Goal: Information Seeking & Learning: Find contact information

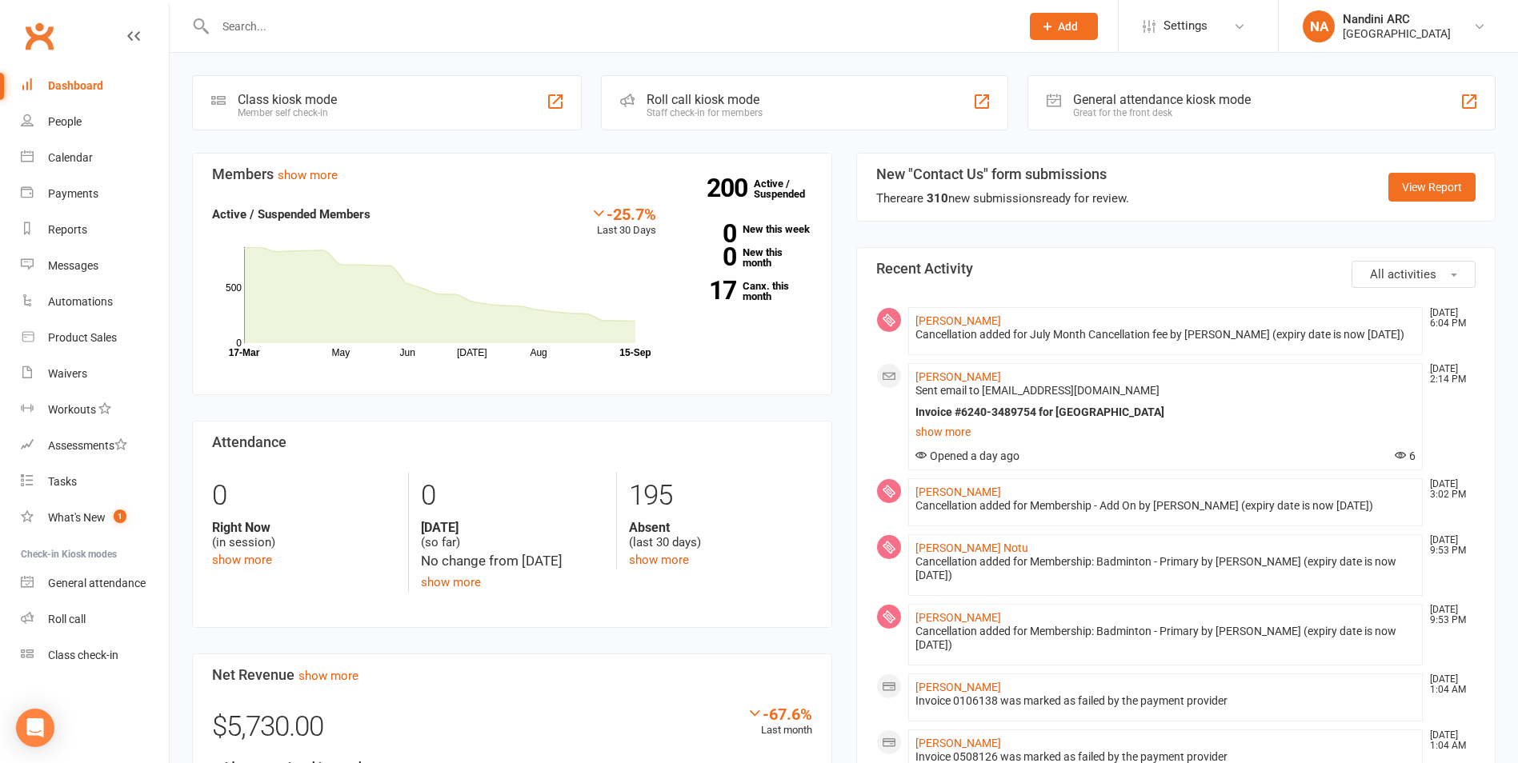
click at [334, 30] on input "text" at bounding box center [609, 26] width 799 height 22
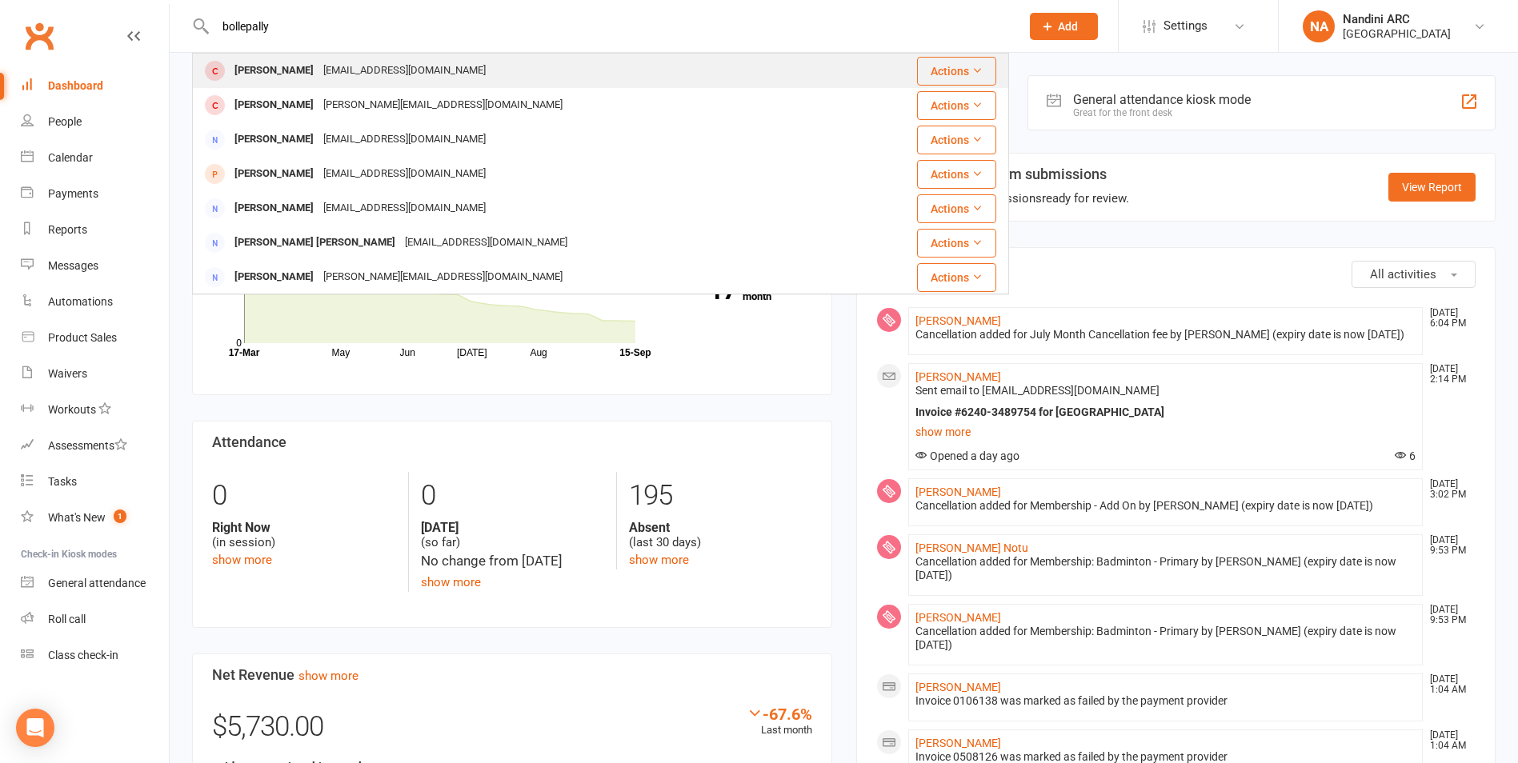
type input "bollepally"
click at [342, 72] on div "[EMAIL_ADDRESS][DOMAIN_NAME]" at bounding box center [404, 70] width 172 height 23
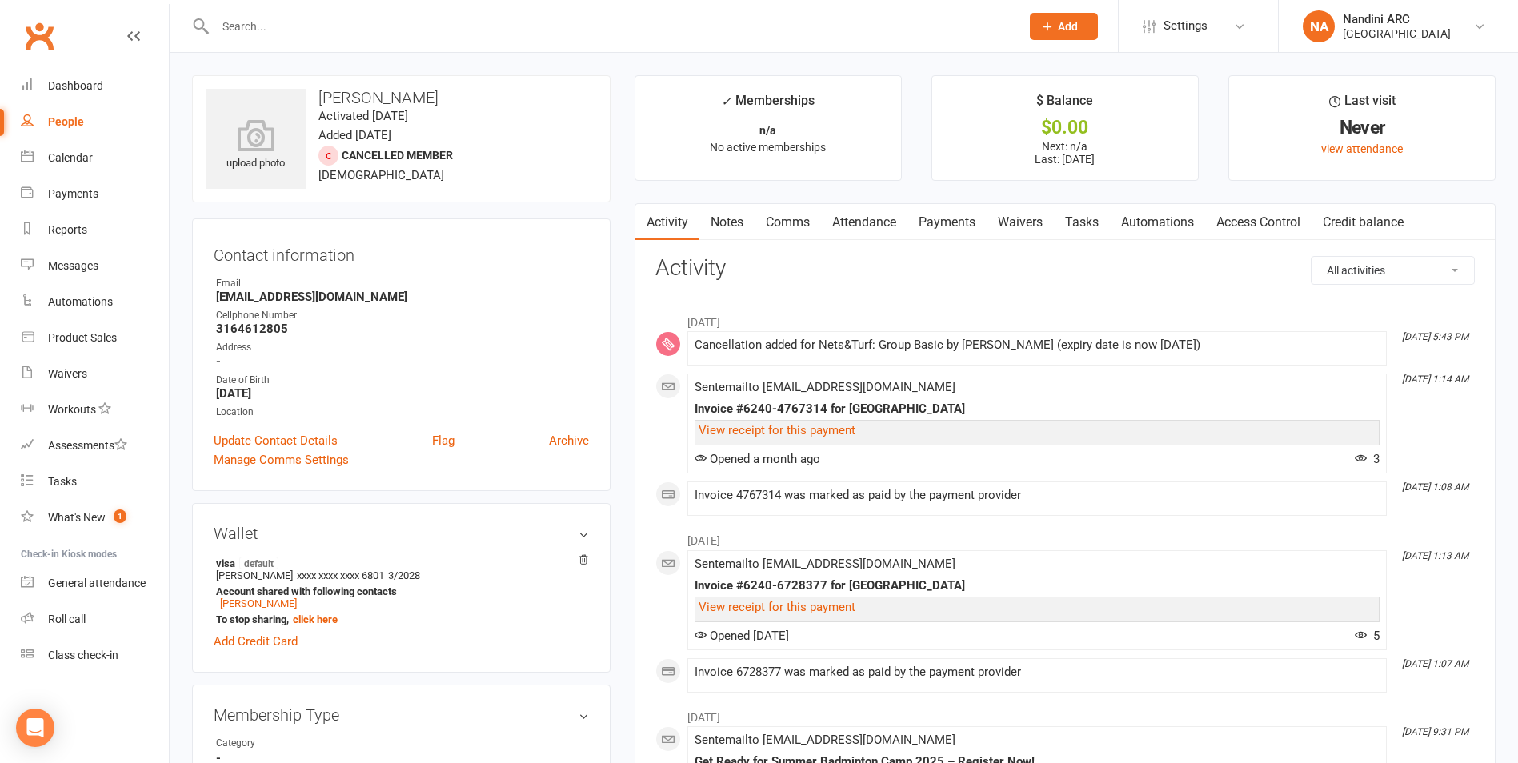
click at [961, 220] on link "Payments" at bounding box center [946, 222] width 79 height 37
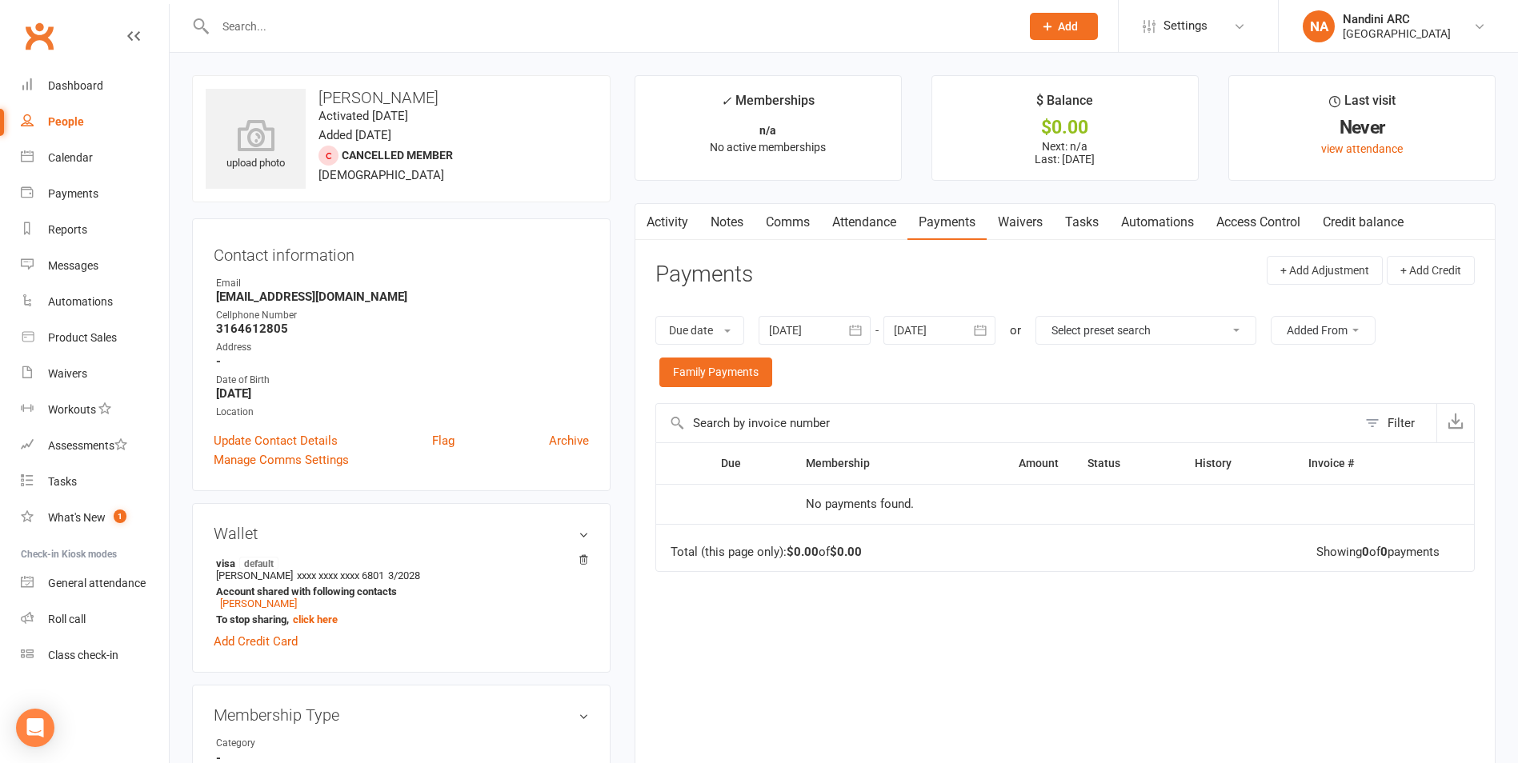
click at [867, 334] on button "button" at bounding box center [856, 330] width 29 height 29
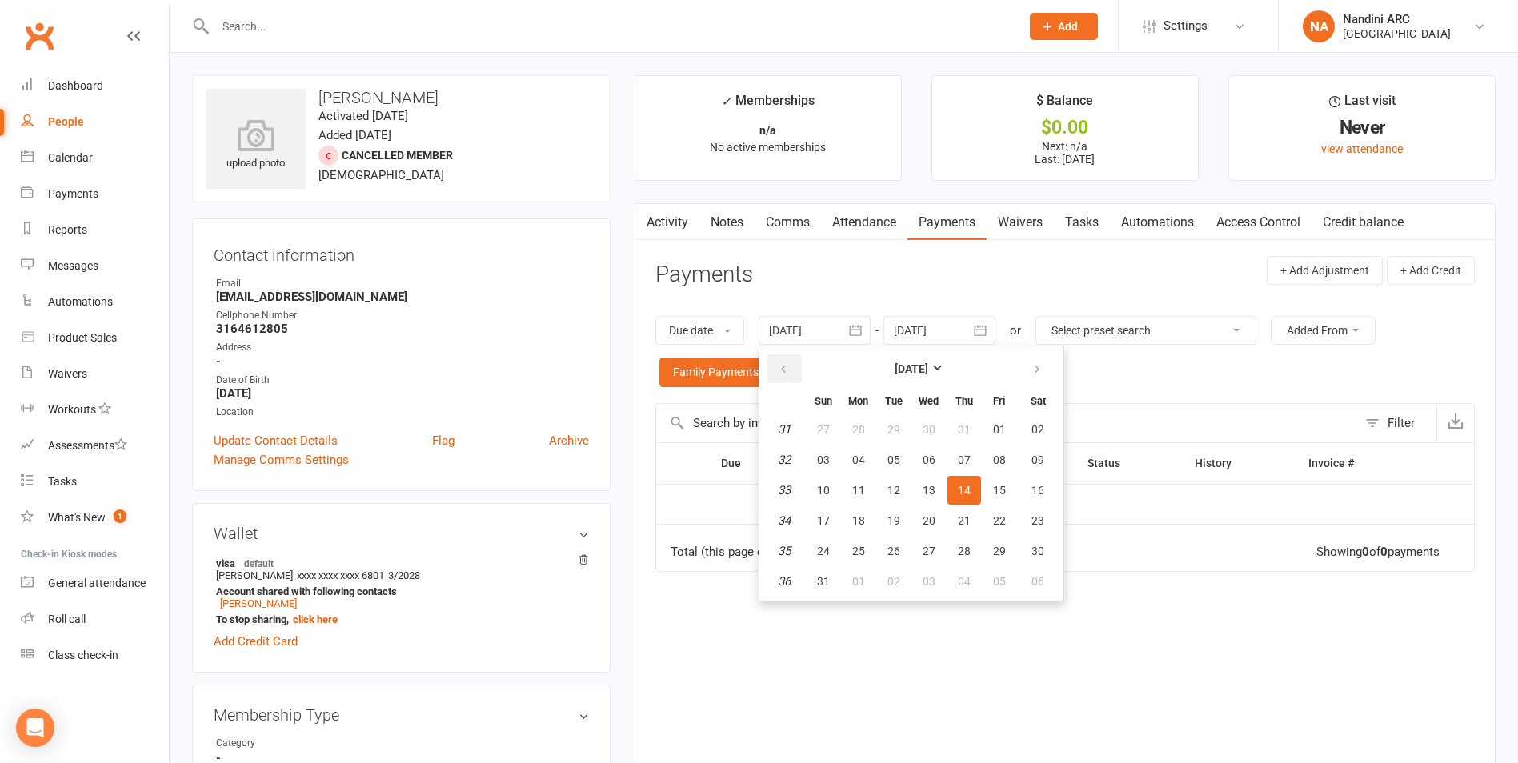
click at [792, 372] on button "button" at bounding box center [784, 368] width 34 height 29
click at [831, 418] on button "27" at bounding box center [824, 429] width 34 height 29
type input "[DATE]"
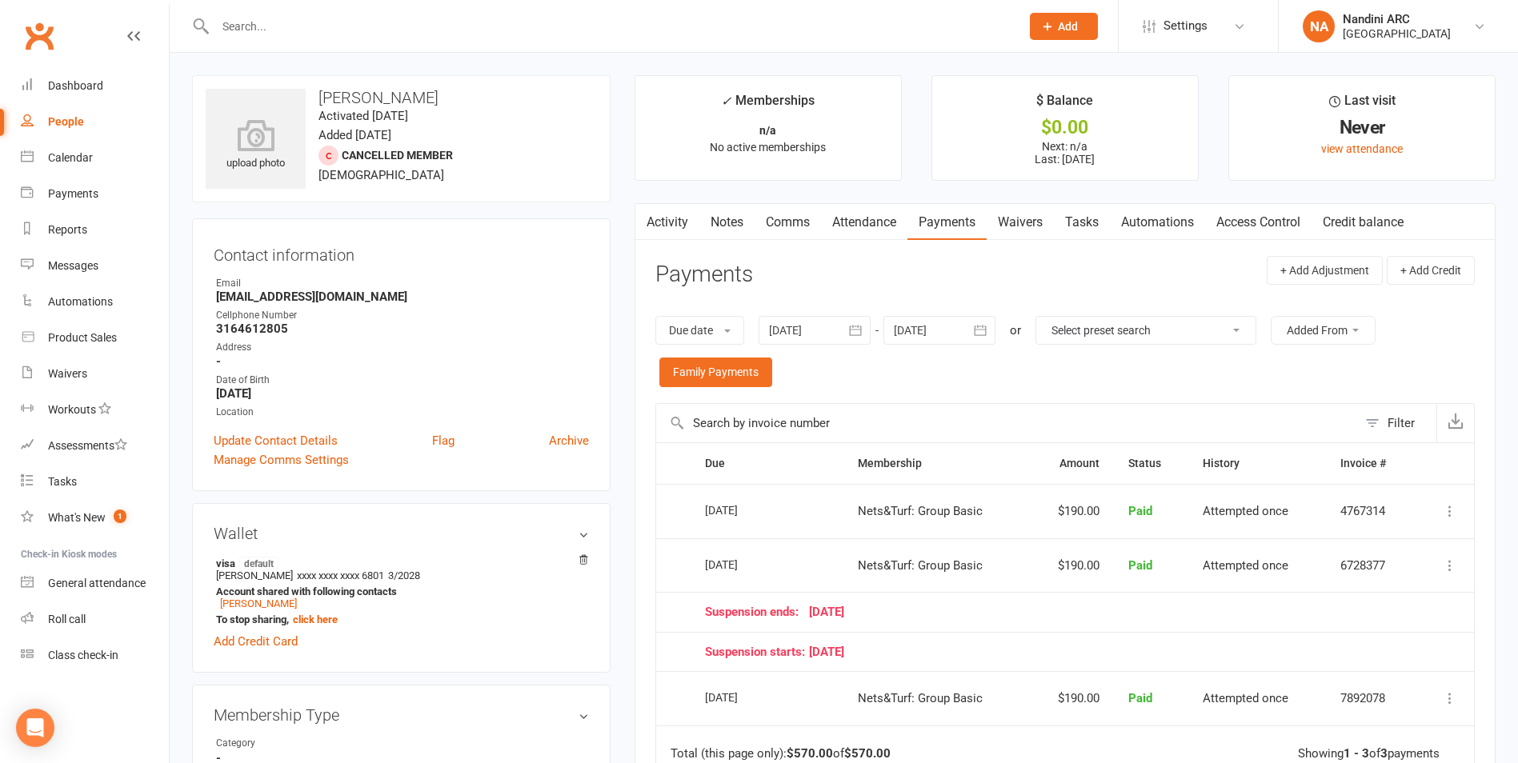
click at [823, 380] on div "Due date Due date Date paid Date failed [DATE] [DATE] Sun Mon Tue Wed Thu Fri S…" at bounding box center [1064, 351] width 819 height 103
click at [260, 603] on link "[PERSON_NAME]" at bounding box center [258, 604] width 77 height 12
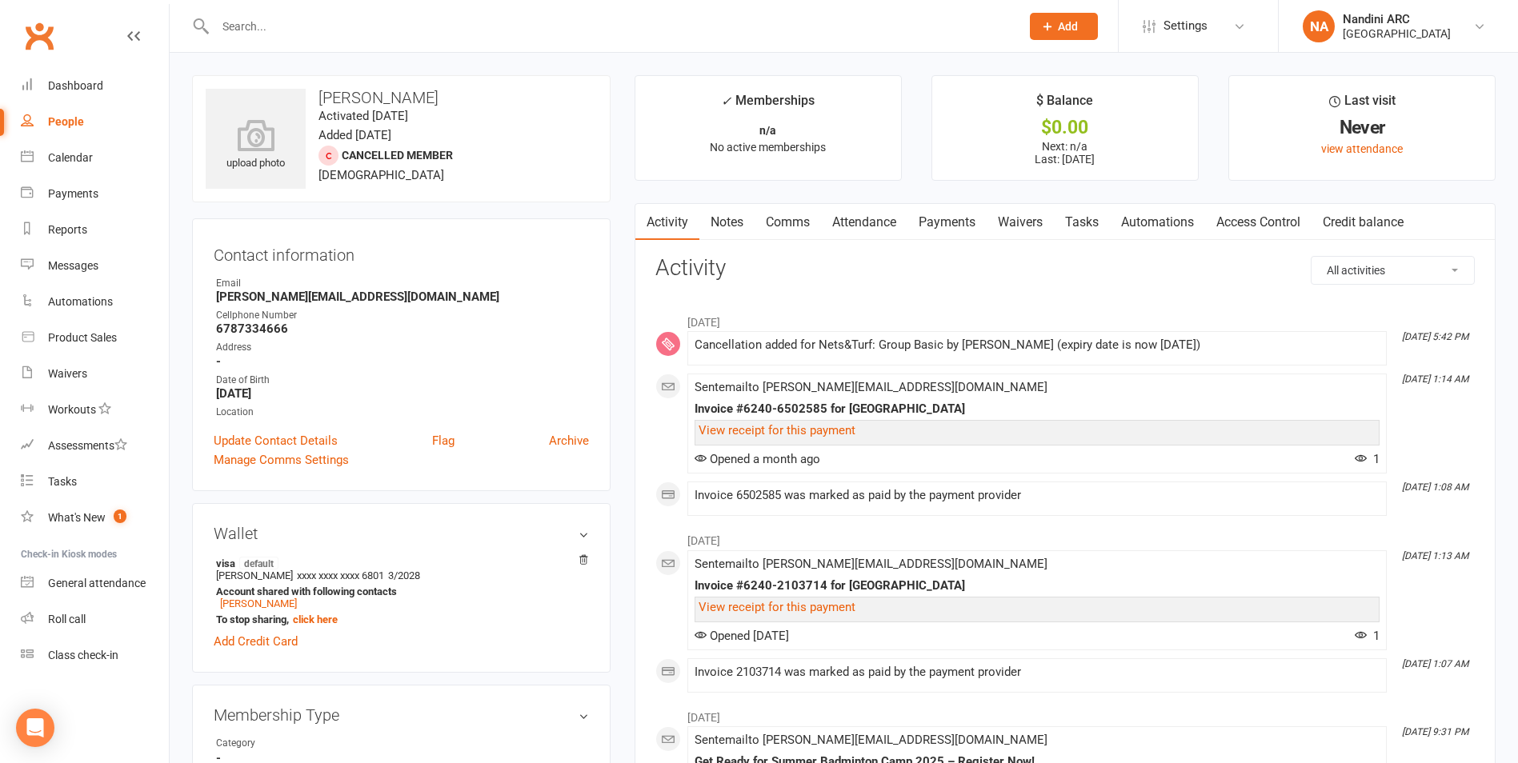
click at [955, 227] on link "Payments" at bounding box center [946, 222] width 79 height 37
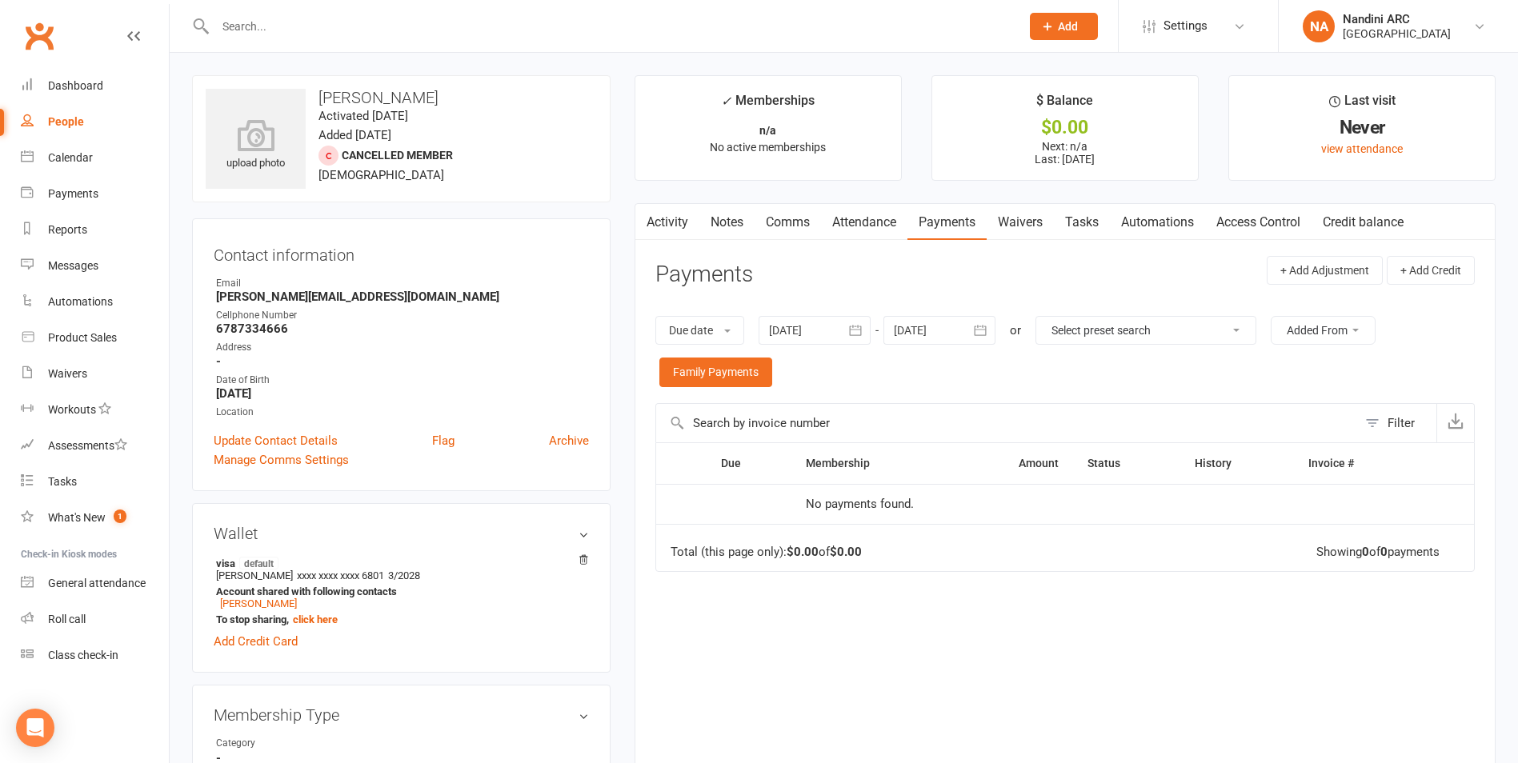
click at [862, 326] on icon "button" at bounding box center [856, 331] width 12 height 10
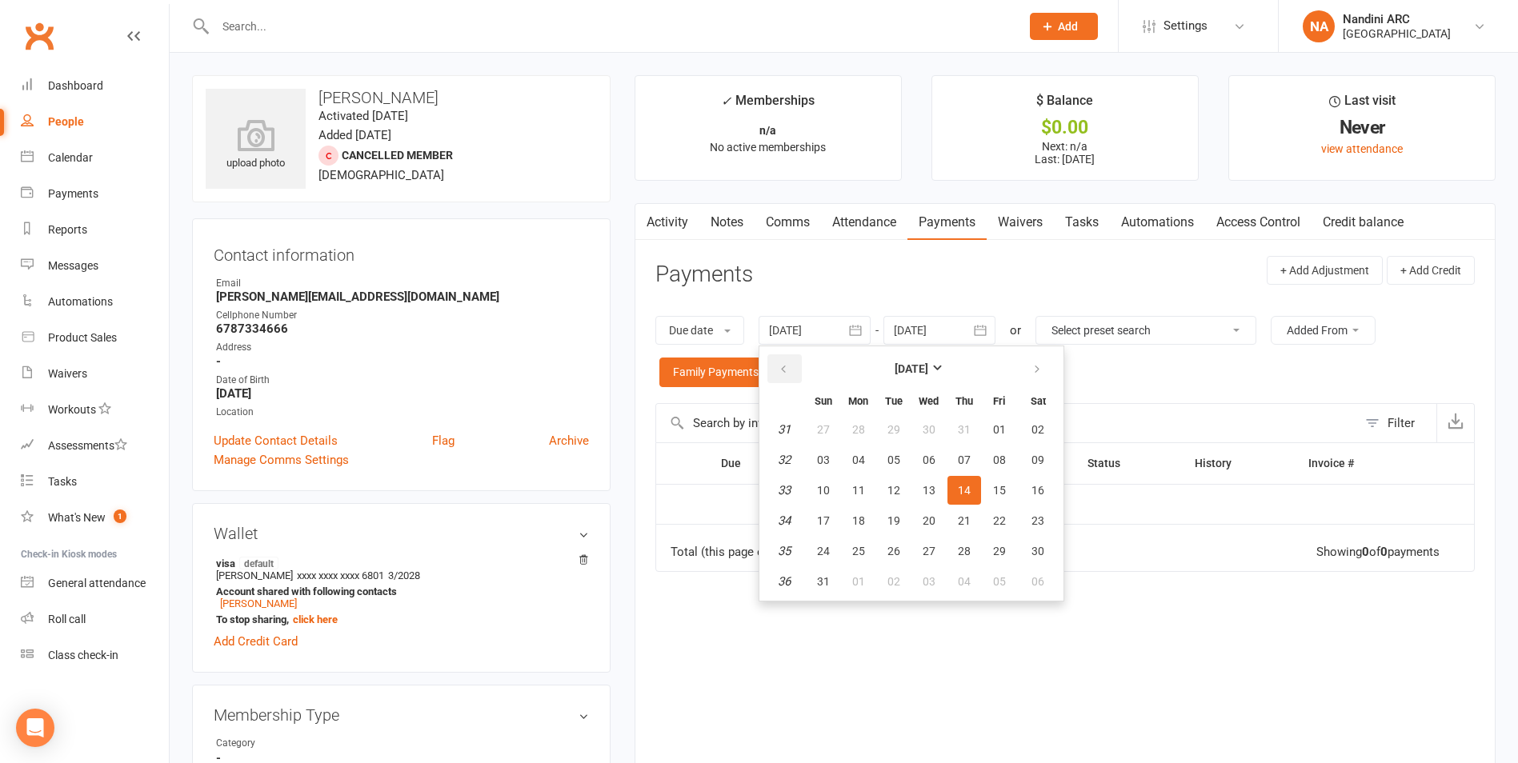
click at [789, 368] on icon "button" at bounding box center [783, 369] width 11 height 13
click at [837, 431] on button "27" at bounding box center [824, 429] width 34 height 29
type input "[DATE]"
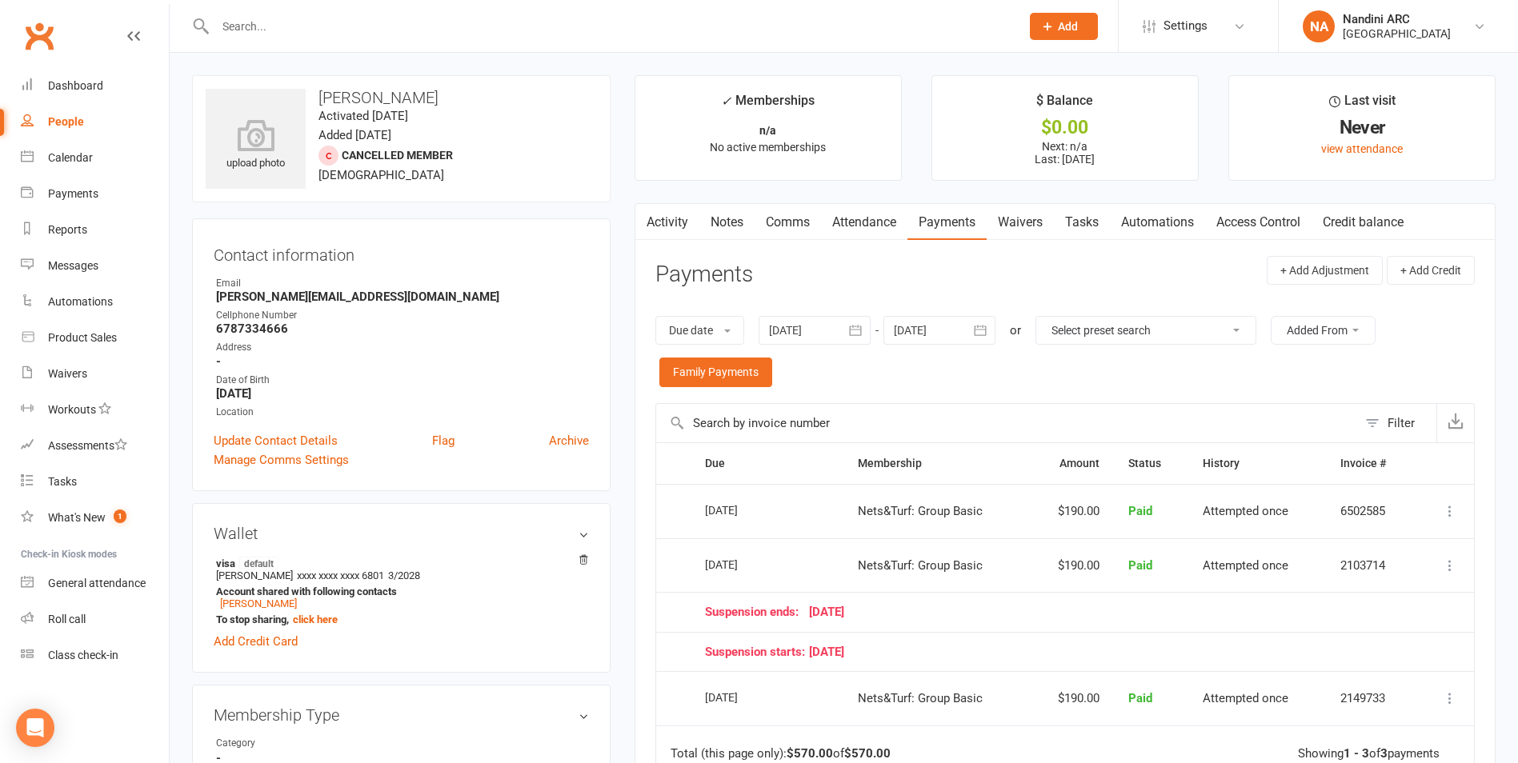
click at [372, 368] on strong "-" at bounding box center [402, 361] width 373 height 14
click at [288, 601] on link "[PERSON_NAME]" at bounding box center [258, 604] width 77 height 12
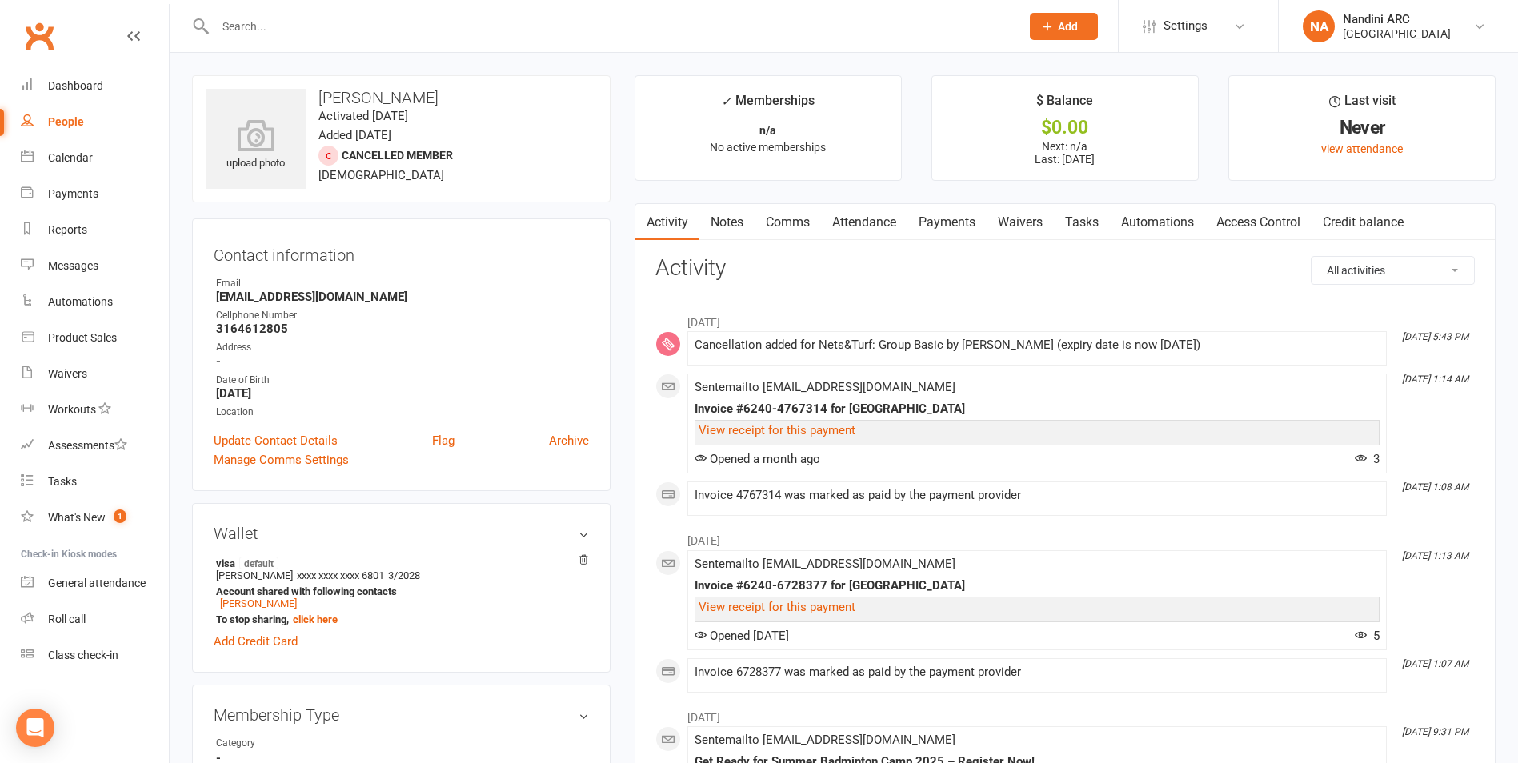
click at [294, 29] on input "text" at bounding box center [609, 26] width 799 height 22
paste input "[EMAIL_ADDRESS][DOMAIN_NAME]"
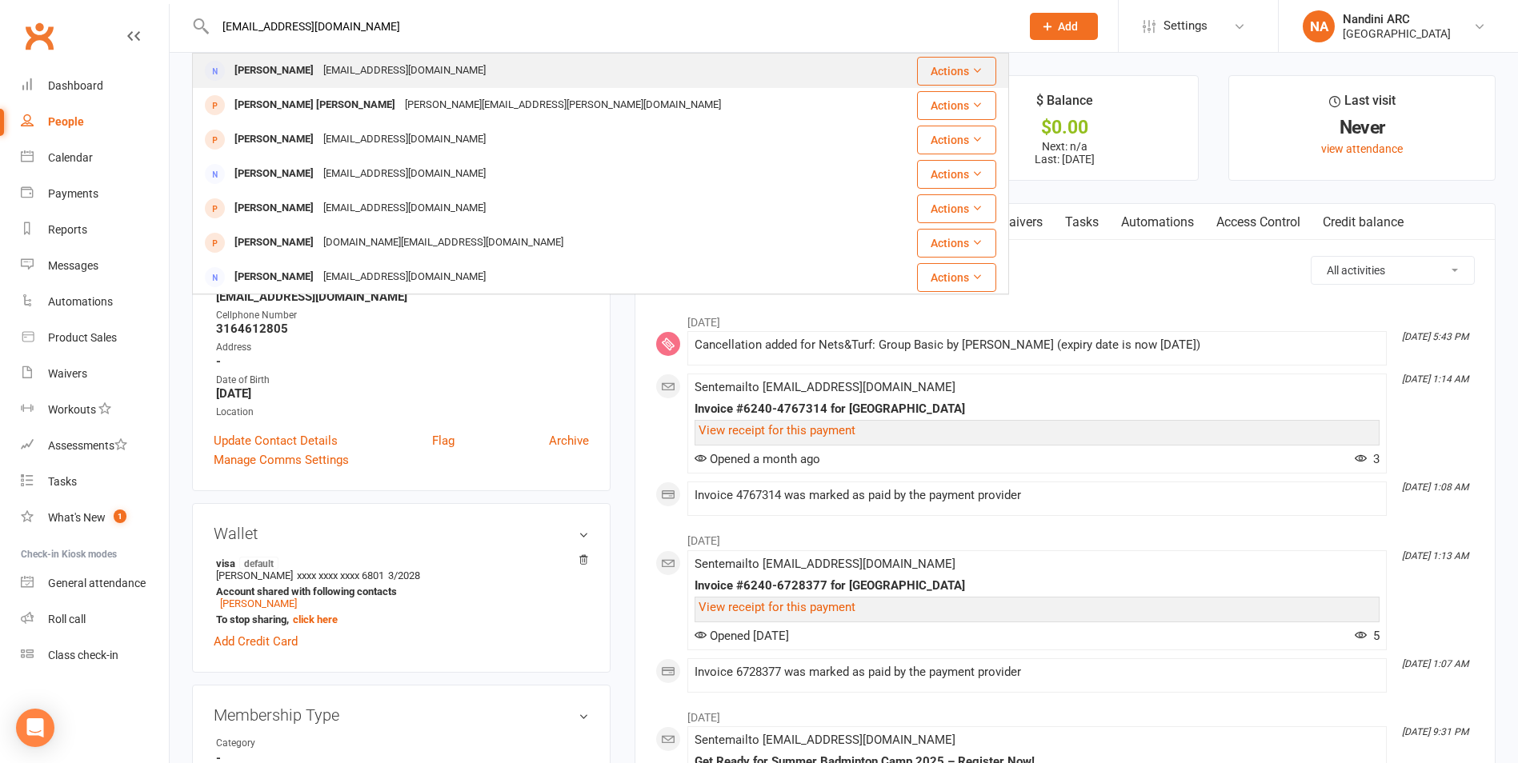
type input "[EMAIL_ADDRESS][DOMAIN_NAME]"
click at [460, 80] on div "[PERSON_NAME] [EMAIL_ADDRESS][DOMAIN_NAME]" at bounding box center [541, 70] width 695 height 33
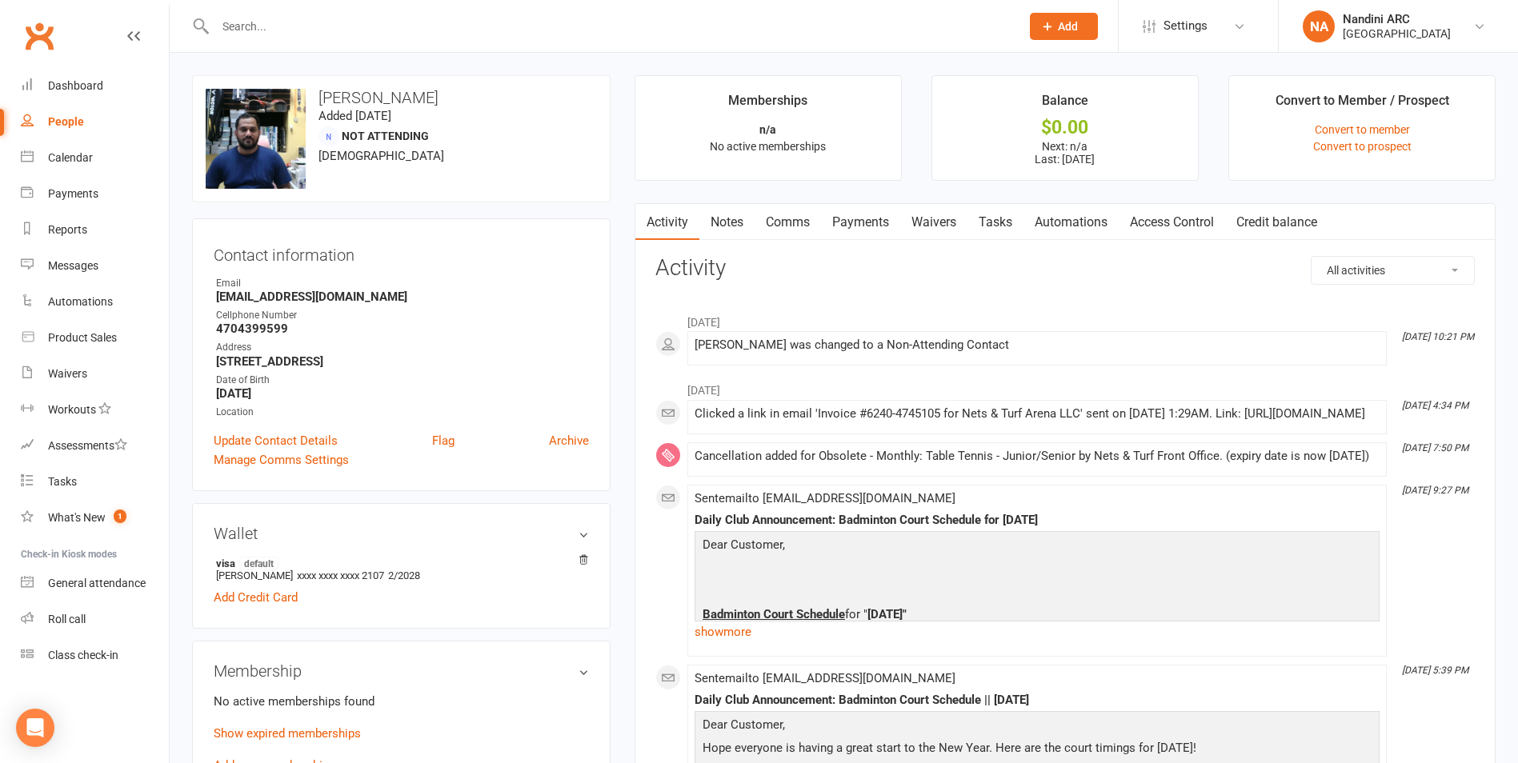
click at [863, 222] on link "Payments" at bounding box center [860, 222] width 79 height 37
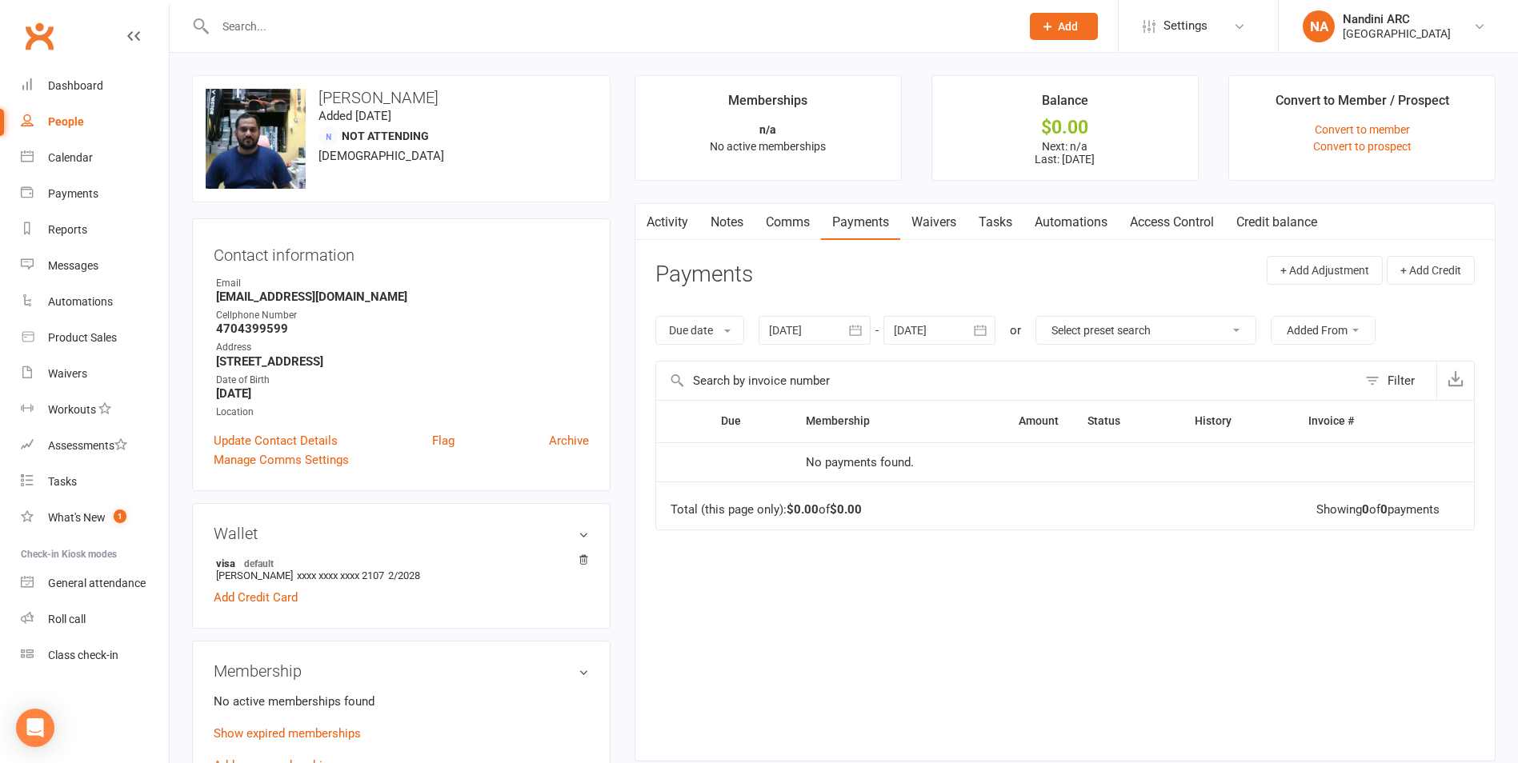
drag, startPoint x: 867, startPoint y: 333, endPoint x: 816, endPoint y: 377, distance: 66.9
click at [863, 334] on icon "button" at bounding box center [855, 330] width 16 height 16
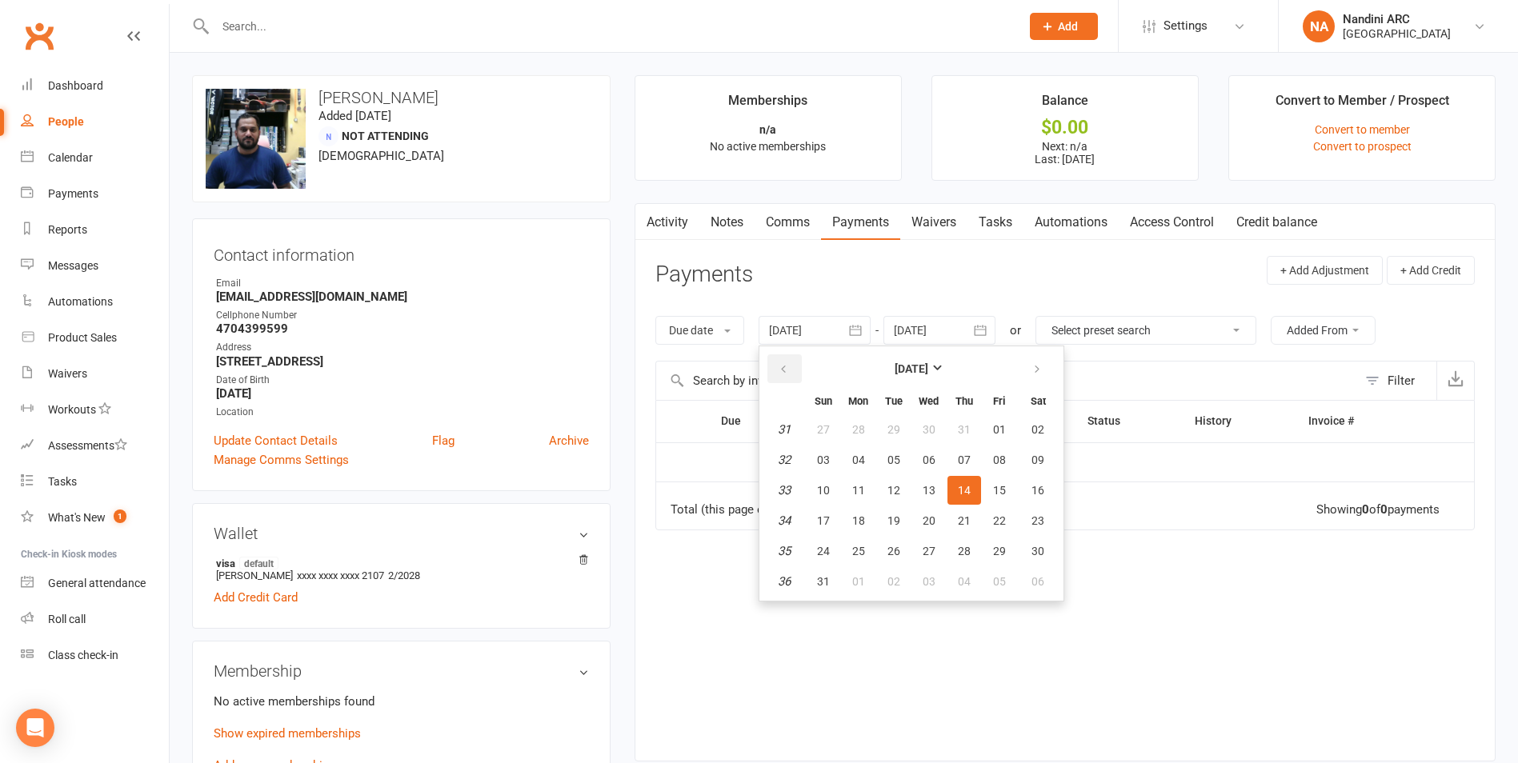
click at [788, 374] on icon "button" at bounding box center [783, 369] width 11 height 13
click at [852, 467] on button "05" at bounding box center [859, 460] width 34 height 29
type input "[DATE]"
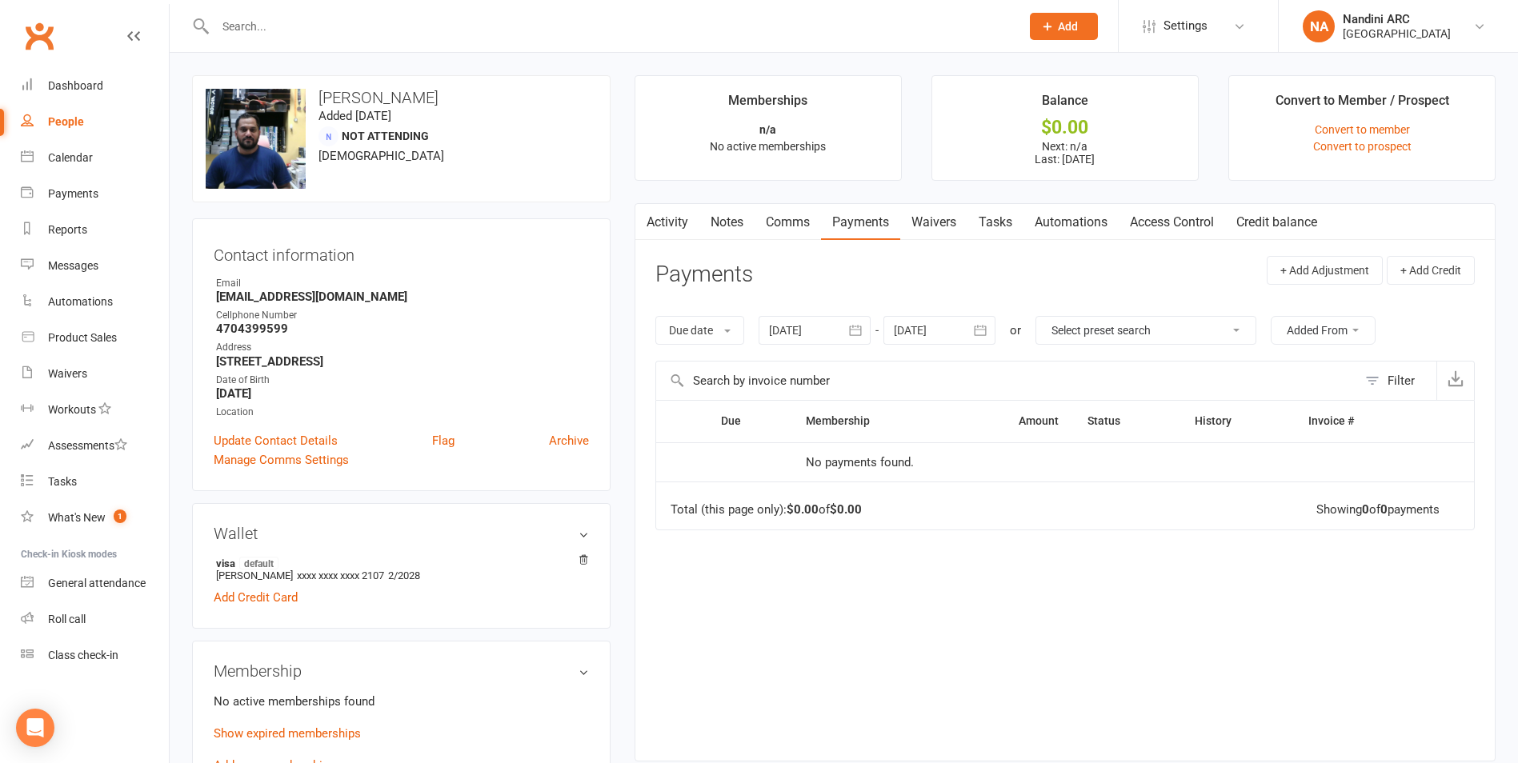
click at [246, 25] on input "text" at bounding box center [609, 26] width 799 height 22
paste input "[PERSON_NAME] [PERSON_NAME]"
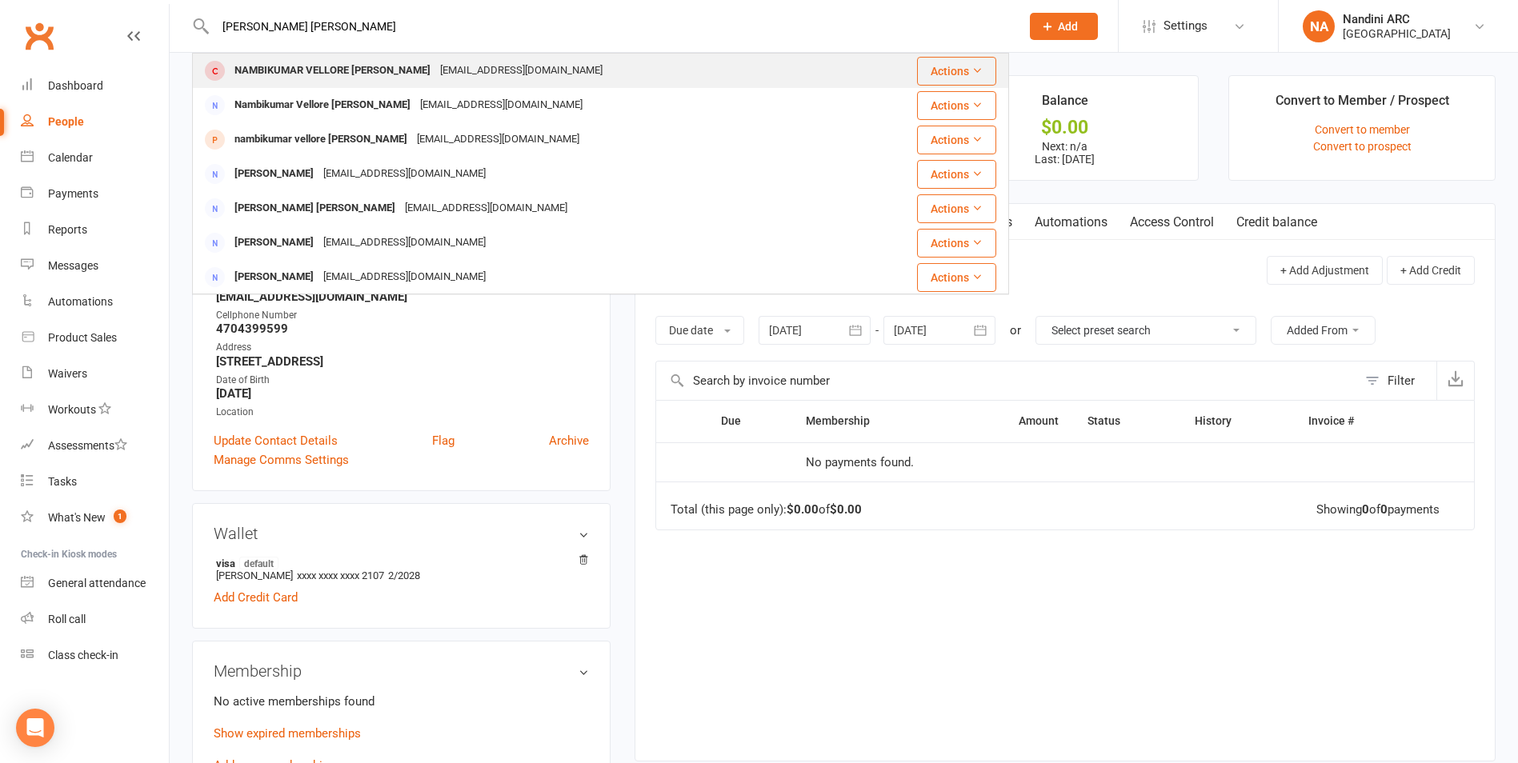
type input "[PERSON_NAME] [PERSON_NAME]"
click at [400, 72] on div "NAMBIKUMAR VELLORE [PERSON_NAME]" at bounding box center [333, 70] width 206 height 23
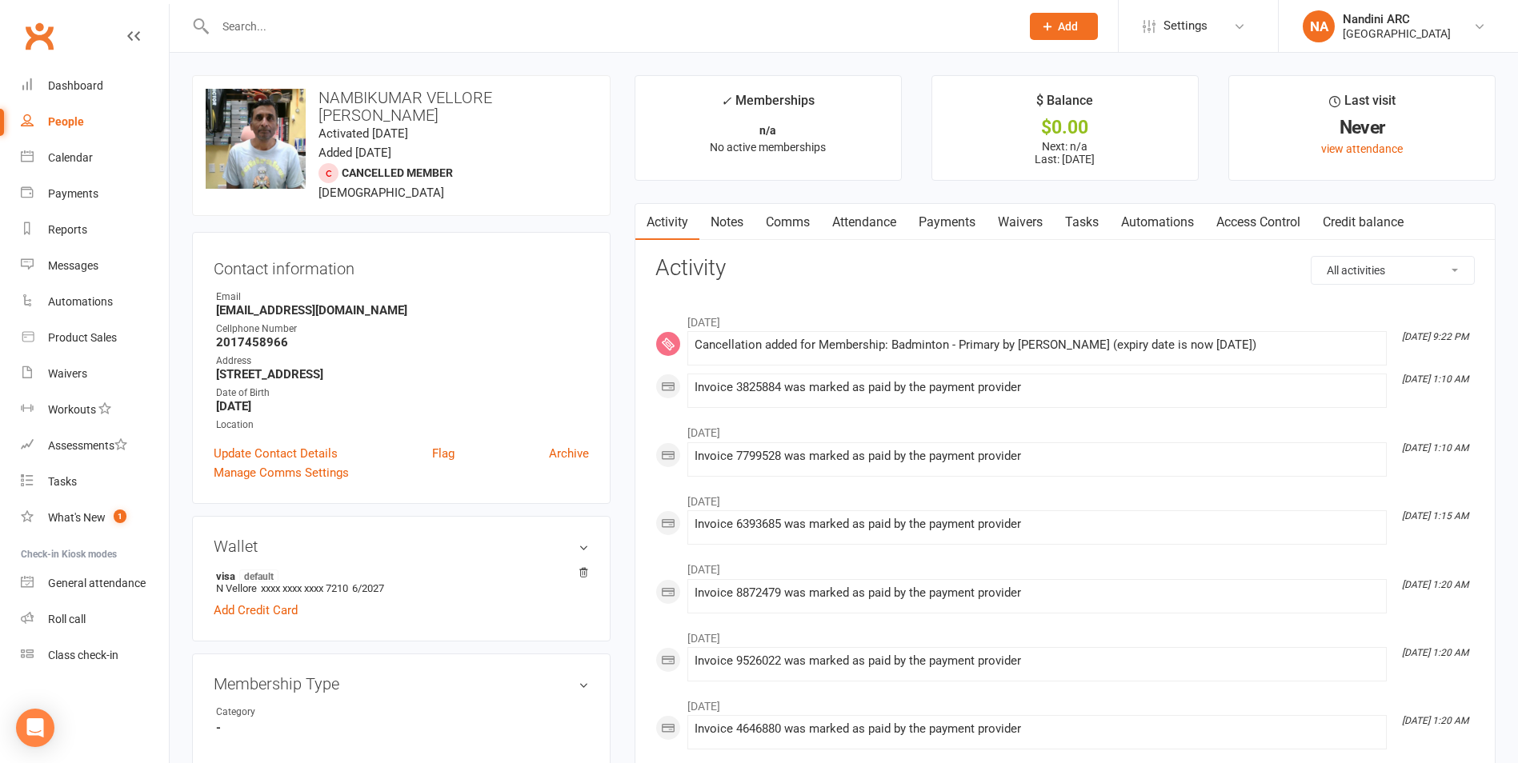
click at [258, 12] on div at bounding box center [600, 26] width 817 height 52
click at [252, 24] on input "text" at bounding box center [609, 26] width 799 height 22
paste input "[PERSON_NAME]"
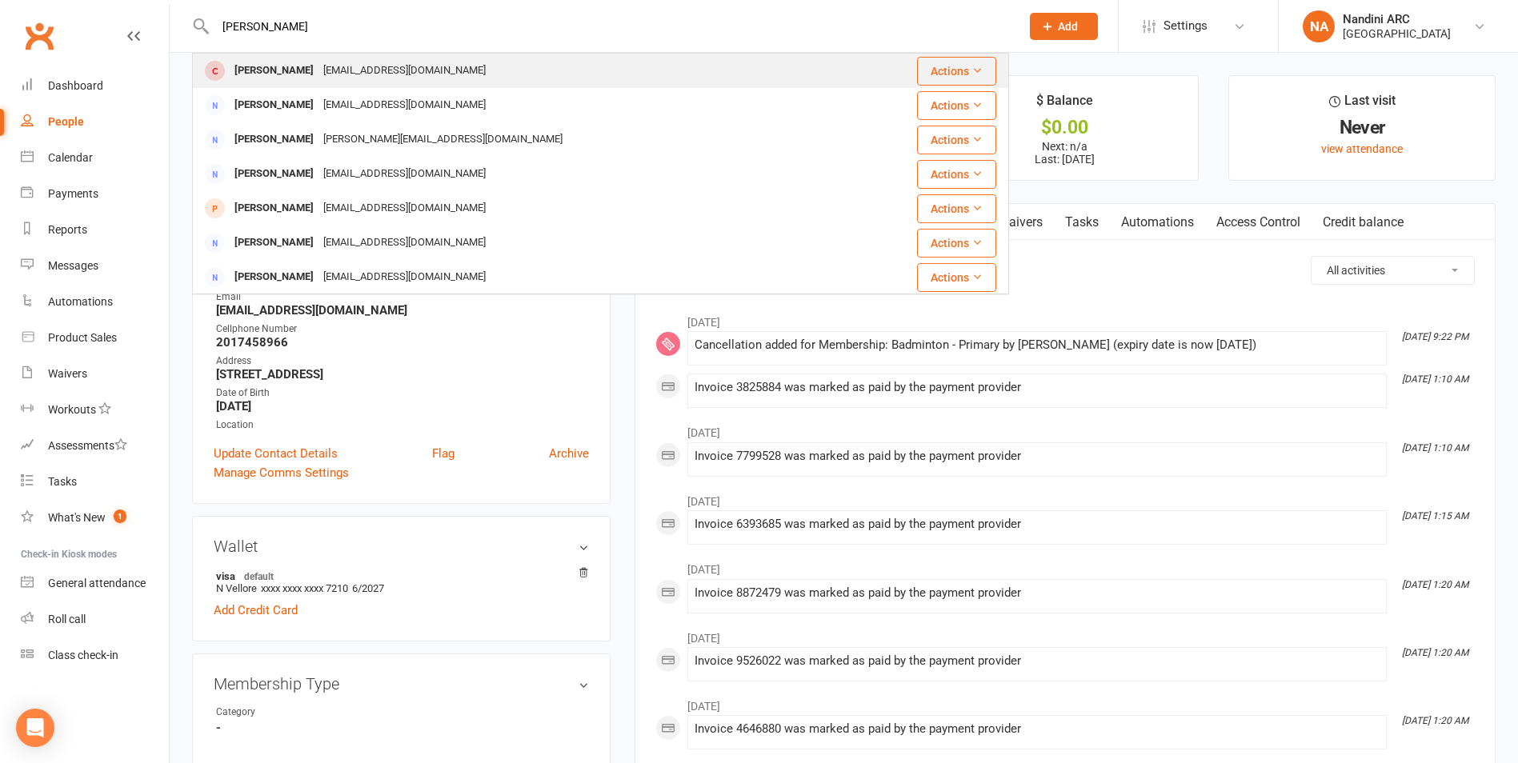
type input "[PERSON_NAME]"
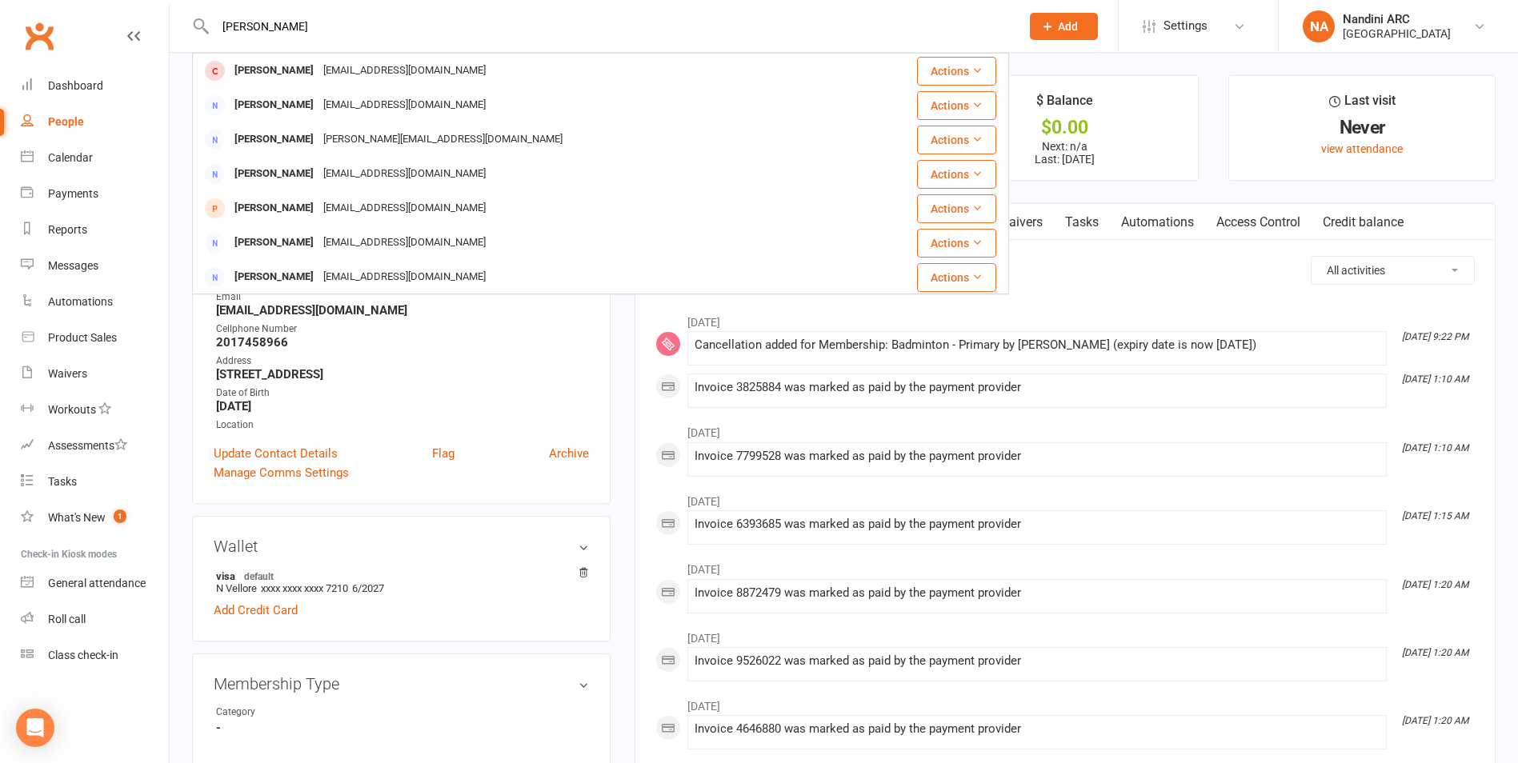
click at [398, 72] on div "[EMAIL_ADDRESS][DOMAIN_NAME]" at bounding box center [404, 70] width 172 height 23
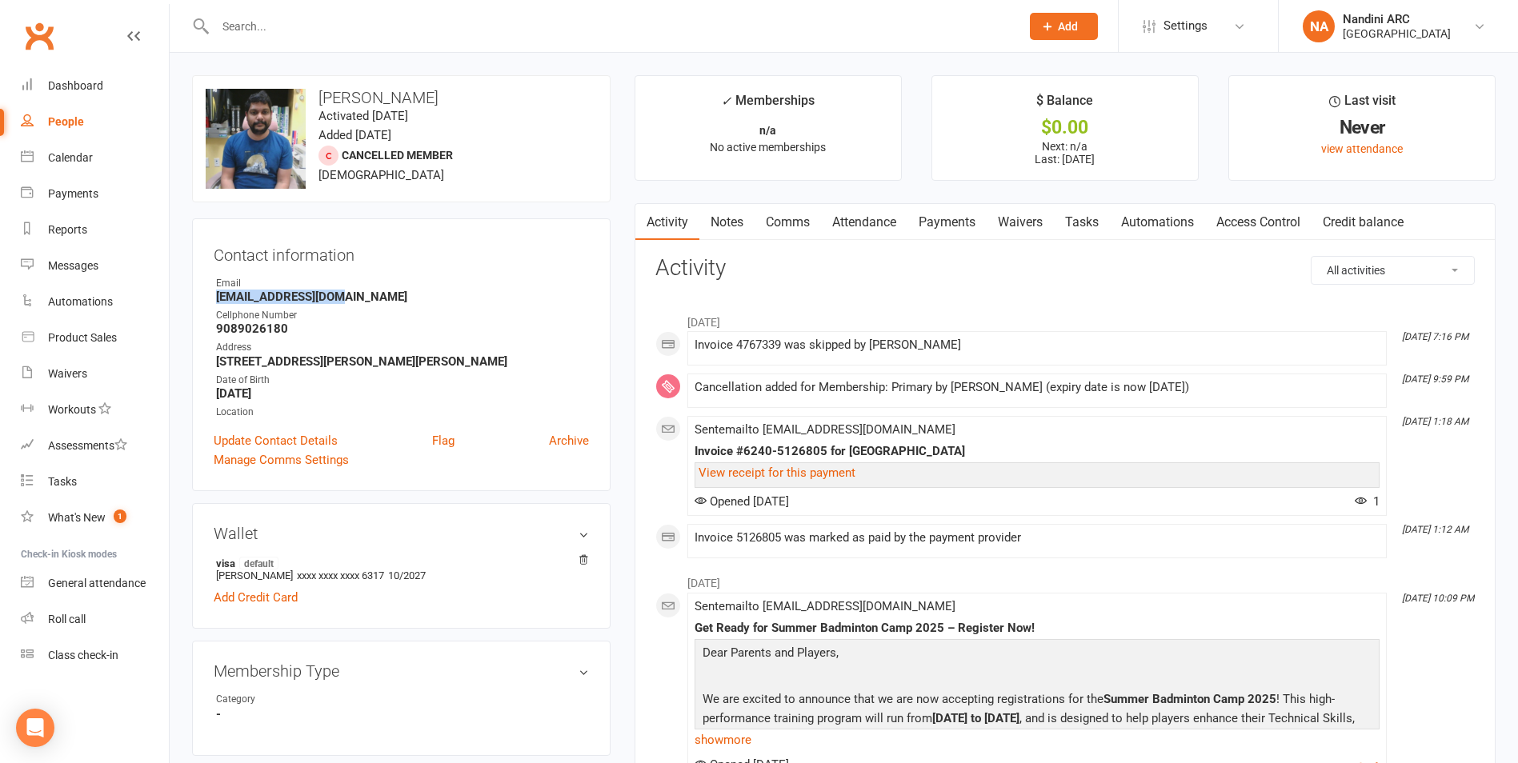
drag, startPoint x: 206, startPoint y: 300, endPoint x: 350, endPoint y: 297, distance: 144.1
click at [350, 297] on div "Contact information Owner Email [EMAIL_ADDRESS][DOMAIN_NAME] Cellphone Number […" at bounding box center [401, 354] width 418 height 273
copy strong "[EMAIL_ADDRESS][DOMAIN_NAME]"
click at [386, 256] on h3 "Contact information" at bounding box center [401, 252] width 375 height 24
click at [292, 18] on input "text" at bounding box center [609, 26] width 799 height 22
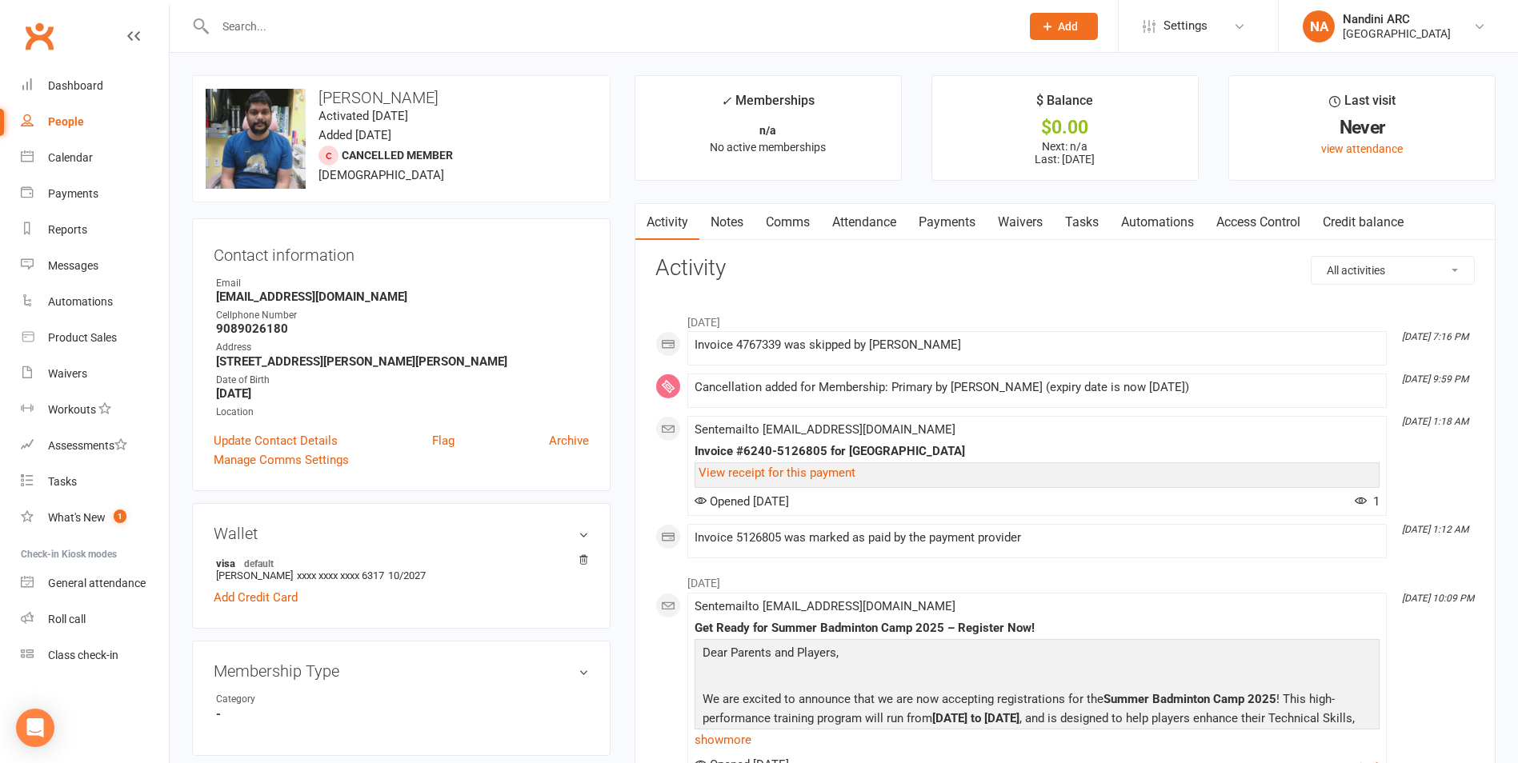
paste input "Pan Pan"
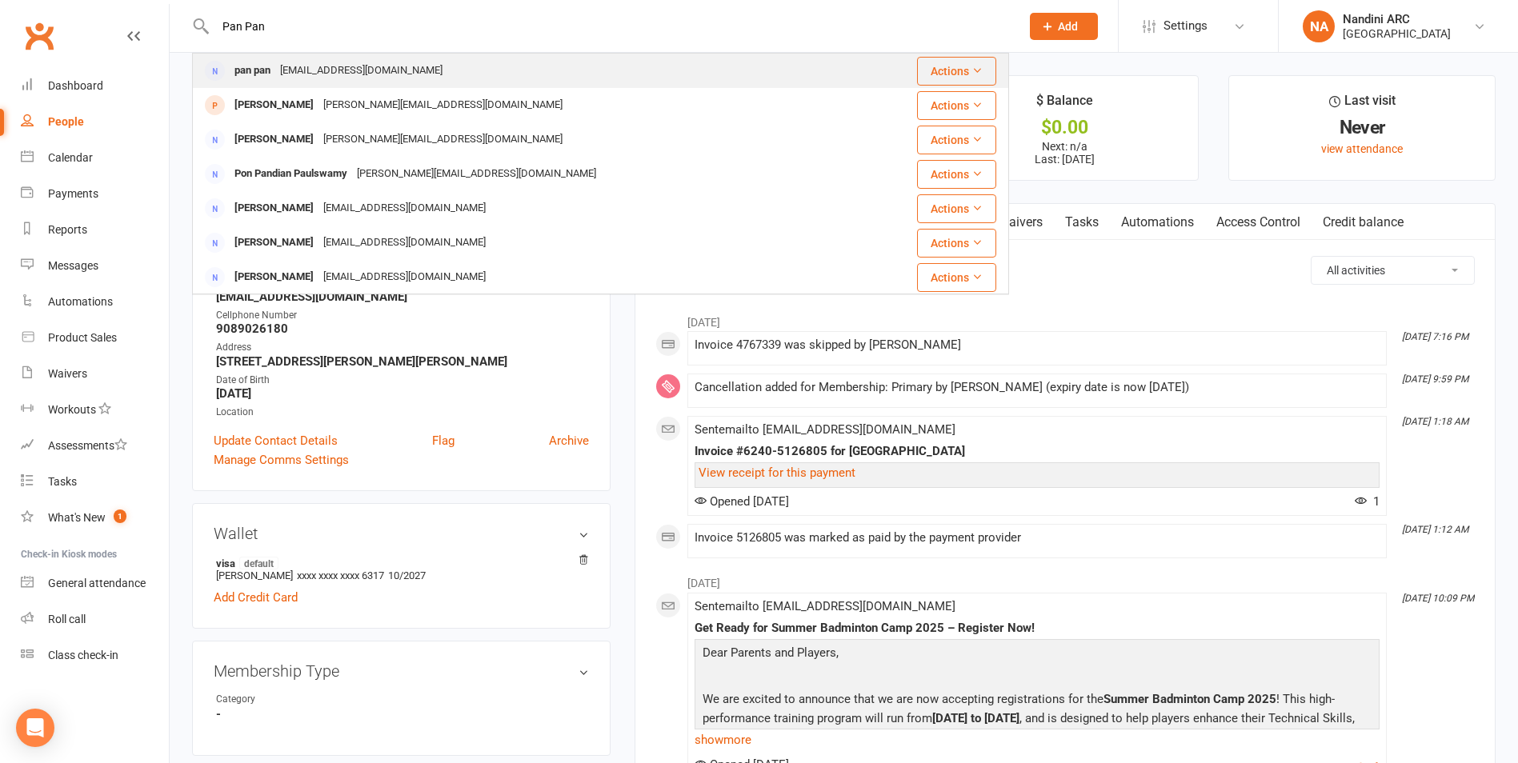
type input "Pan Pan"
click at [294, 64] on div "[EMAIL_ADDRESS][DOMAIN_NAME]" at bounding box center [361, 70] width 172 height 23
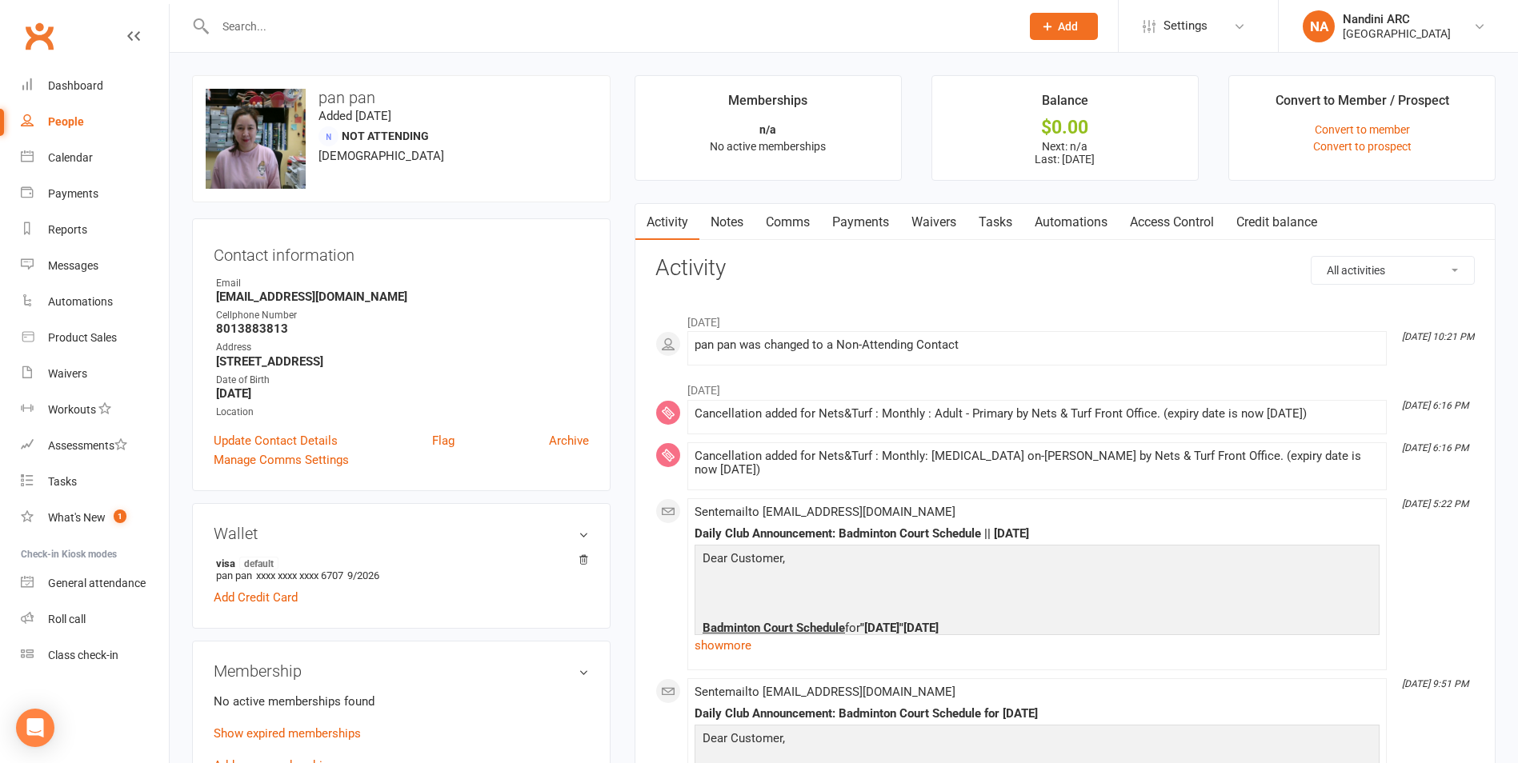
click at [325, 37] on input "text" at bounding box center [609, 26] width 799 height 22
paste input "[PERSON_NAME] panda"
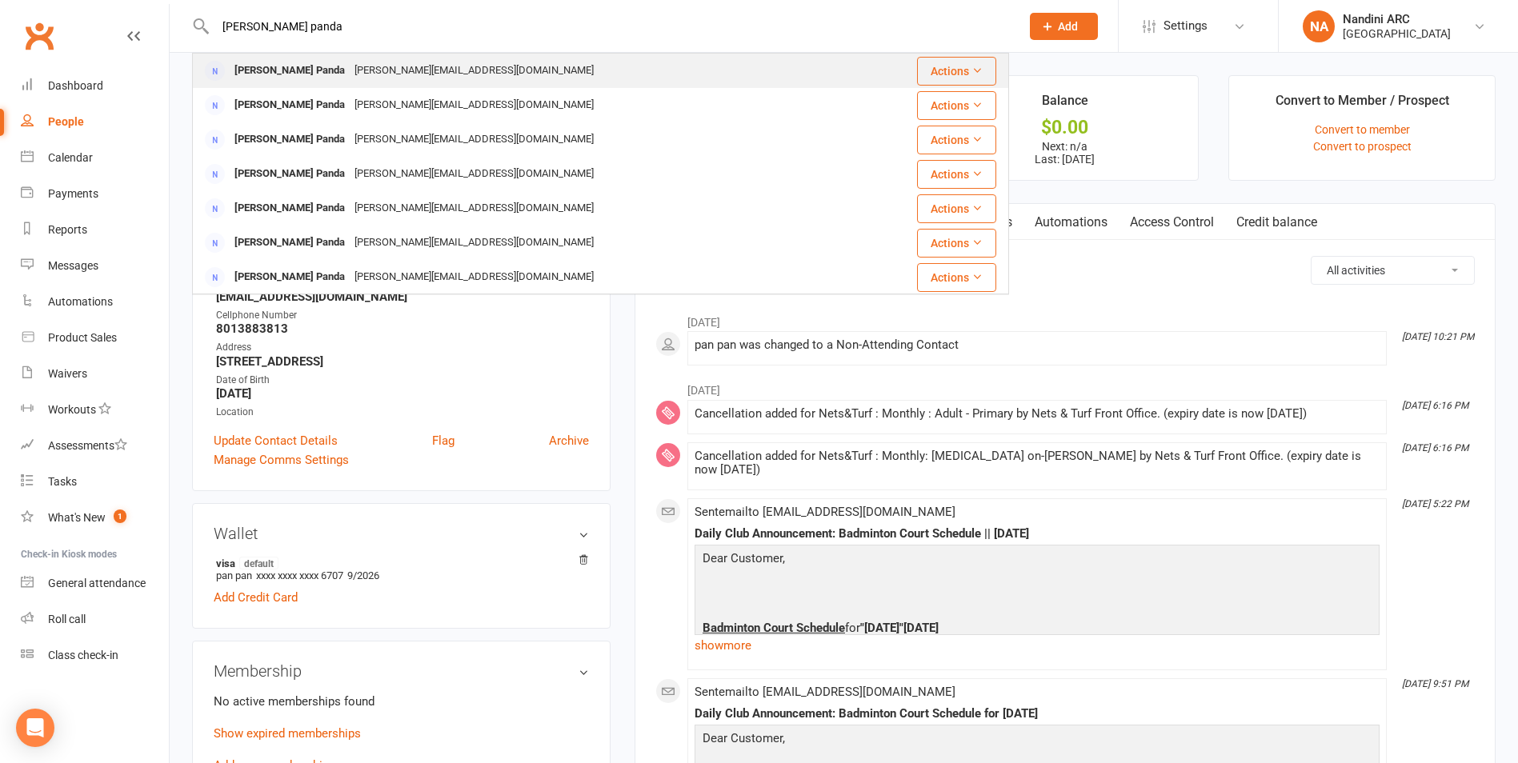
type input "[PERSON_NAME] panda"
click at [350, 62] on div "[PERSON_NAME][EMAIL_ADDRESS][DOMAIN_NAME]" at bounding box center [474, 70] width 249 height 23
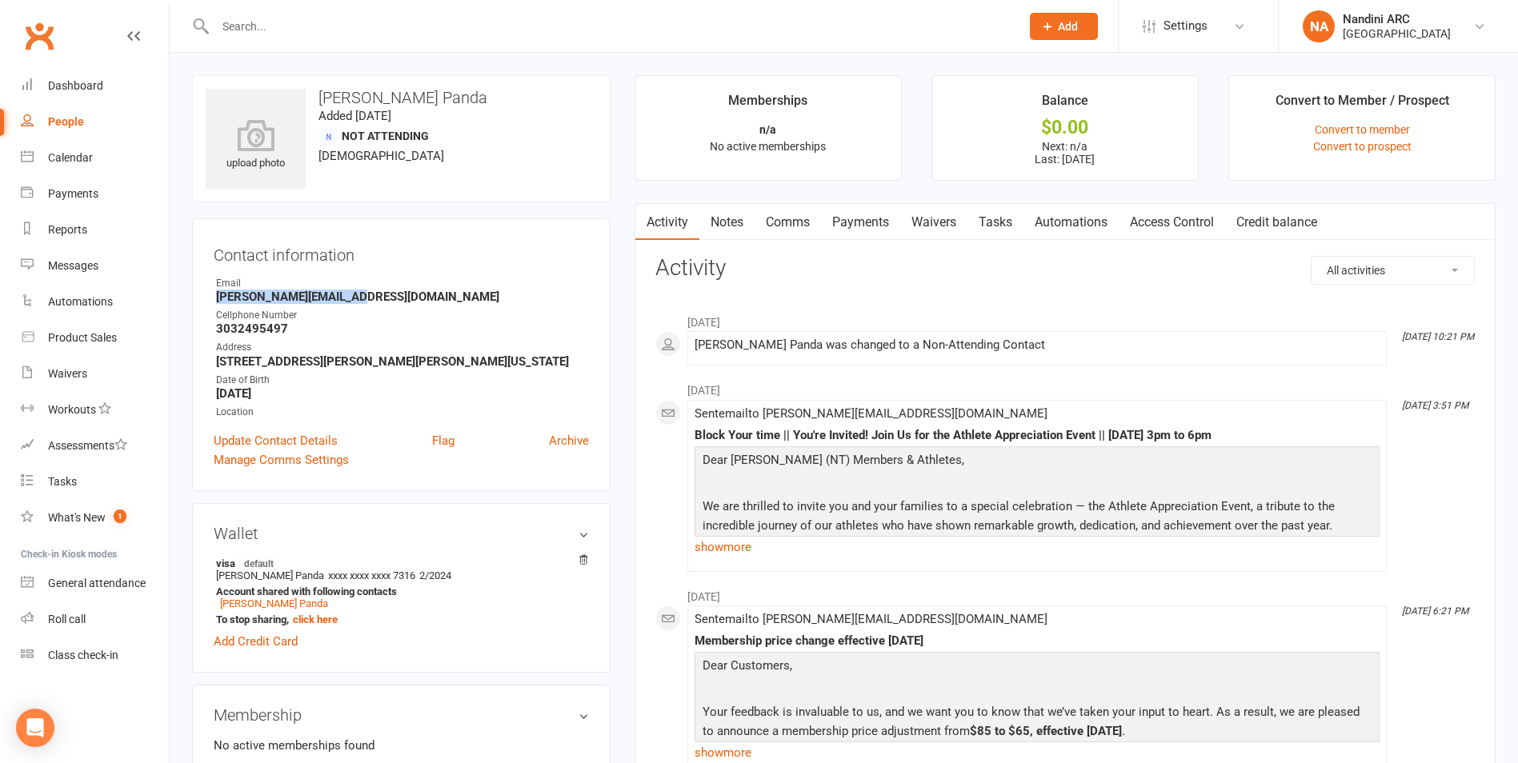
drag, startPoint x: 210, startPoint y: 294, endPoint x: 366, endPoint y: 299, distance: 156.1
click at [366, 299] on div "Contact information Owner Email [PERSON_NAME][EMAIL_ADDRESS][DOMAIN_NAME] Cellp…" at bounding box center [401, 354] width 418 height 273
copy strong "[PERSON_NAME][EMAIL_ADDRESS][DOMAIN_NAME]"
click at [382, 279] on div "Email" at bounding box center [402, 283] width 373 height 15
click at [302, 34] on input "text" at bounding box center [609, 26] width 799 height 22
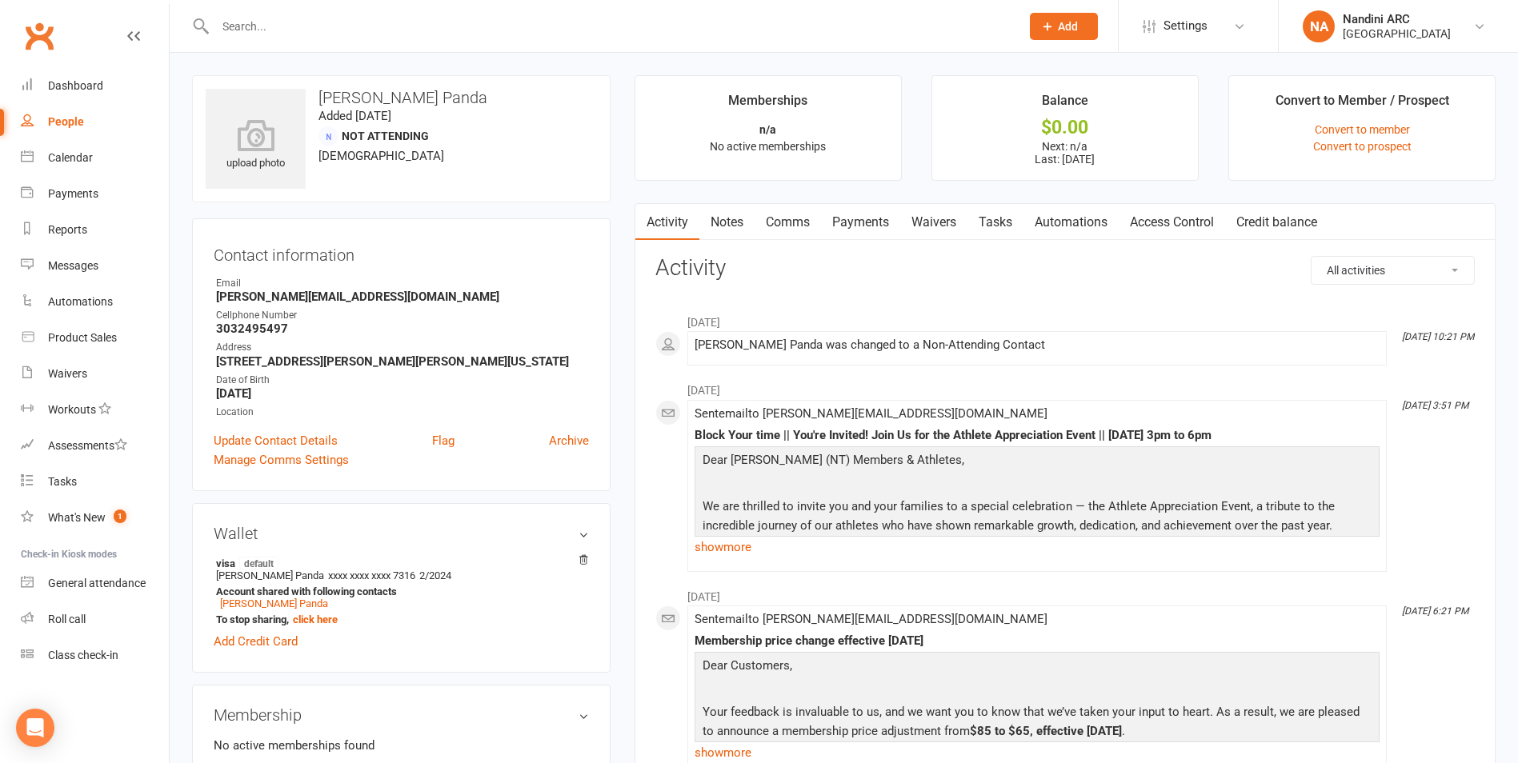
paste input "54044950731"
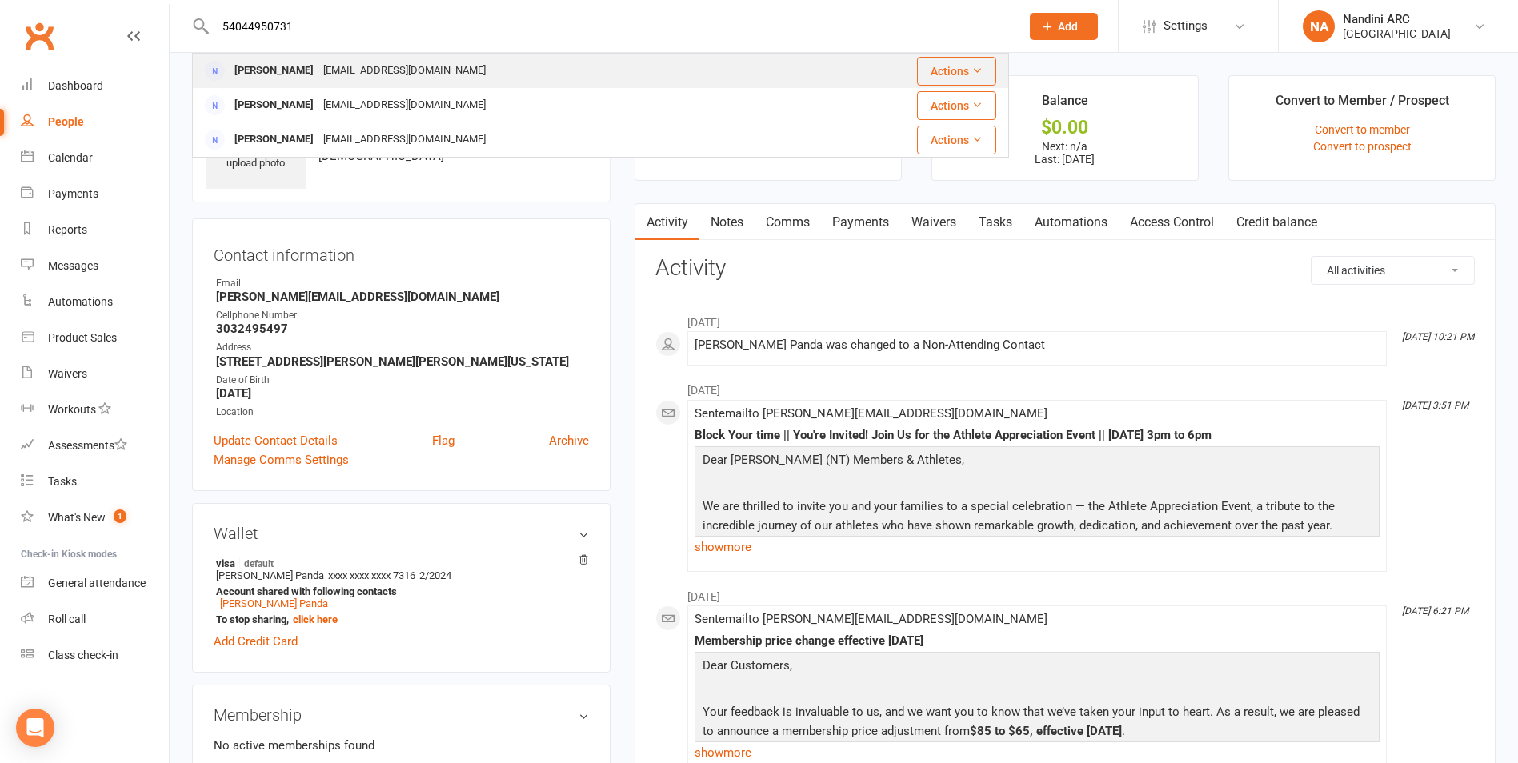
type input "54044950731"
click at [318, 62] on div "[PERSON_NAME]" at bounding box center [274, 70] width 89 height 23
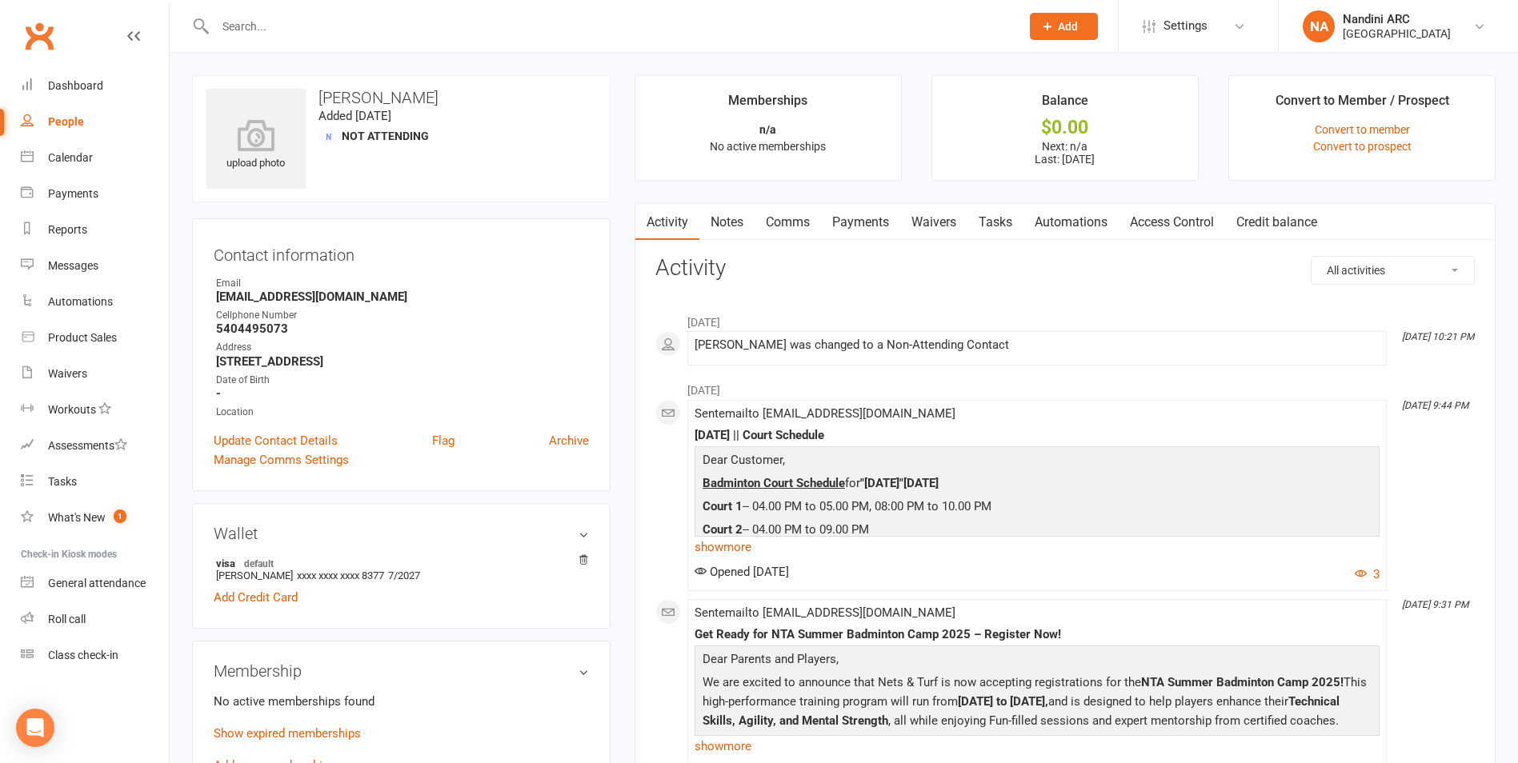
click at [310, 26] on input "text" at bounding box center [609, 26] width 799 height 22
paste input "[PERSON_NAME]"
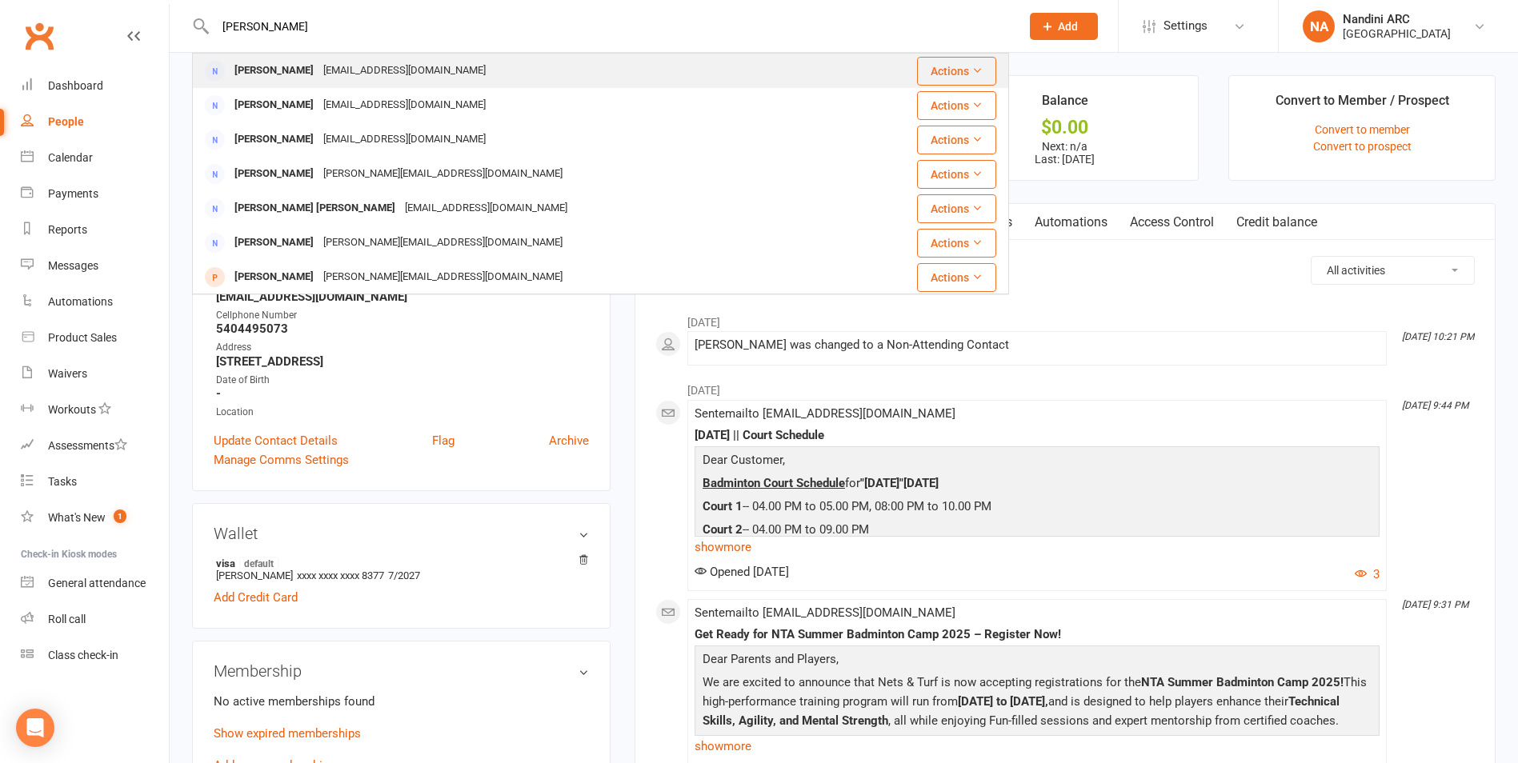
type input "[PERSON_NAME]"
click at [352, 70] on div "[EMAIL_ADDRESS][DOMAIN_NAME]" at bounding box center [404, 70] width 172 height 23
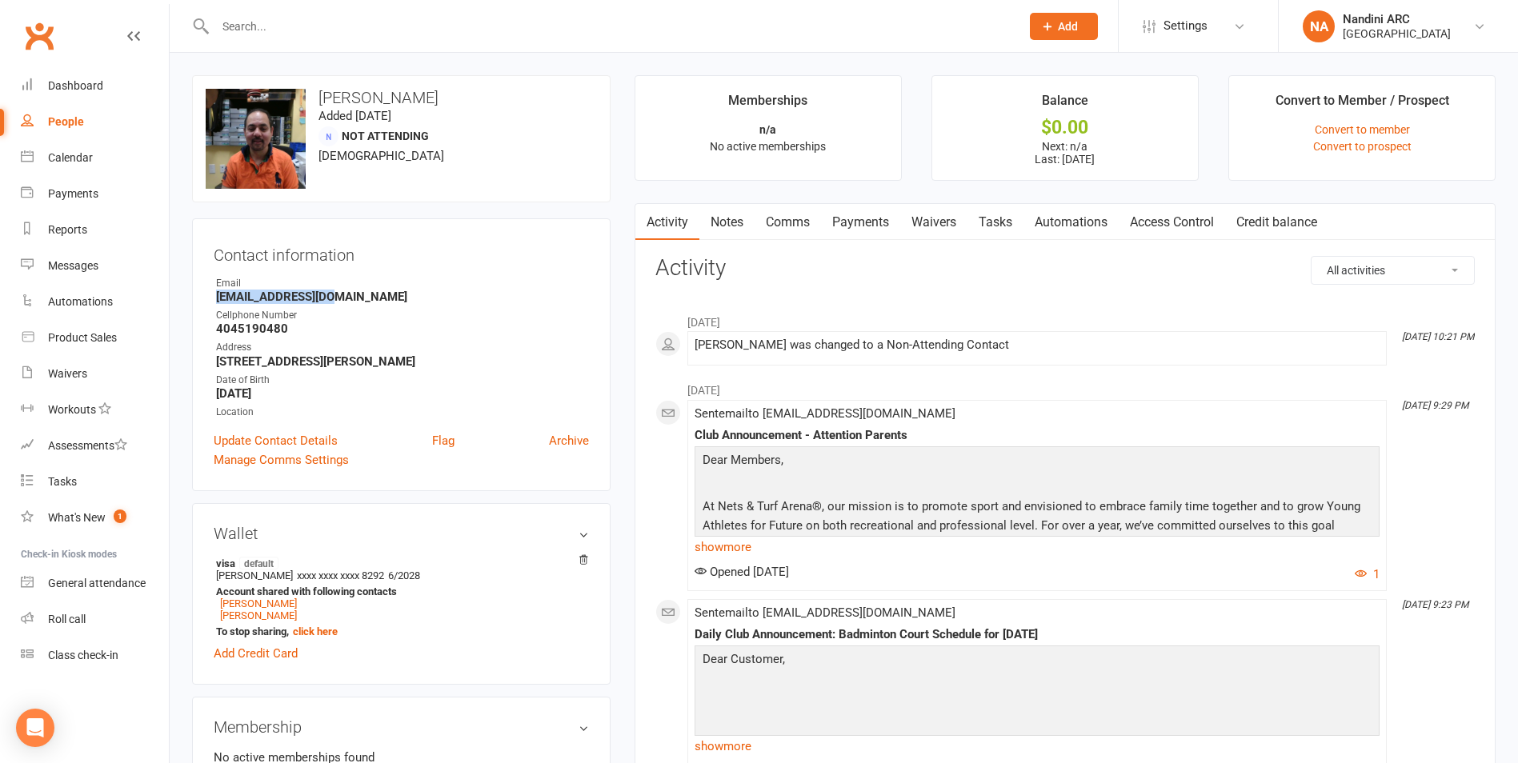
drag, startPoint x: 210, startPoint y: 298, endPoint x: 346, endPoint y: 291, distance: 136.2
click at [346, 291] on div "Contact information Owner Email [EMAIL_ADDRESS][DOMAIN_NAME] Cellphone Number […" at bounding box center [401, 354] width 418 height 273
copy strong "[EMAIL_ADDRESS][DOMAIN_NAME]"
click at [355, 236] on div "Contact information Owner Email [EMAIL_ADDRESS][DOMAIN_NAME] Cellphone Number […" at bounding box center [401, 354] width 418 height 273
click at [262, 34] on input "text" at bounding box center [609, 26] width 799 height 22
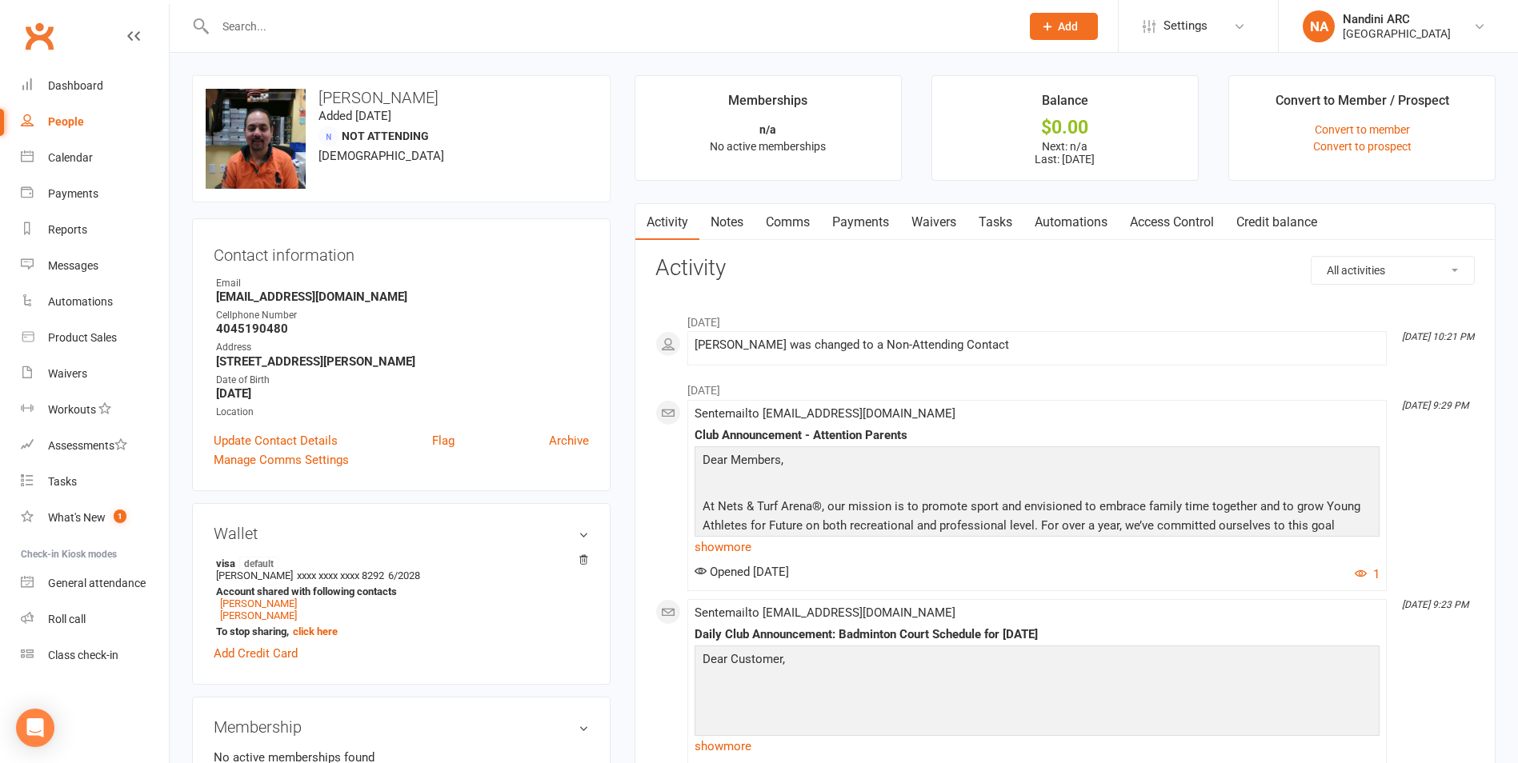
paste input "[GEOGRAPHIC_DATA]"
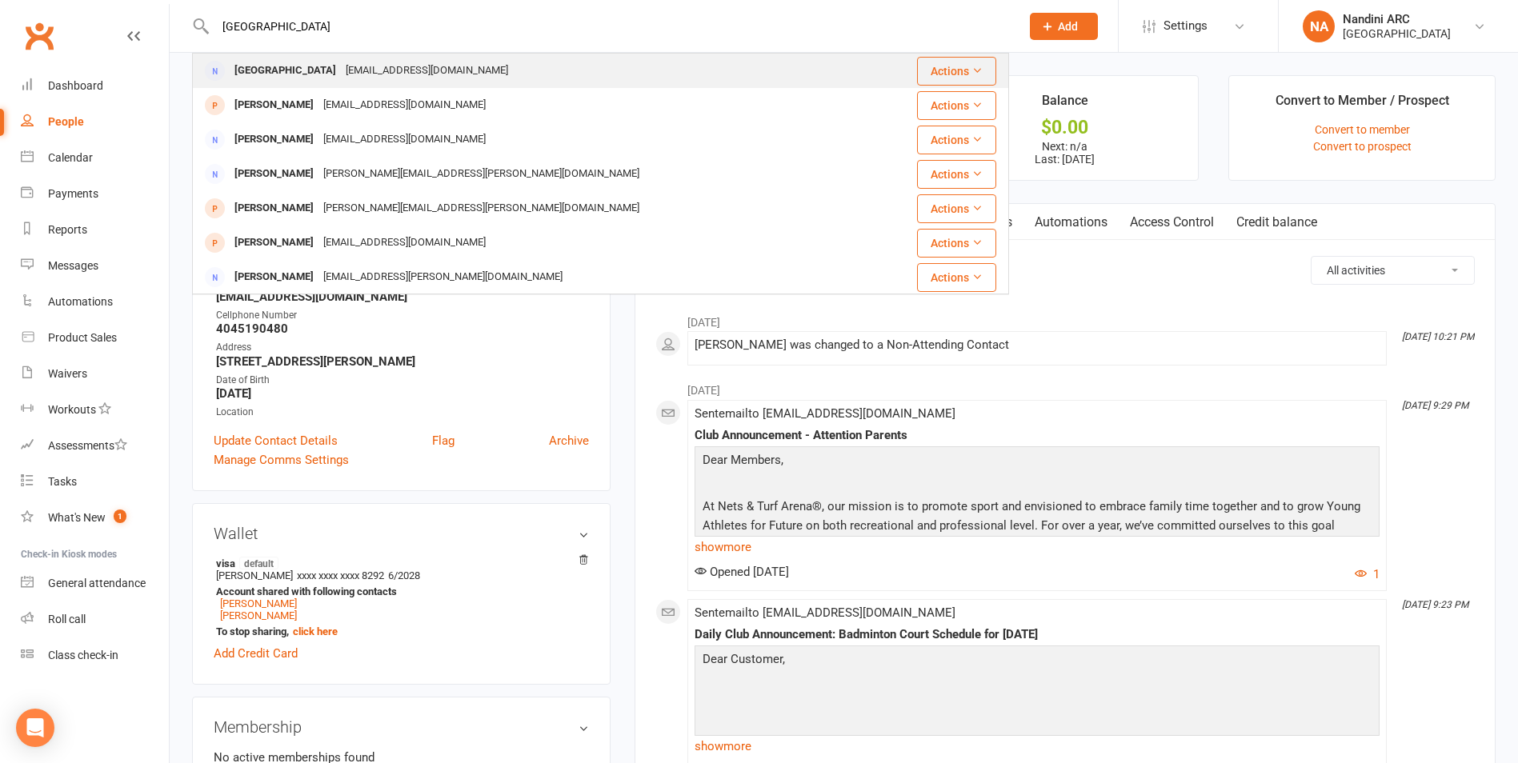
type input "[GEOGRAPHIC_DATA]"
click at [326, 58] on div "[GEOGRAPHIC_DATA] [EMAIL_ADDRESS][DOMAIN_NAME]" at bounding box center [533, 70] width 678 height 33
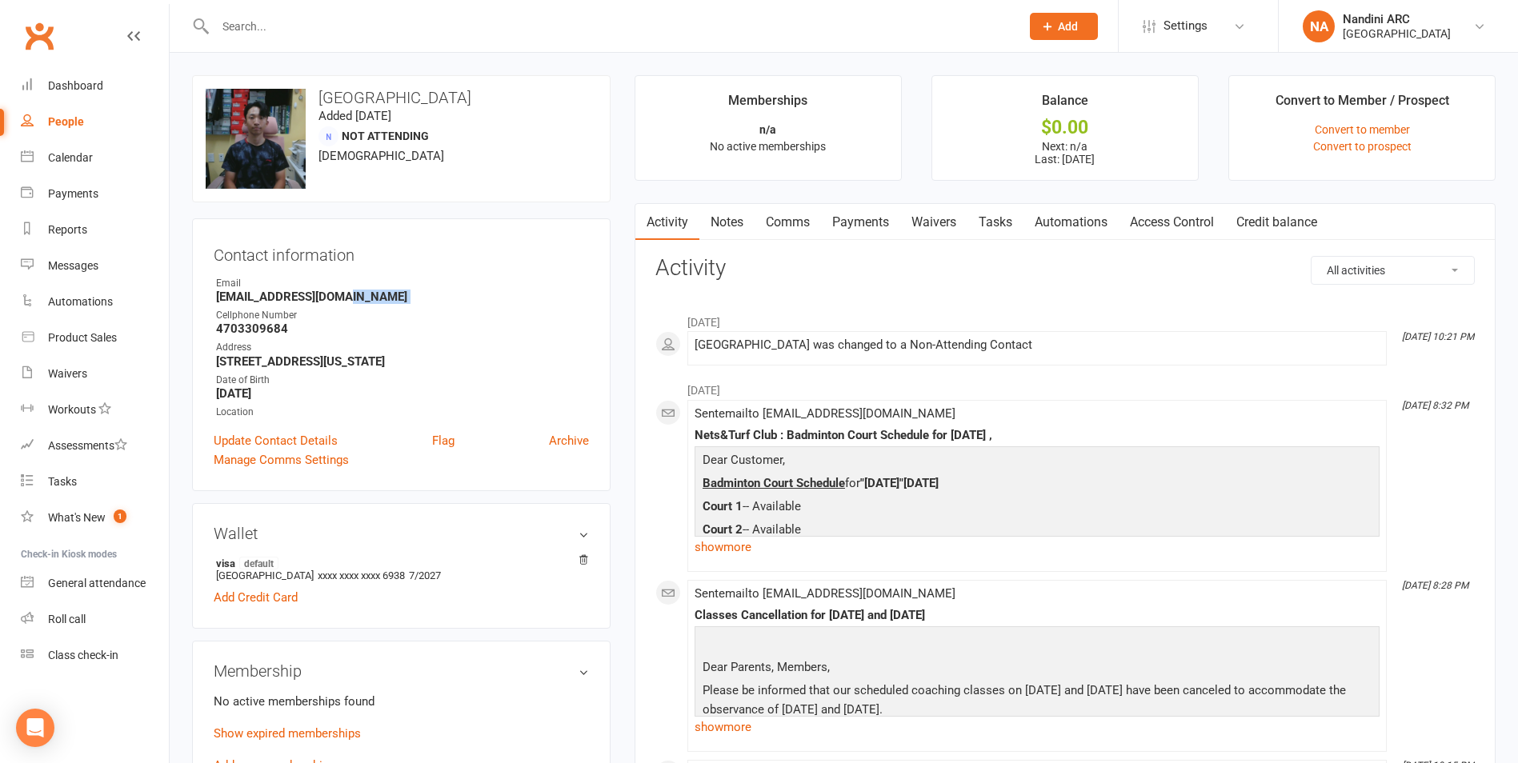
drag, startPoint x: 206, startPoint y: 305, endPoint x: 346, endPoint y: 300, distance: 140.9
click at [348, 300] on div "Contact information Owner Email [EMAIL_ADDRESS][DOMAIN_NAME] Cellphone Number […" at bounding box center [401, 354] width 418 height 273
drag, startPoint x: 209, startPoint y: 294, endPoint x: 368, endPoint y: 302, distance: 159.4
click at [368, 302] on div "Contact information Owner Email [EMAIL_ADDRESS][DOMAIN_NAME] Cellphone Number […" at bounding box center [401, 354] width 418 height 273
copy strong "[EMAIL_ADDRESS][DOMAIN_NAME]"
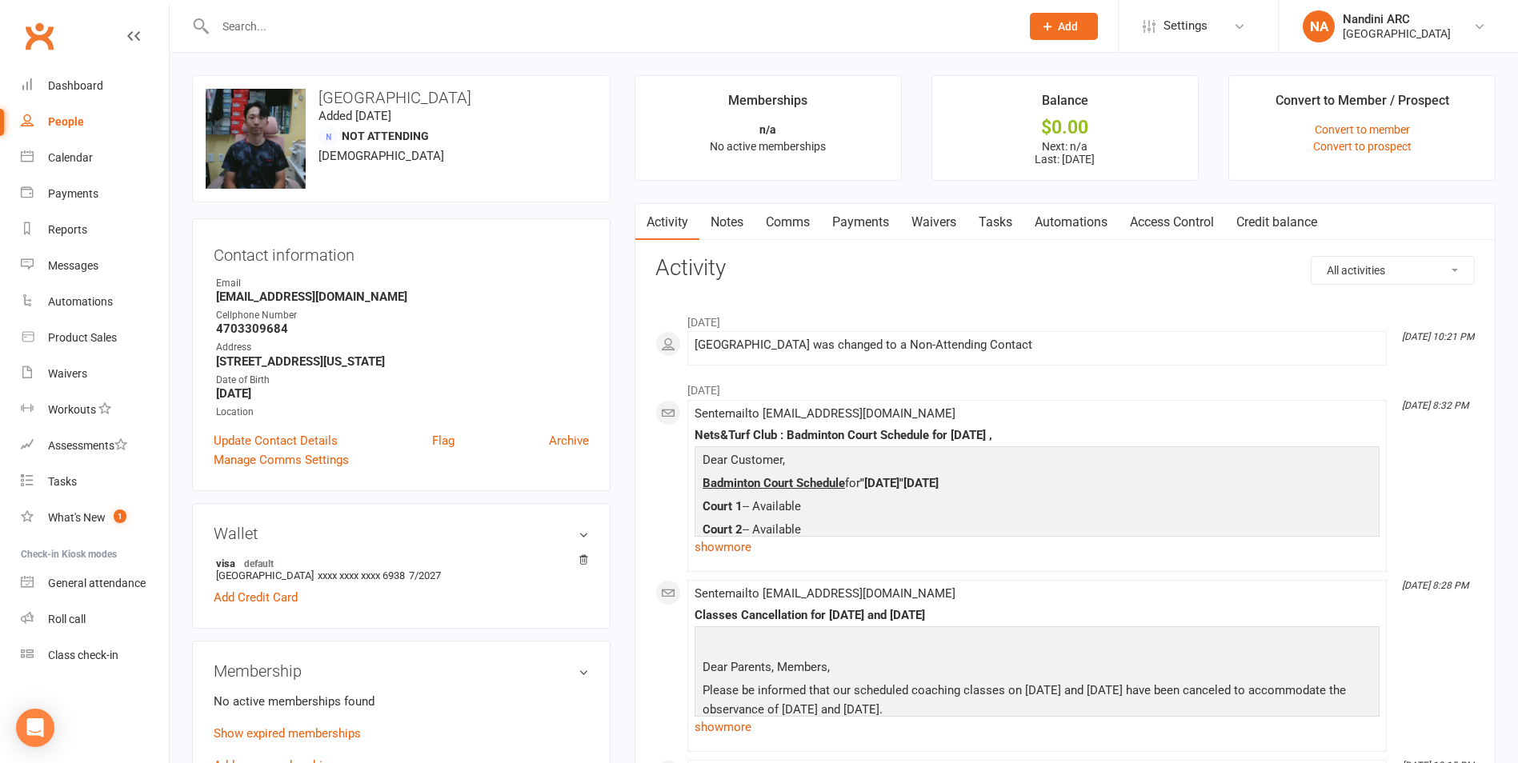
click at [398, 280] on div "Email" at bounding box center [402, 283] width 373 height 15
click at [278, 18] on input "text" at bounding box center [609, 26] width 799 height 22
paste input "[PERSON_NAME]"
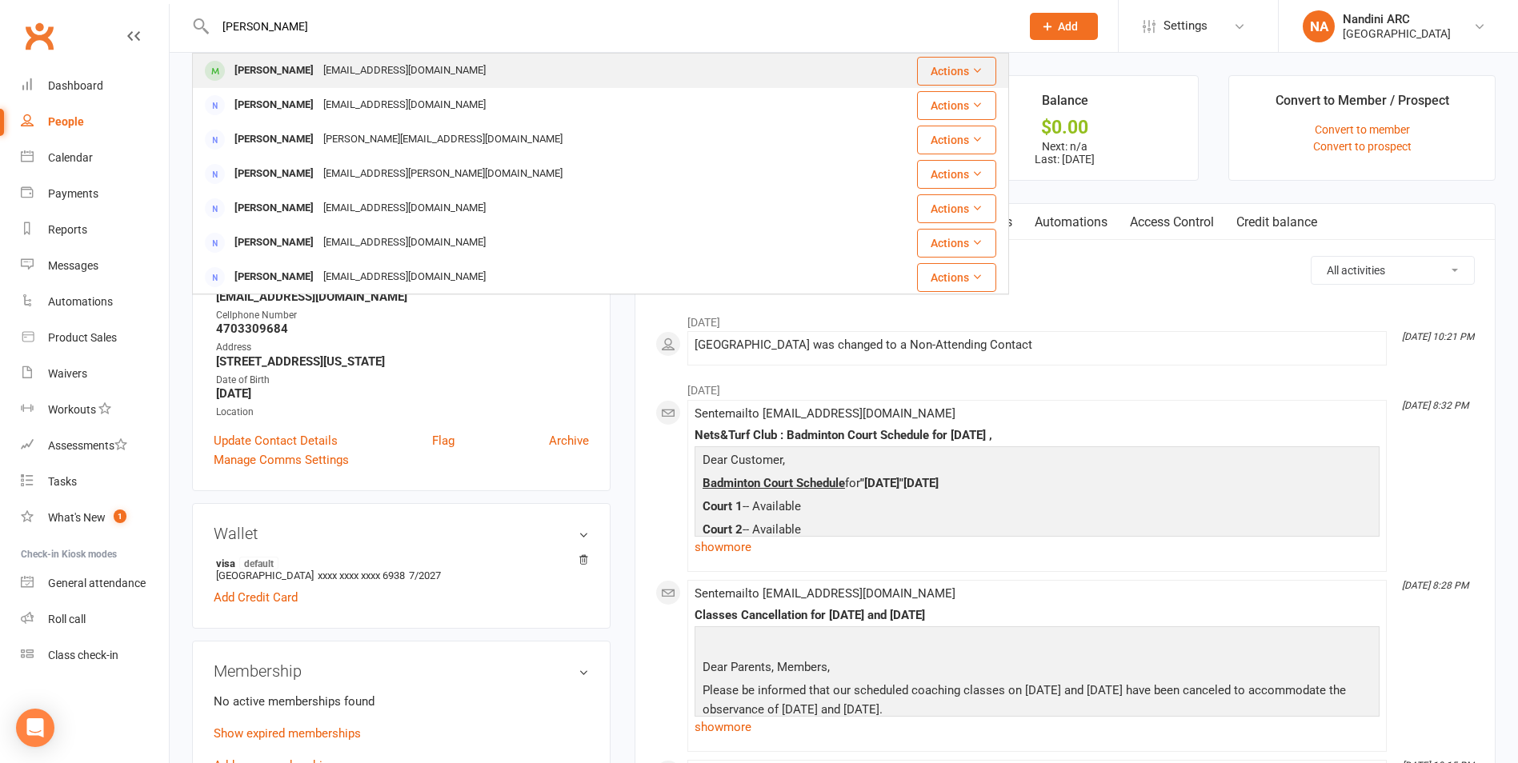
type input "[PERSON_NAME]"
click at [347, 66] on div "[EMAIL_ADDRESS][DOMAIN_NAME]" at bounding box center [404, 70] width 172 height 23
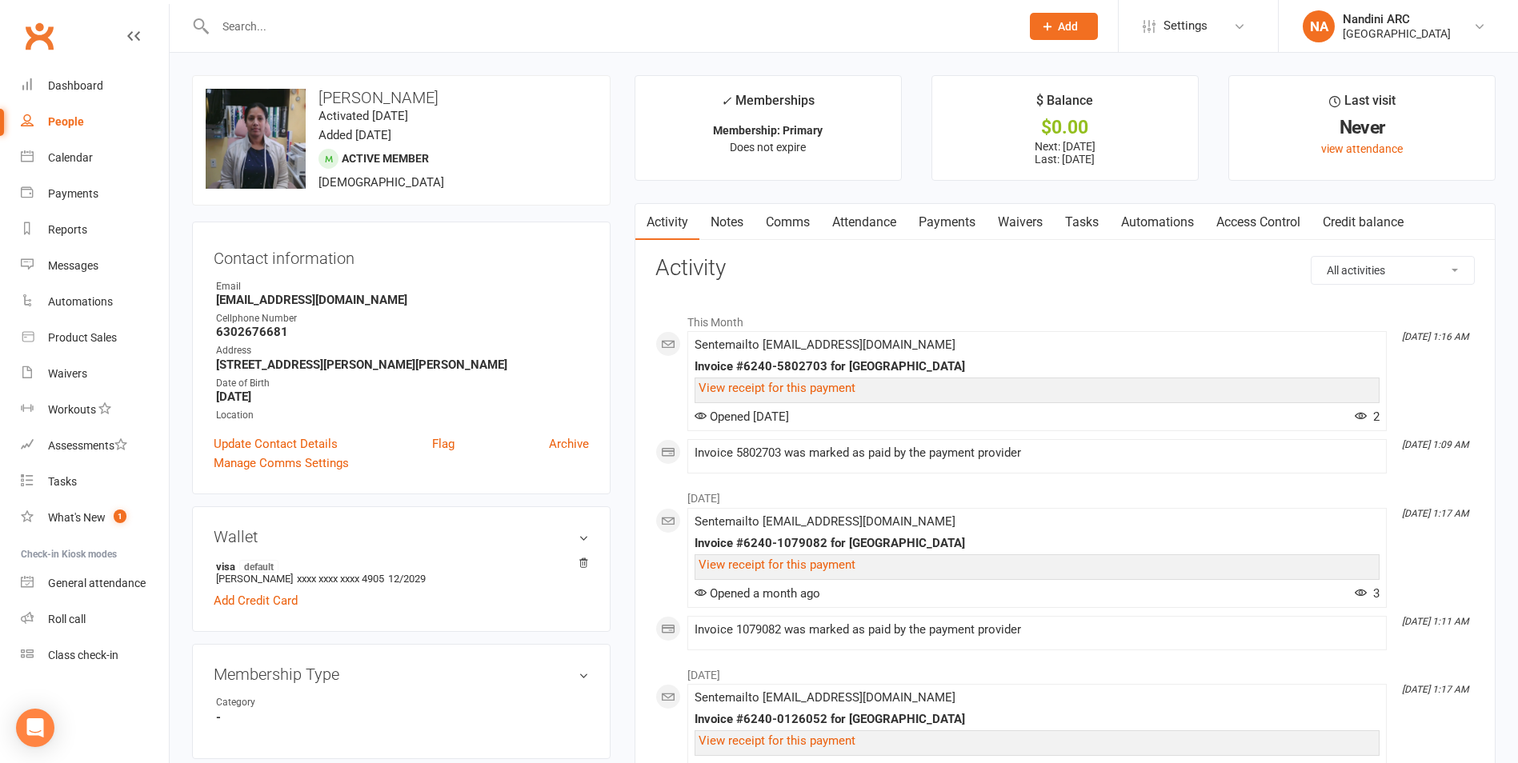
click at [929, 224] on link "Payments" at bounding box center [946, 222] width 79 height 37
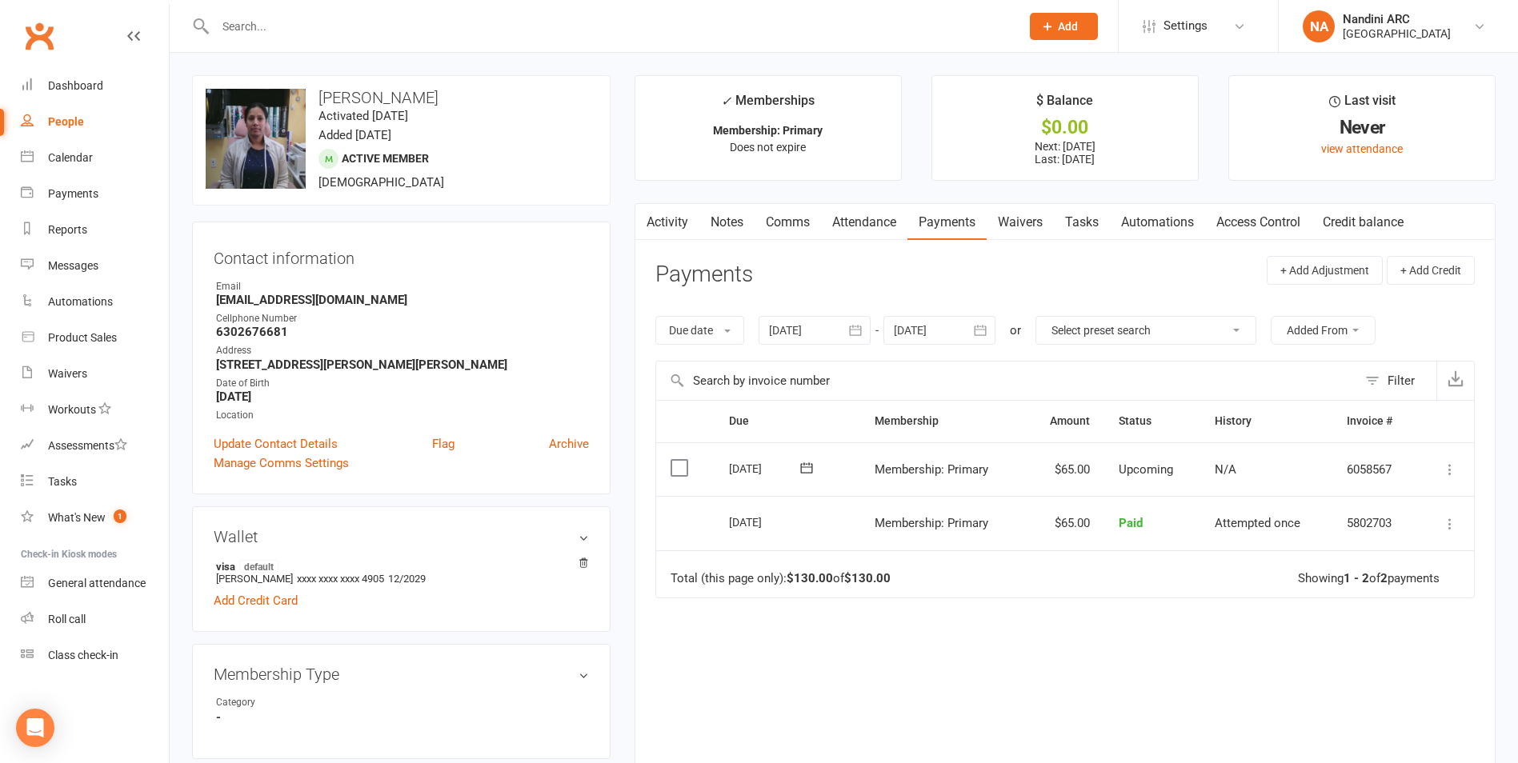
click at [308, 35] on input "text" at bounding box center [609, 26] width 799 height 22
paste input "[PERSON_NAME]"
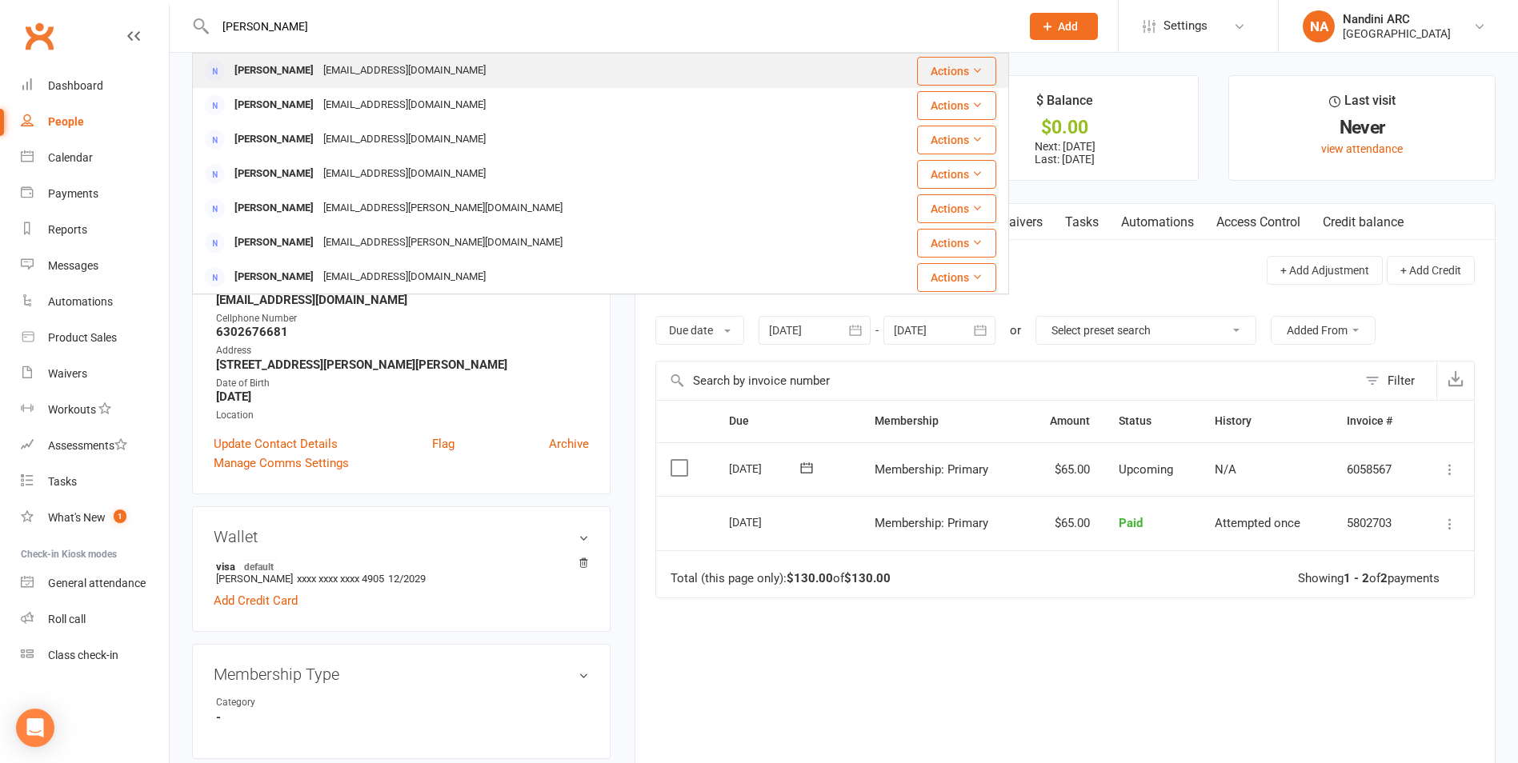
type input "[PERSON_NAME]"
click at [349, 60] on div "[EMAIL_ADDRESS][DOMAIN_NAME]" at bounding box center [404, 70] width 172 height 23
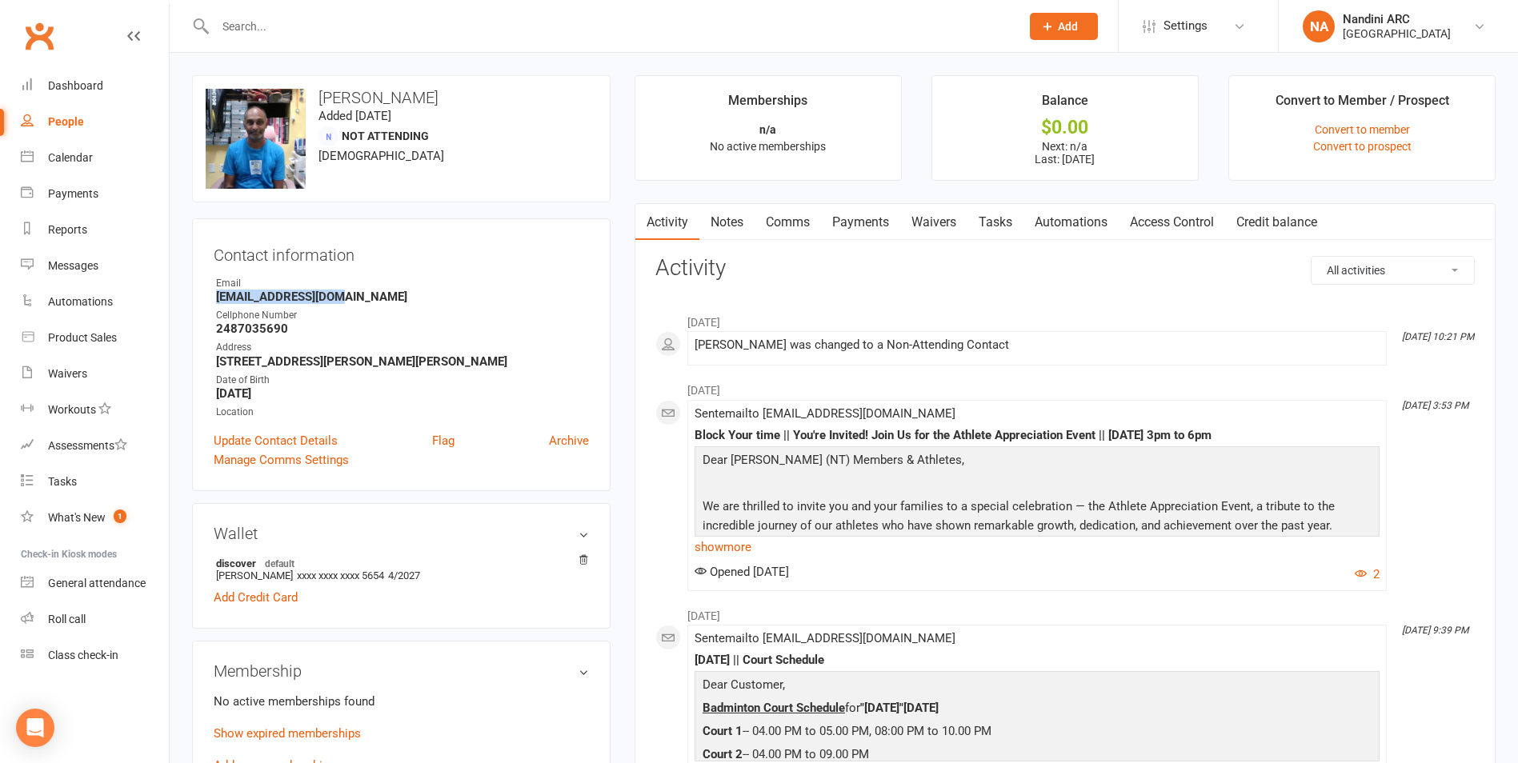
drag, startPoint x: 203, startPoint y: 302, endPoint x: 372, endPoint y: 292, distance: 169.1
click at [372, 292] on div "Contact information Owner Email [EMAIL_ADDRESS][DOMAIN_NAME] Cellphone Number […" at bounding box center [401, 354] width 418 height 273
copy strong "[EMAIL_ADDRESS][DOMAIN_NAME]"
click at [378, 280] on div "Email" at bounding box center [402, 283] width 373 height 15
click at [299, 38] on div at bounding box center [600, 26] width 817 height 52
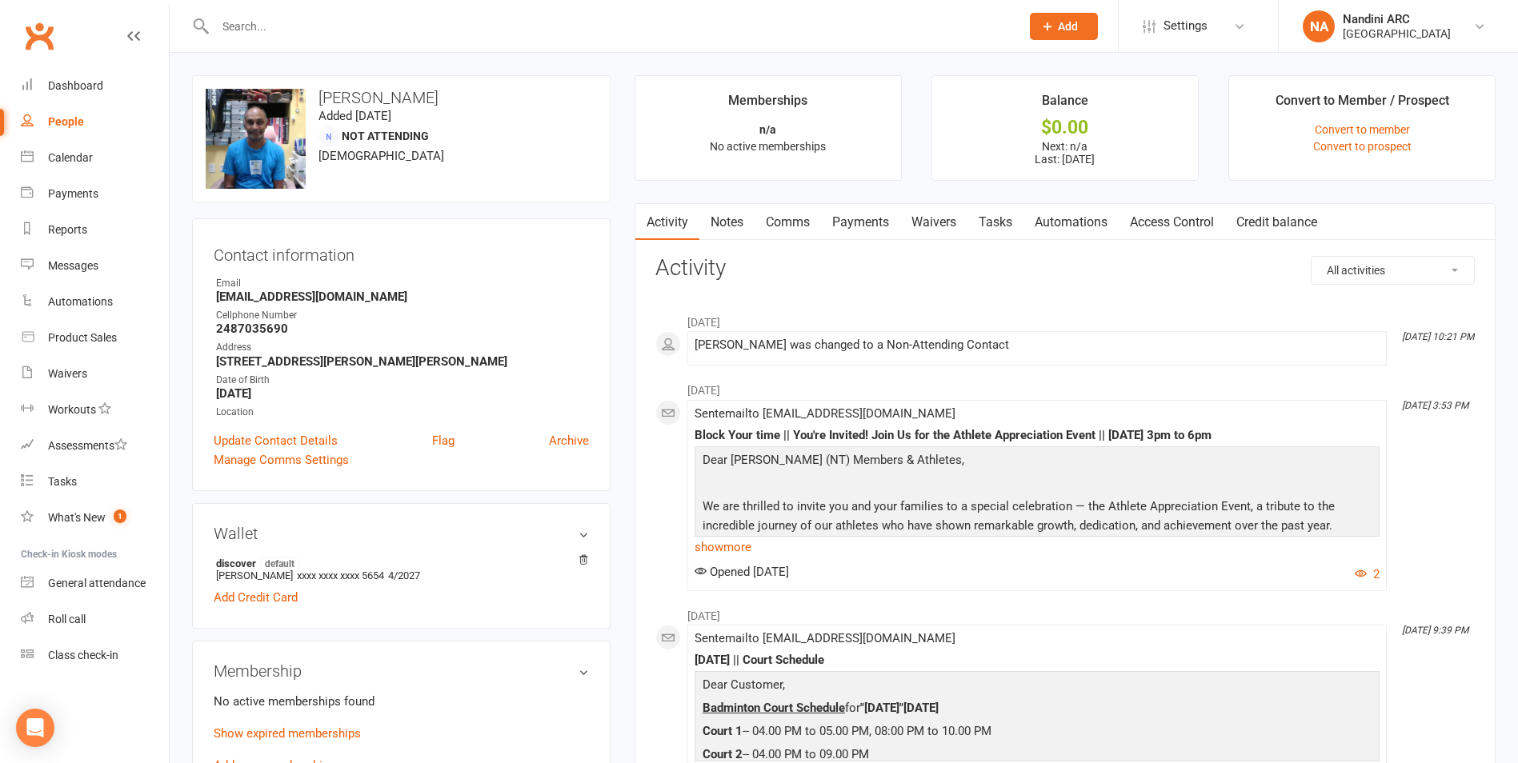
click at [297, 33] on input "text" at bounding box center [609, 26] width 799 height 22
paste input "[PERSON_NAME]"
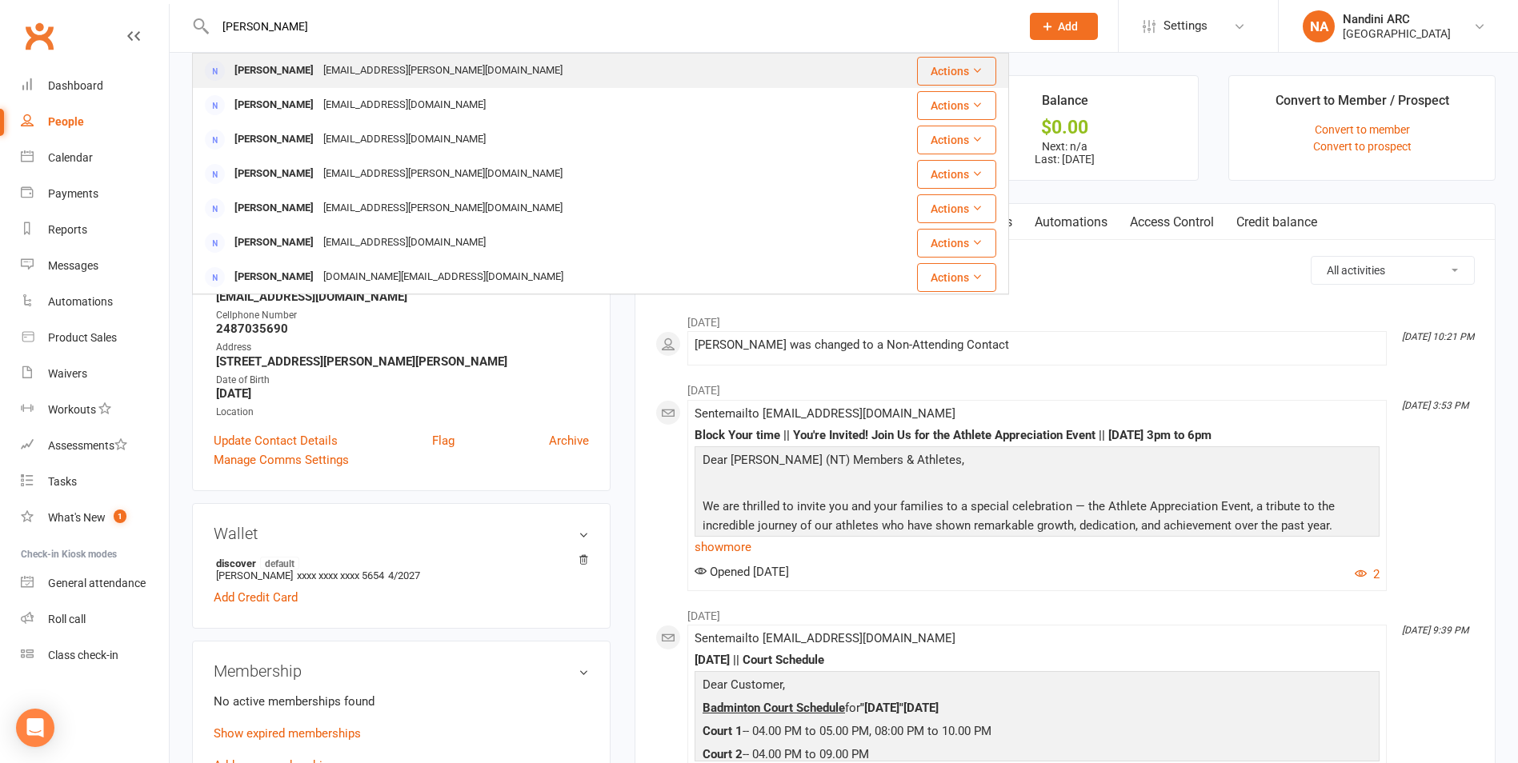
type input "[PERSON_NAME]"
click at [298, 57] on div "[PERSON_NAME] [EMAIL_ADDRESS][PERSON_NAME][DOMAIN_NAME]" at bounding box center [521, 70] width 655 height 33
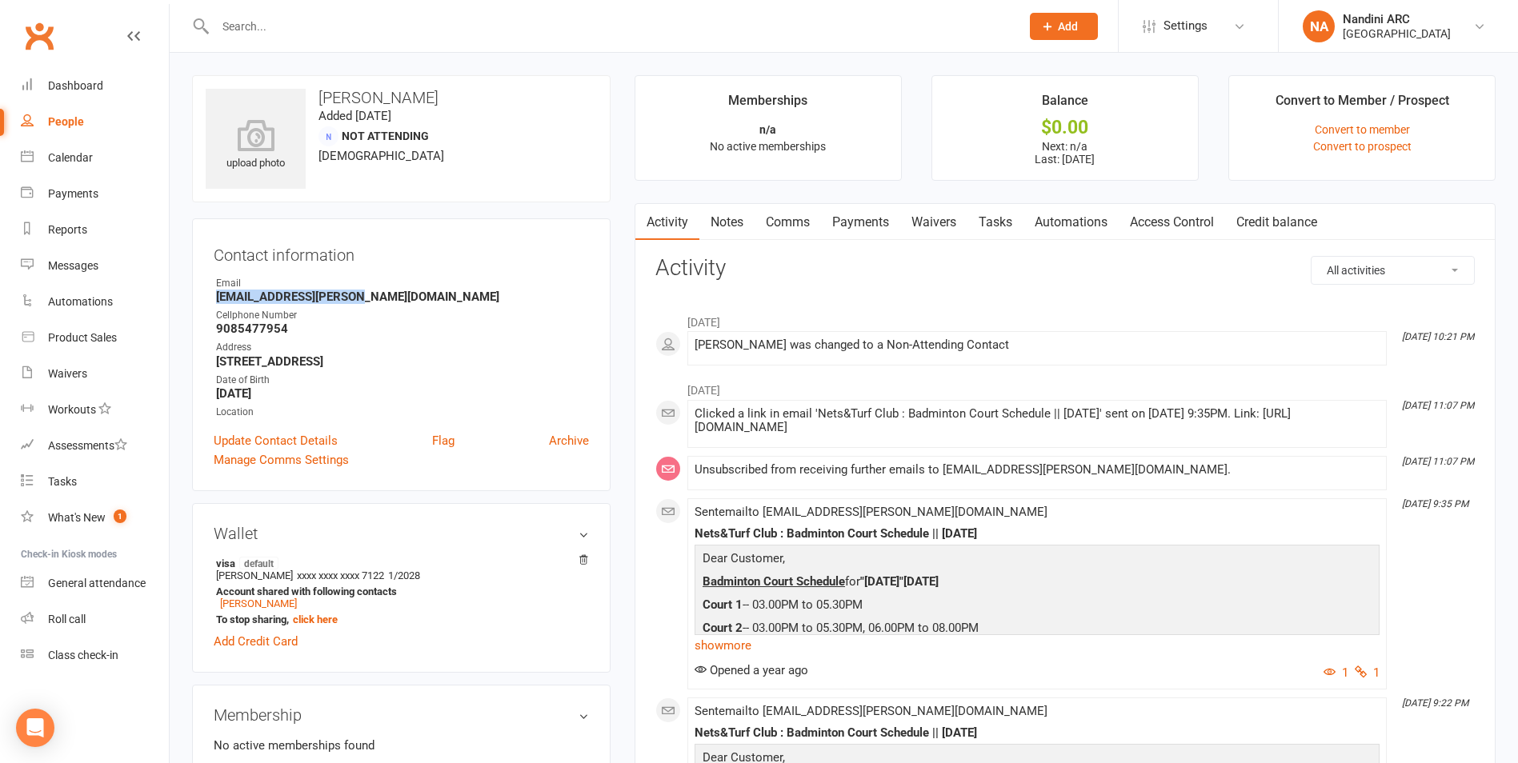
drag, startPoint x: 215, startPoint y: 294, endPoint x: 366, endPoint y: 301, distance: 151.4
click at [366, 301] on li "Email [EMAIL_ADDRESS][PERSON_NAME][DOMAIN_NAME]" at bounding box center [401, 290] width 375 height 28
copy strong "[EMAIL_ADDRESS][PERSON_NAME][DOMAIN_NAME]"
click at [383, 284] on div "Email" at bounding box center [402, 283] width 373 height 15
click at [278, 26] on input "text" at bounding box center [609, 26] width 799 height 22
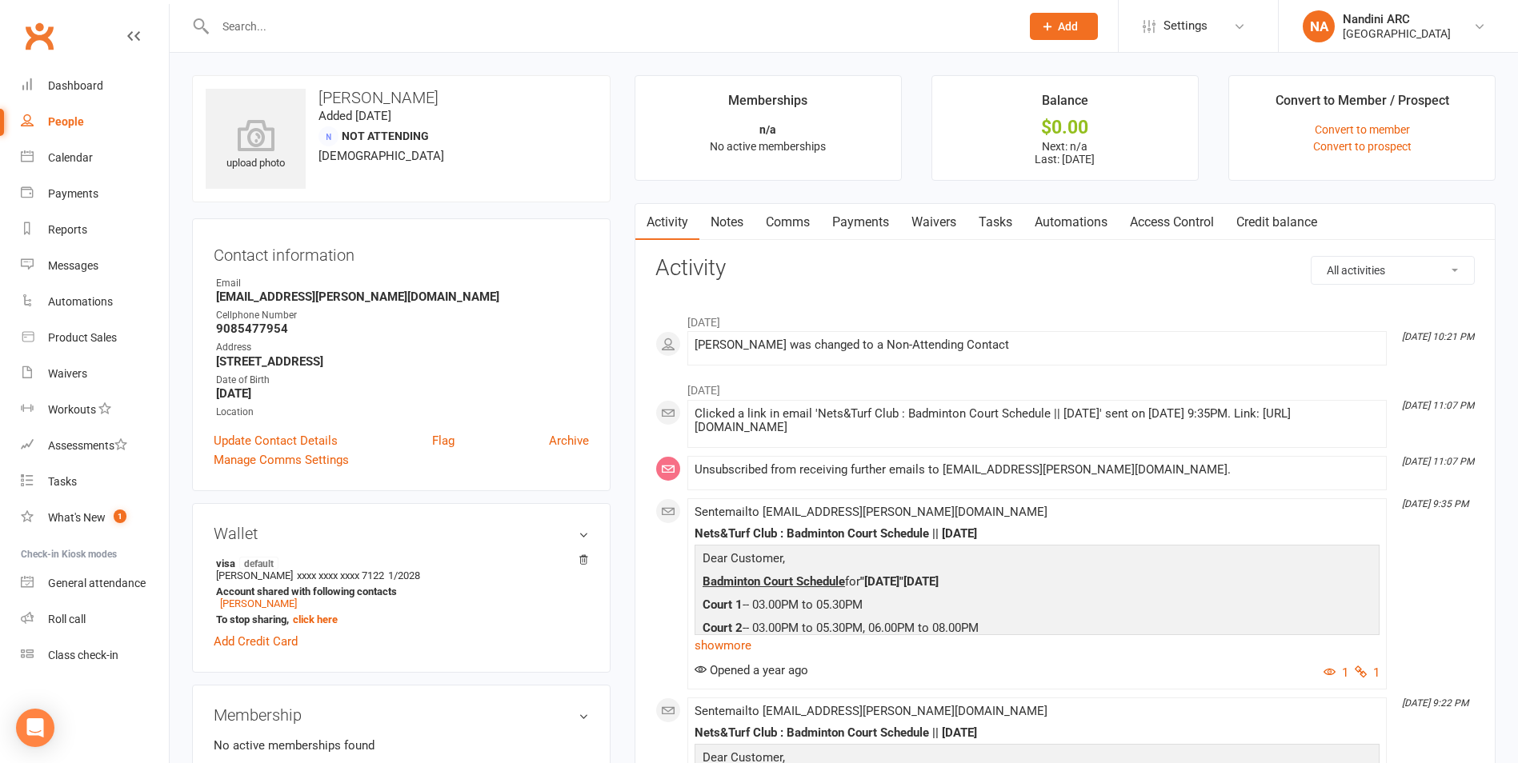
paste input "[PERSON_NAME]"
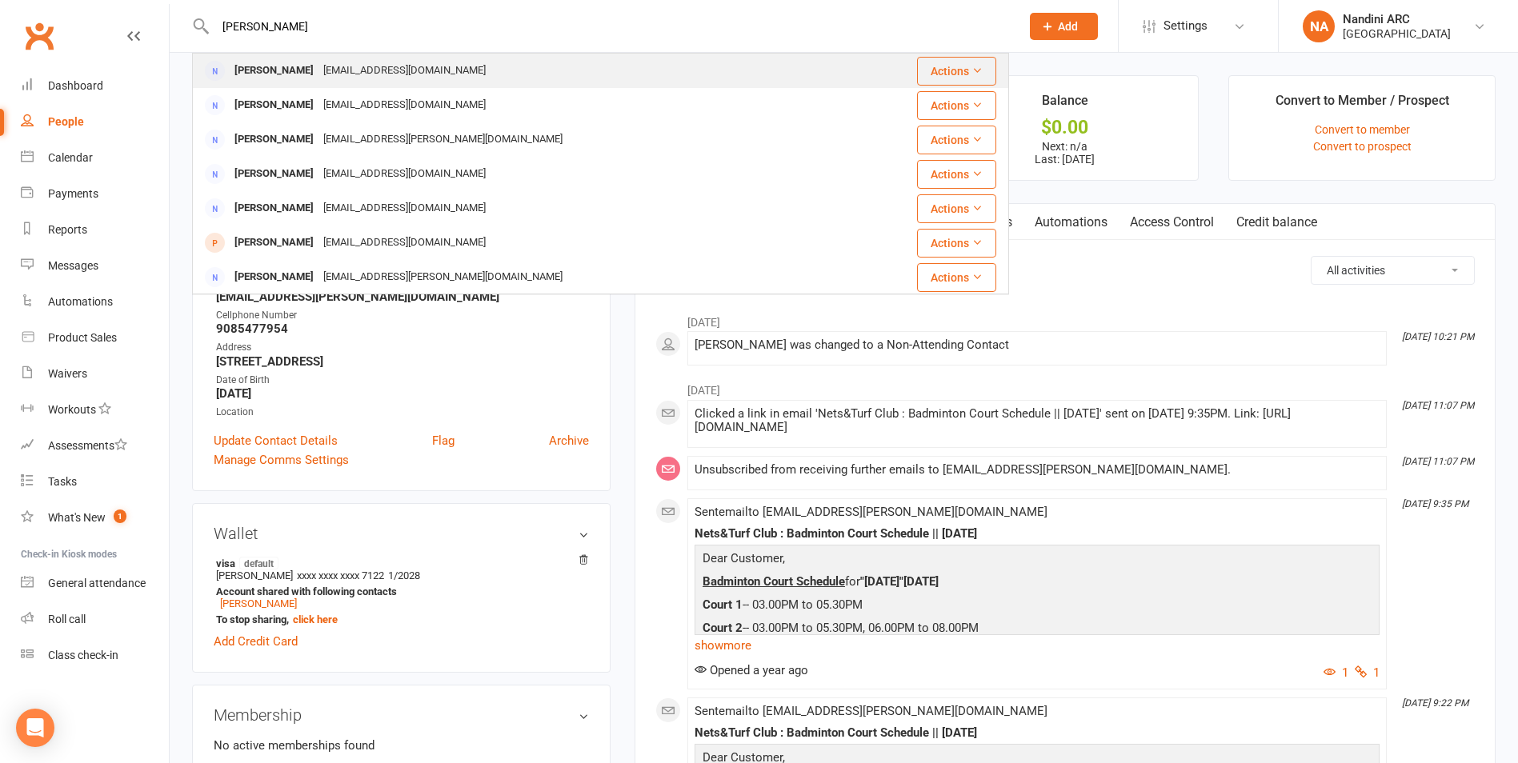
type input "[PERSON_NAME]"
click at [318, 78] on div "[EMAIL_ADDRESS][DOMAIN_NAME]" at bounding box center [404, 70] width 172 height 23
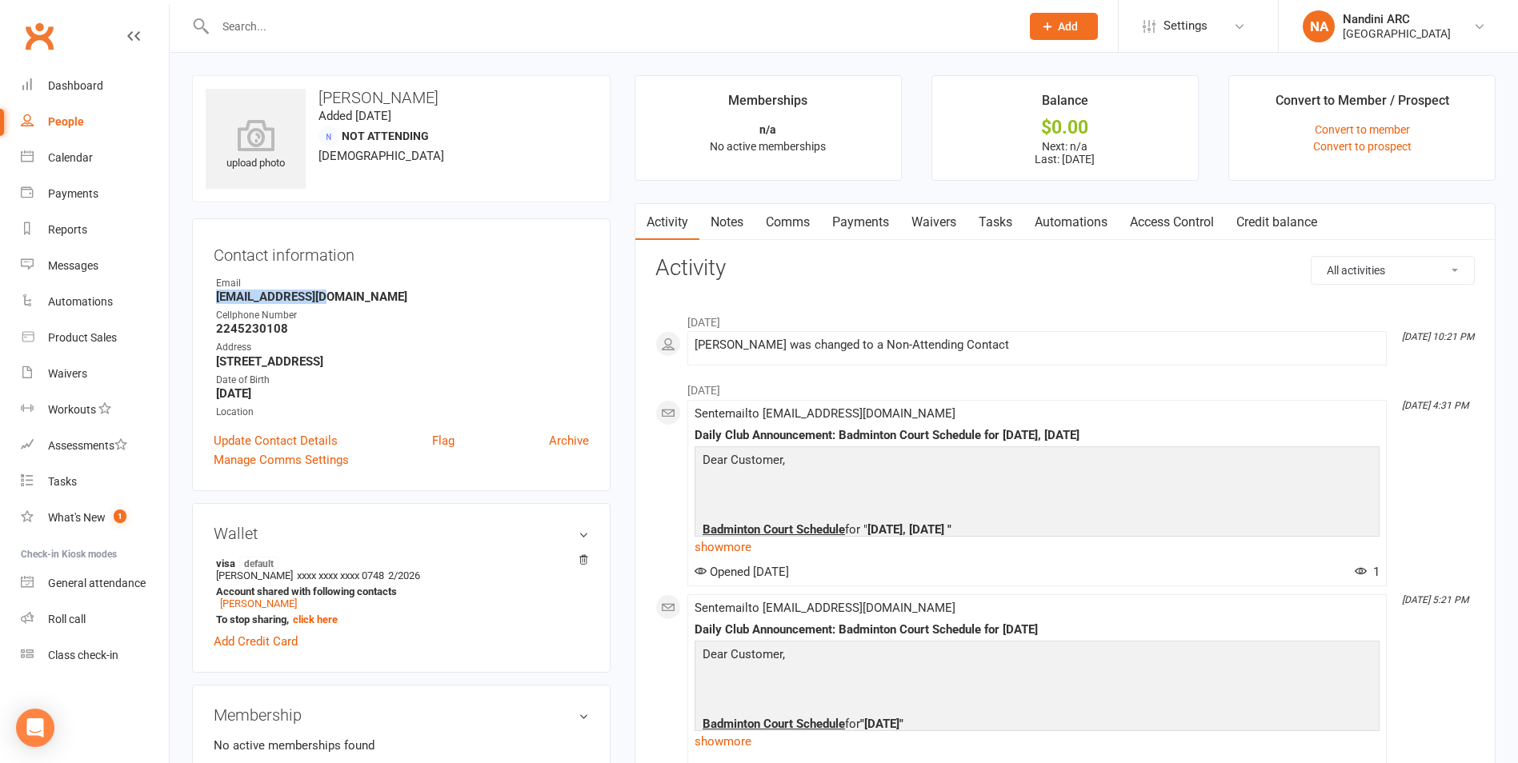
drag, startPoint x: 219, startPoint y: 298, endPoint x: 336, endPoint y: 299, distance: 116.8
click at [336, 299] on div "Contact information Owner Email [EMAIL_ADDRESS][DOMAIN_NAME] Cellphone Number […" at bounding box center [401, 354] width 418 height 273
copy strong "[EMAIL_ADDRESS][DOMAIN_NAME]"
click at [342, 297] on strong "[EMAIL_ADDRESS][DOMAIN_NAME]" at bounding box center [402, 297] width 373 height 14
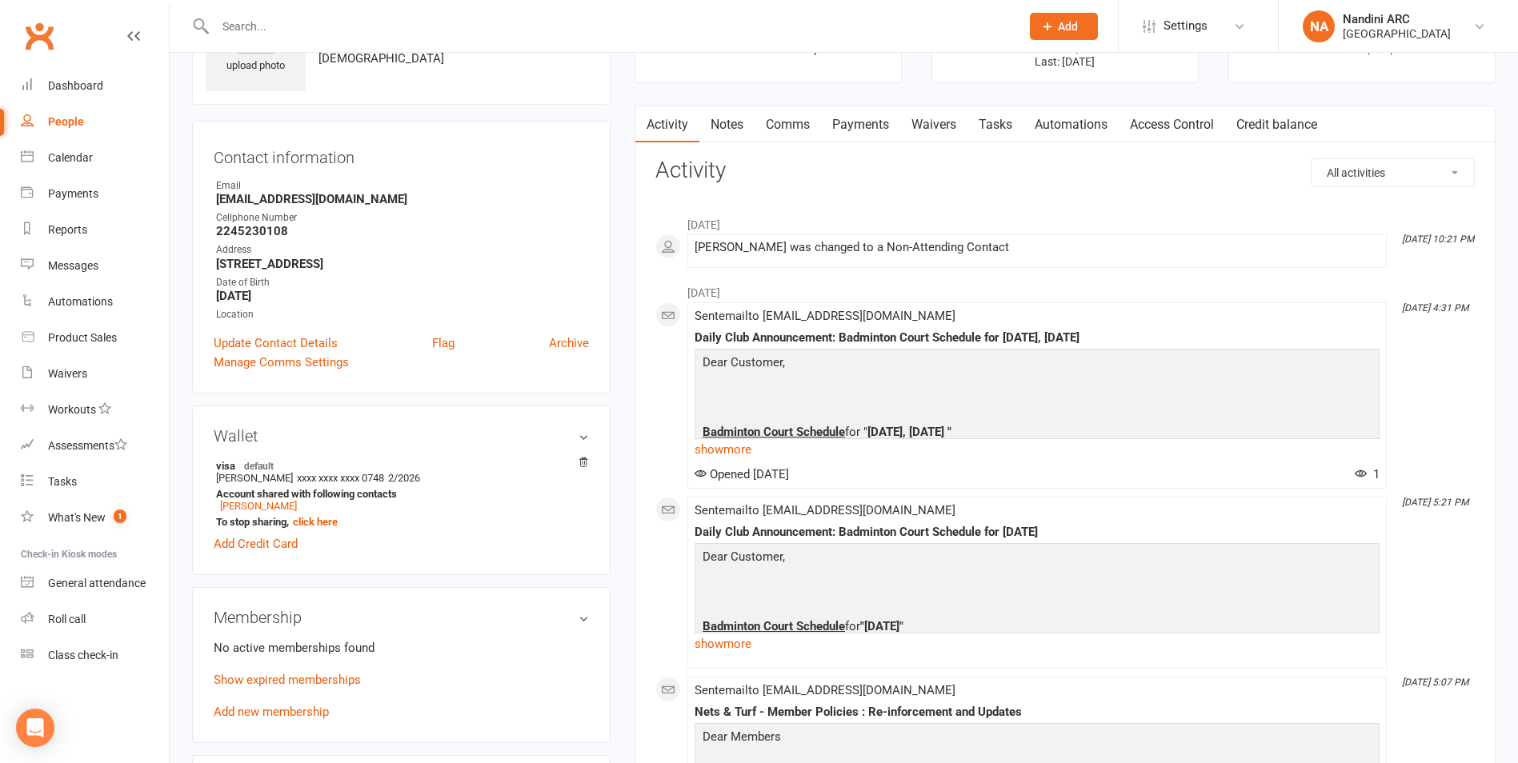
scroll to position [240, 0]
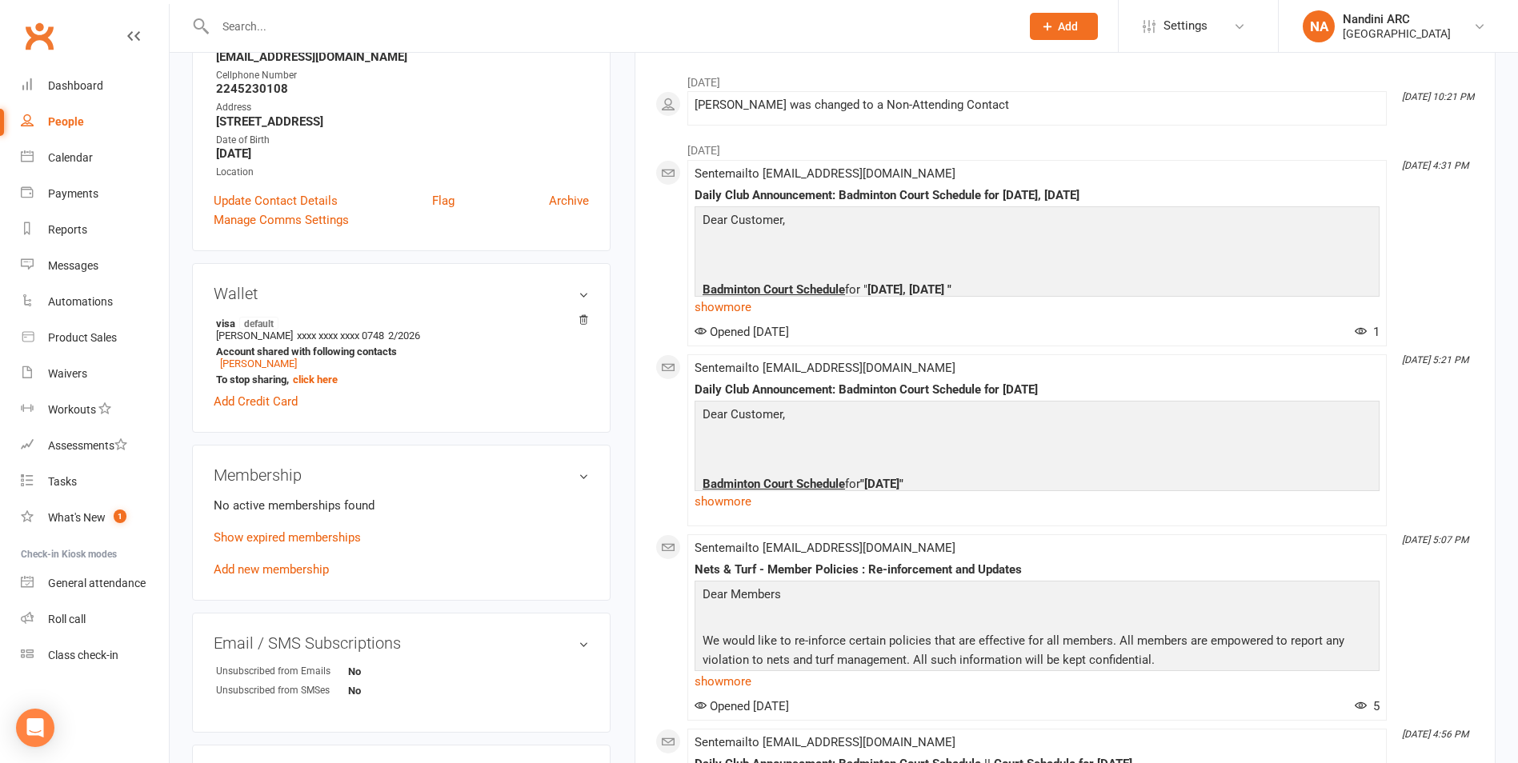
click at [305, 28] on input "text" at bounding box center [609, 26] width 799 height 22
paste input "[PERSON_NAME]"
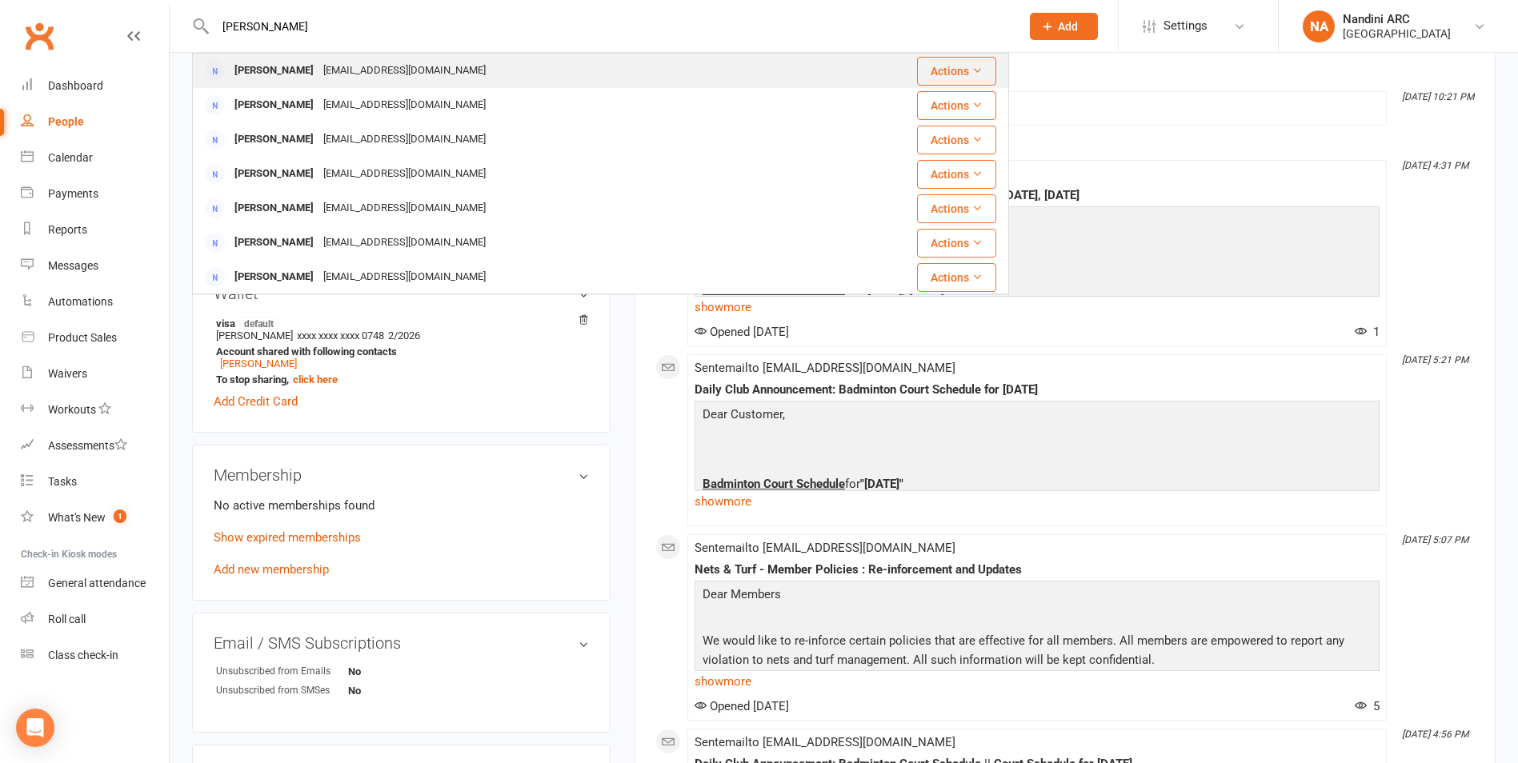
type input "[PERSON_NAME]"
click at [330, 67] on div "[EMAIL_ADDRESS][DOMAIN_NAME]" at bounding box center [404, 70] width 172 height 23
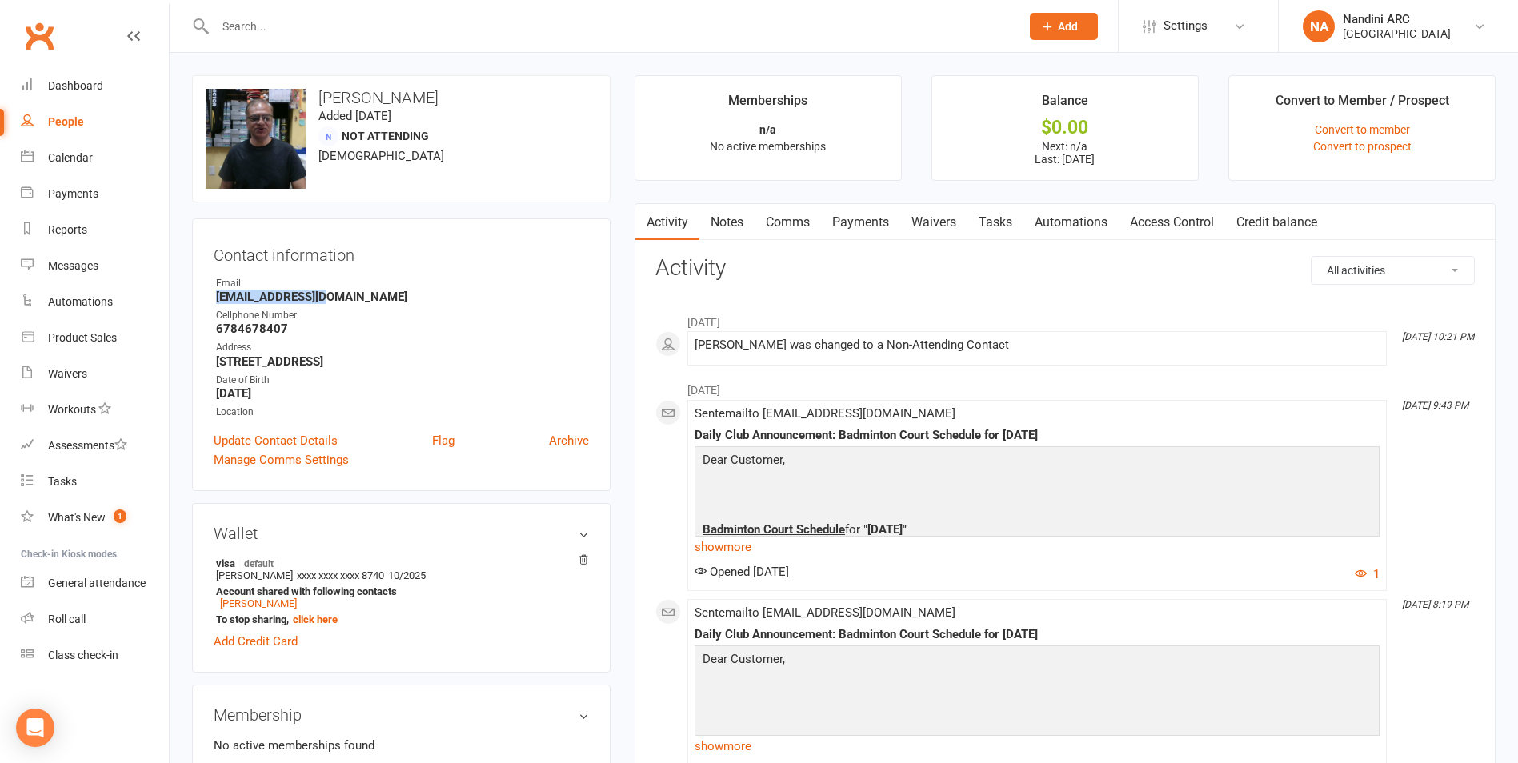
drag, startPoint x: 214, startPoint y: 293, endPoint x: 352, endPoint y: 300, distance: 138.6
click at [352, 300] on li "Email [EMAIL_ADDRESS][DOMAIN_NAME]" at bounding box center [401, 290] width 375 height 28
copy strong "[EMAIL_ADDRESS][DOMAIN_NAME]"
click at [362, 293] on strong "[EMAIL_ADDRESS][DOMAIN_NAME]" at bounding box center [402, 297] width 373 height 14
click at [311, 33] on input "text" at bounding box center [609, 26] width 799 height 22
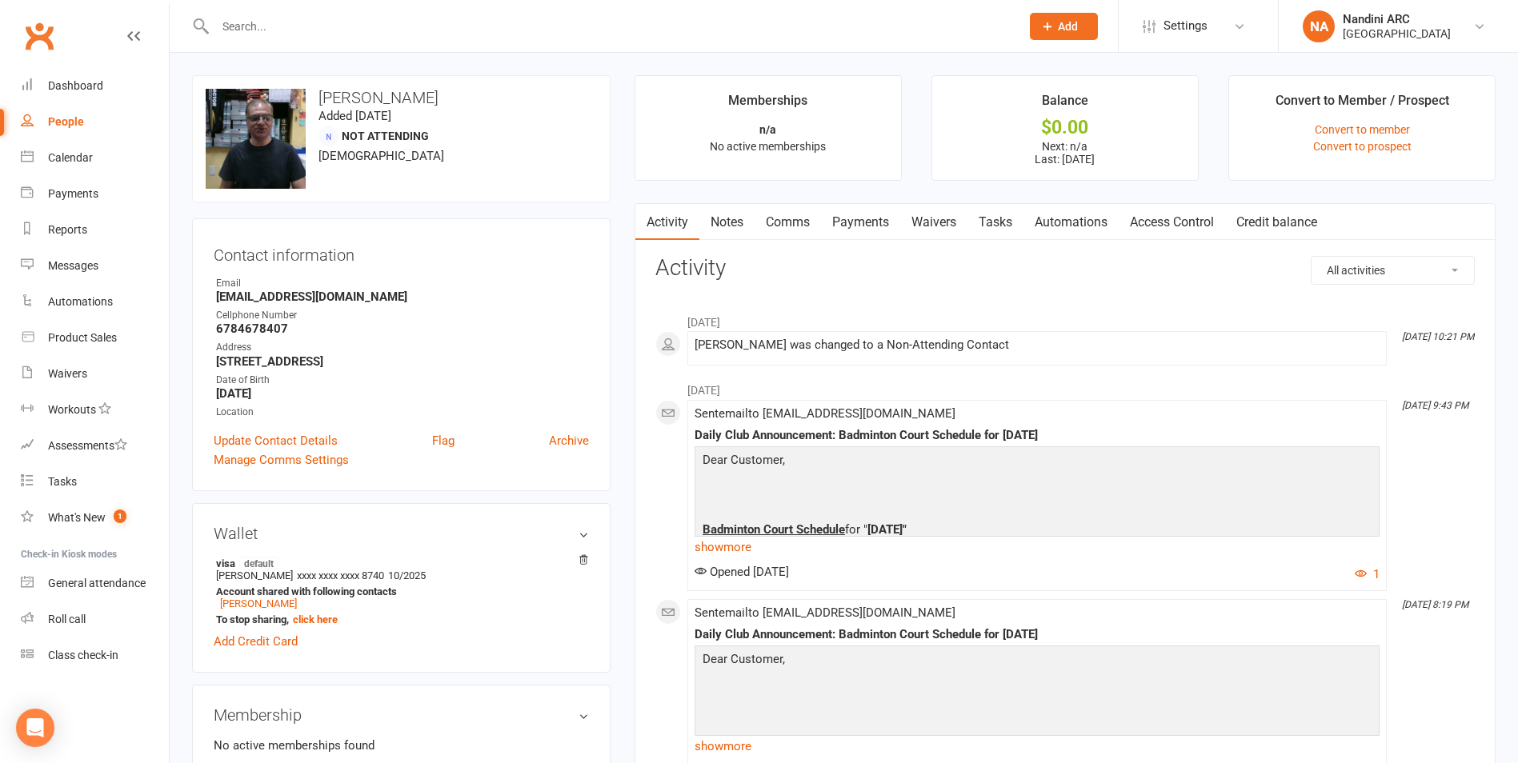
paste input "Aditi Patil"
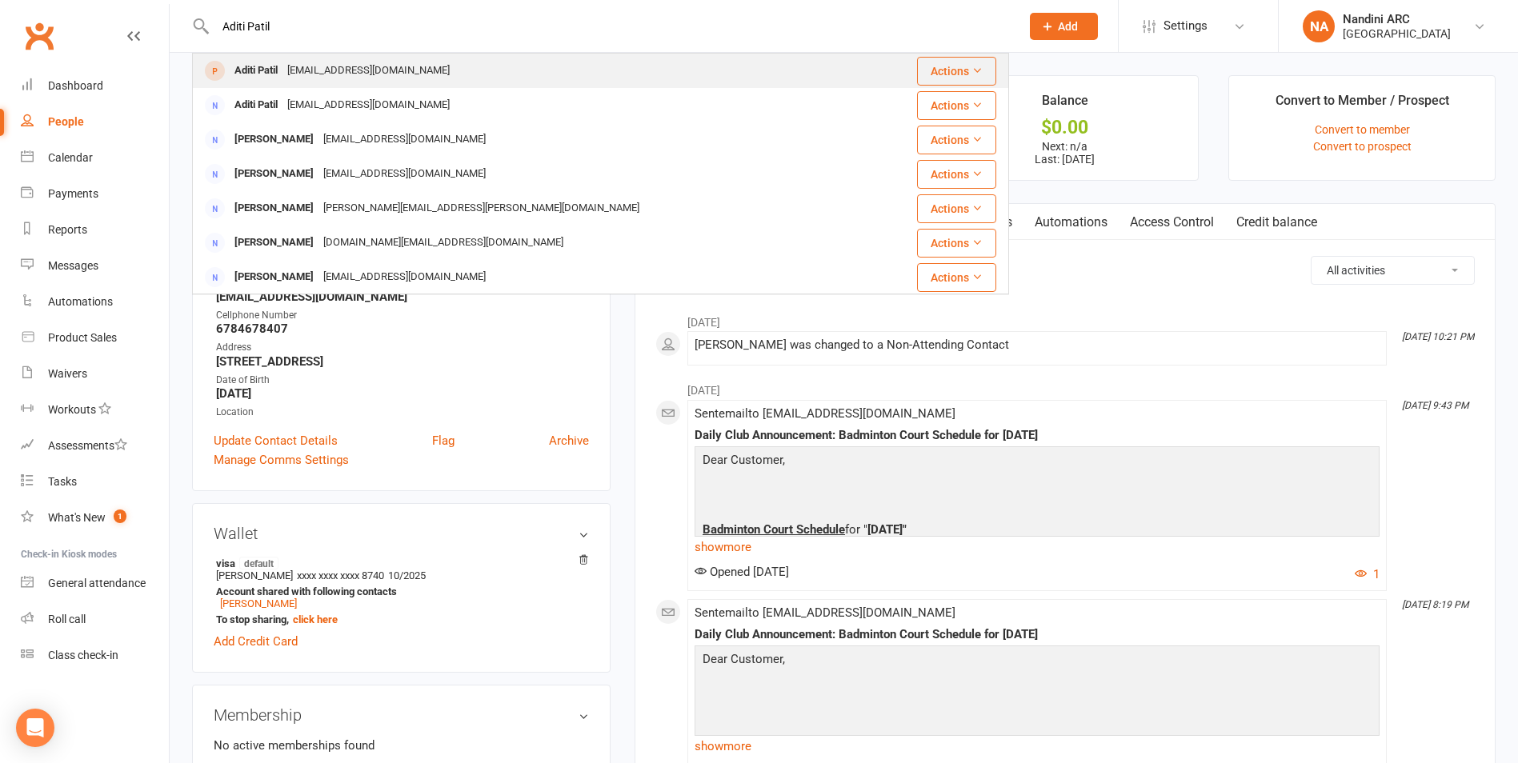
type input "Aditi Patil"
click at [313, 74] on div "[EMAIL_ADDRESS][DOMAIN_NAME]" at bounding box center [368, 70] width 172 height 23
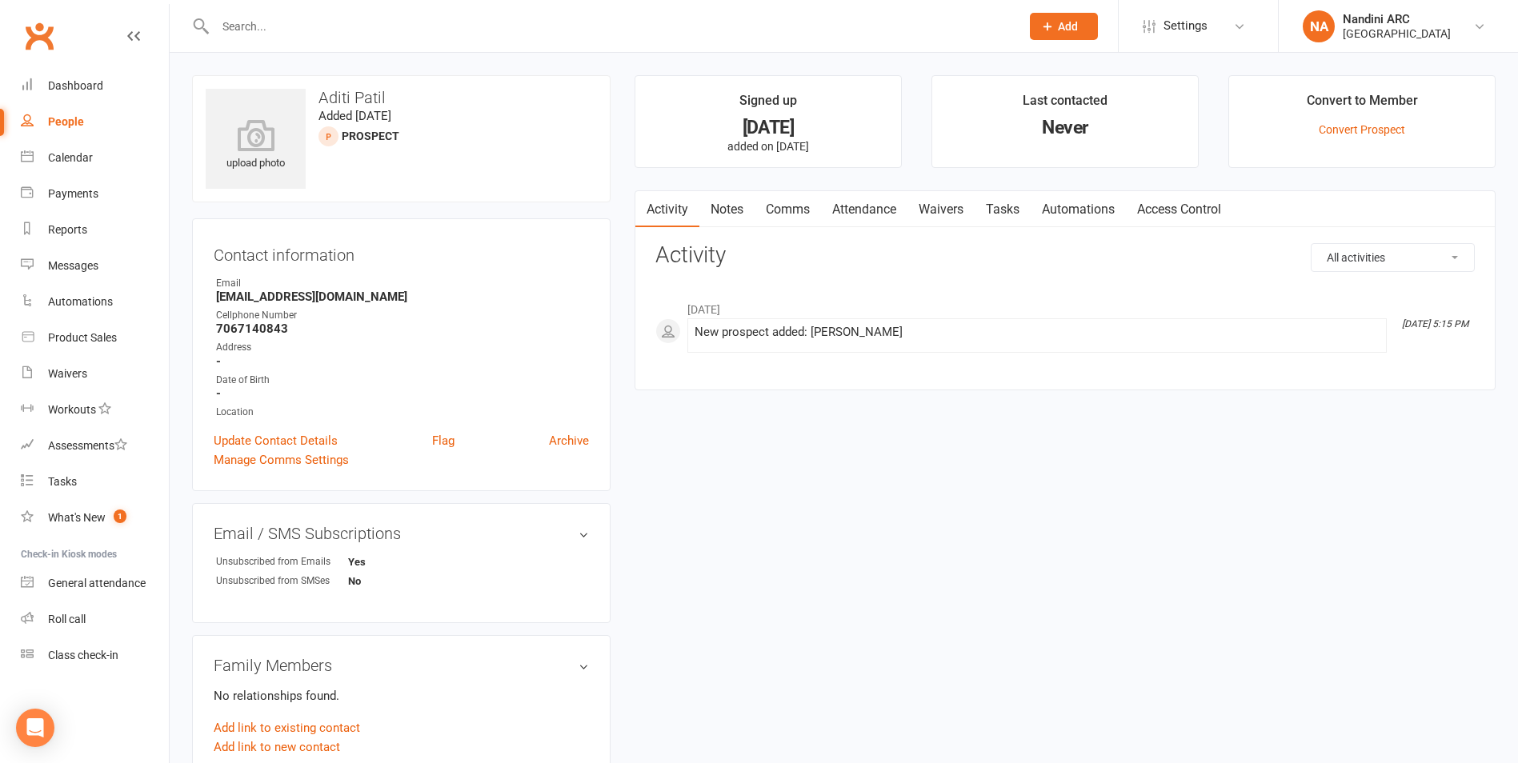
click at [278, 39] on div at bounding box center [600, 26] width 817 height 52
click at [266, 20] on input "text" at bounding box center [609, 26] width 799 height 22
paste input "[PERSON_NAME]"
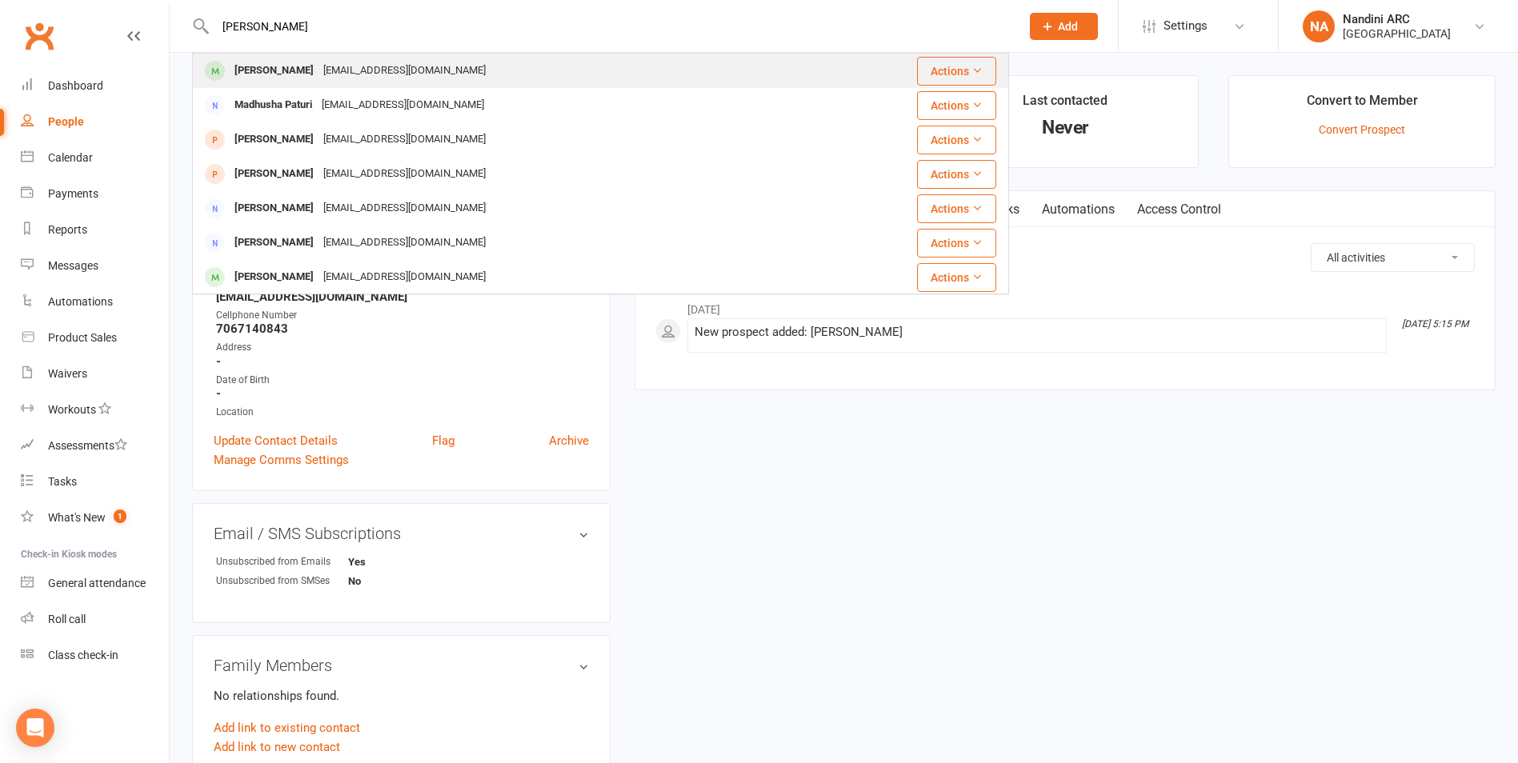
type input "[PERSON_NAME]"
click at [334, 66] on div "[EMAIL_ADDRESS][DOMAIN_NAME]" at bounding box center [404, 70] width 172 height 23
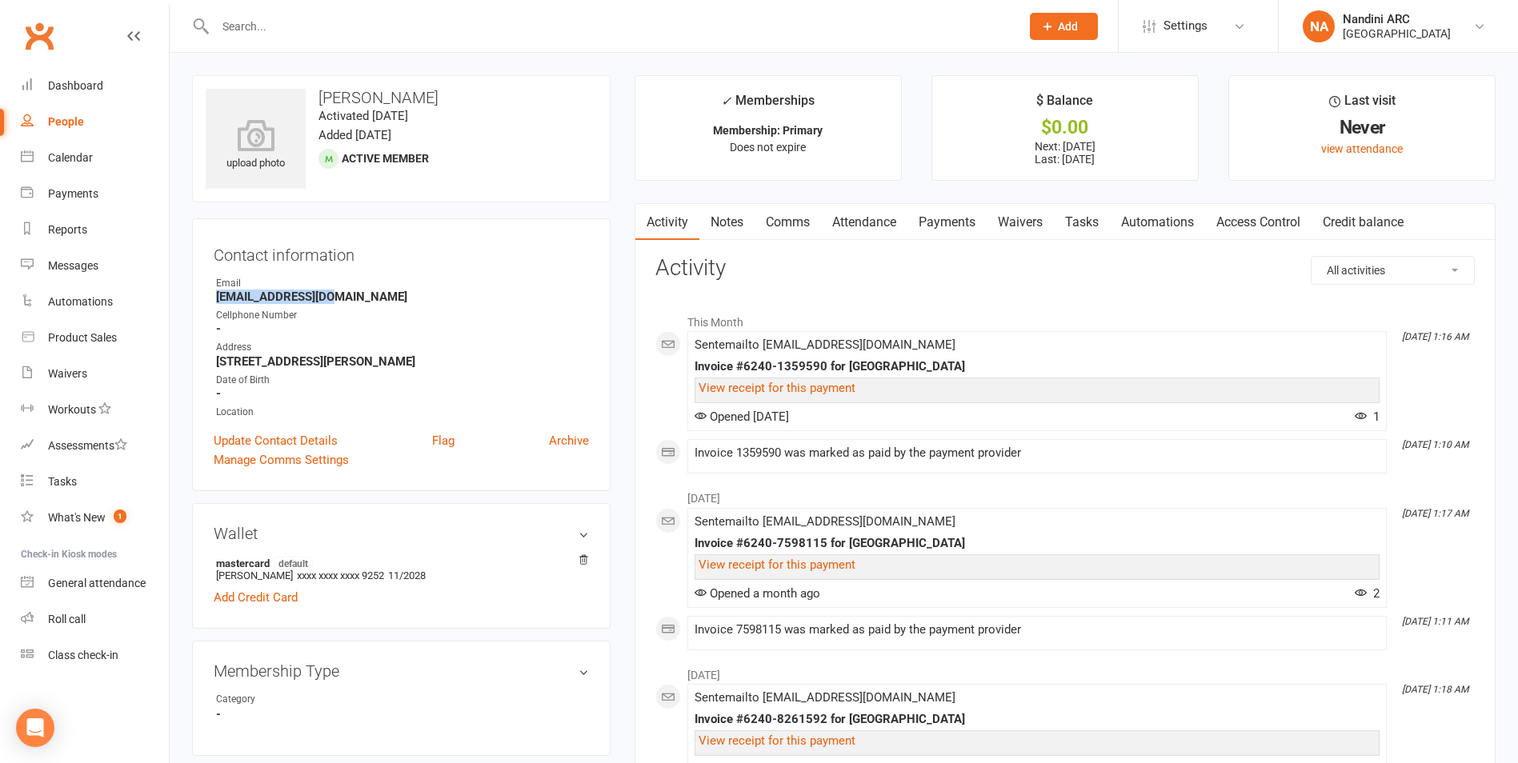
drag, startPoint x: 242, startPoint y: 298, endPoint x: 343, endPoint y: 299, distance: 100.8
click at [343, 299] on li "Email [EMAIL_ADDRESS][DOMAIN_NAME]" at bounding box center [401, 290] width 375 height 28
drag, startPoint x: 343, startPoint y: 299, endPoint x: 434, endPoint y: 301, distance: 91.2
click at [433, 298] on strong "[EMAIL_ADDRESS][DOMAIN_NAME]" at bounding box center [402, 297] width 373 height 14
click at [964, 220] on link "Payments" at bounding box center [946, 222] width 79 height 37
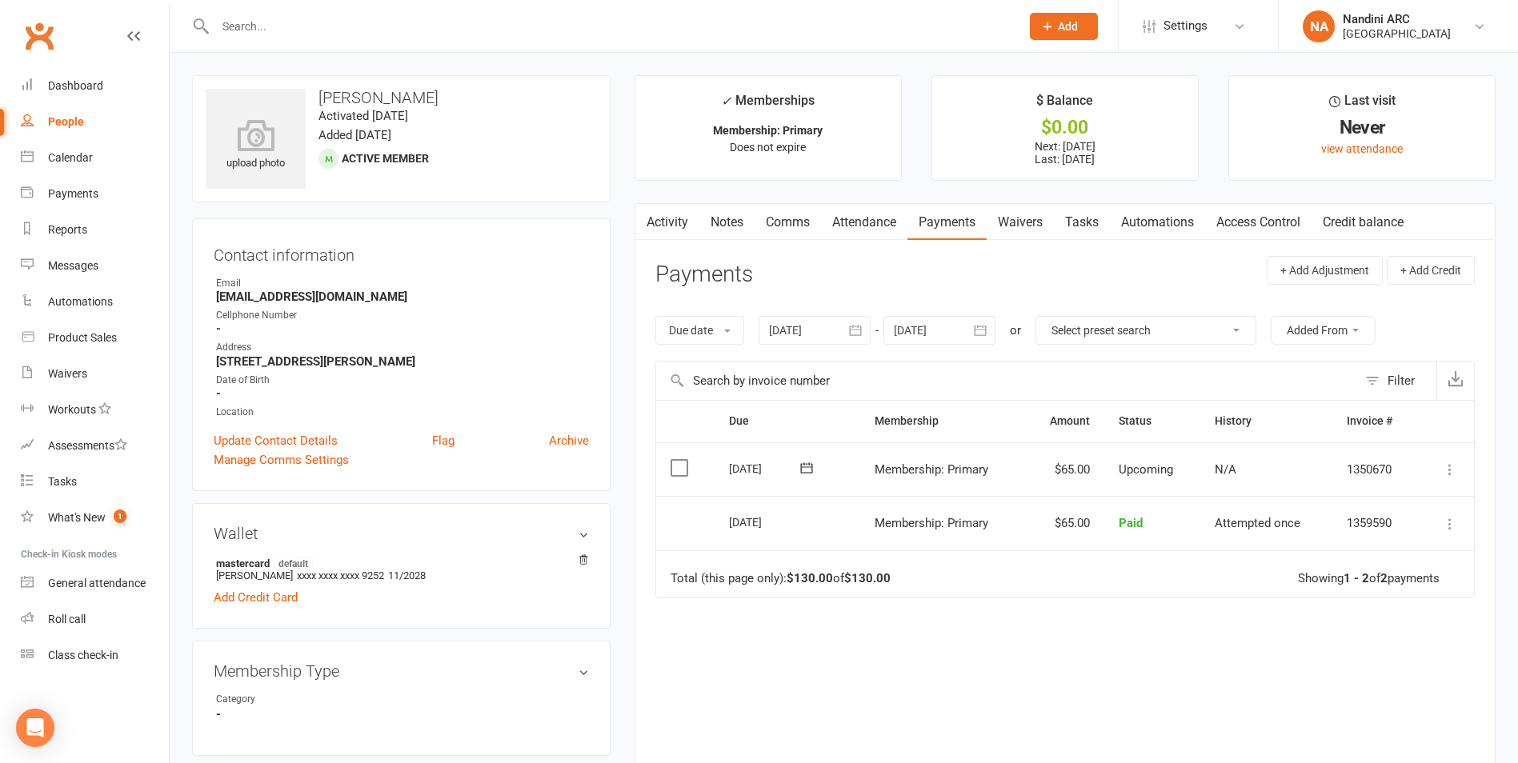
click at [294, 20] on input "text" at bounding box center [609, 26] width 799 height 22
paste input "[PERSON_NAME]"
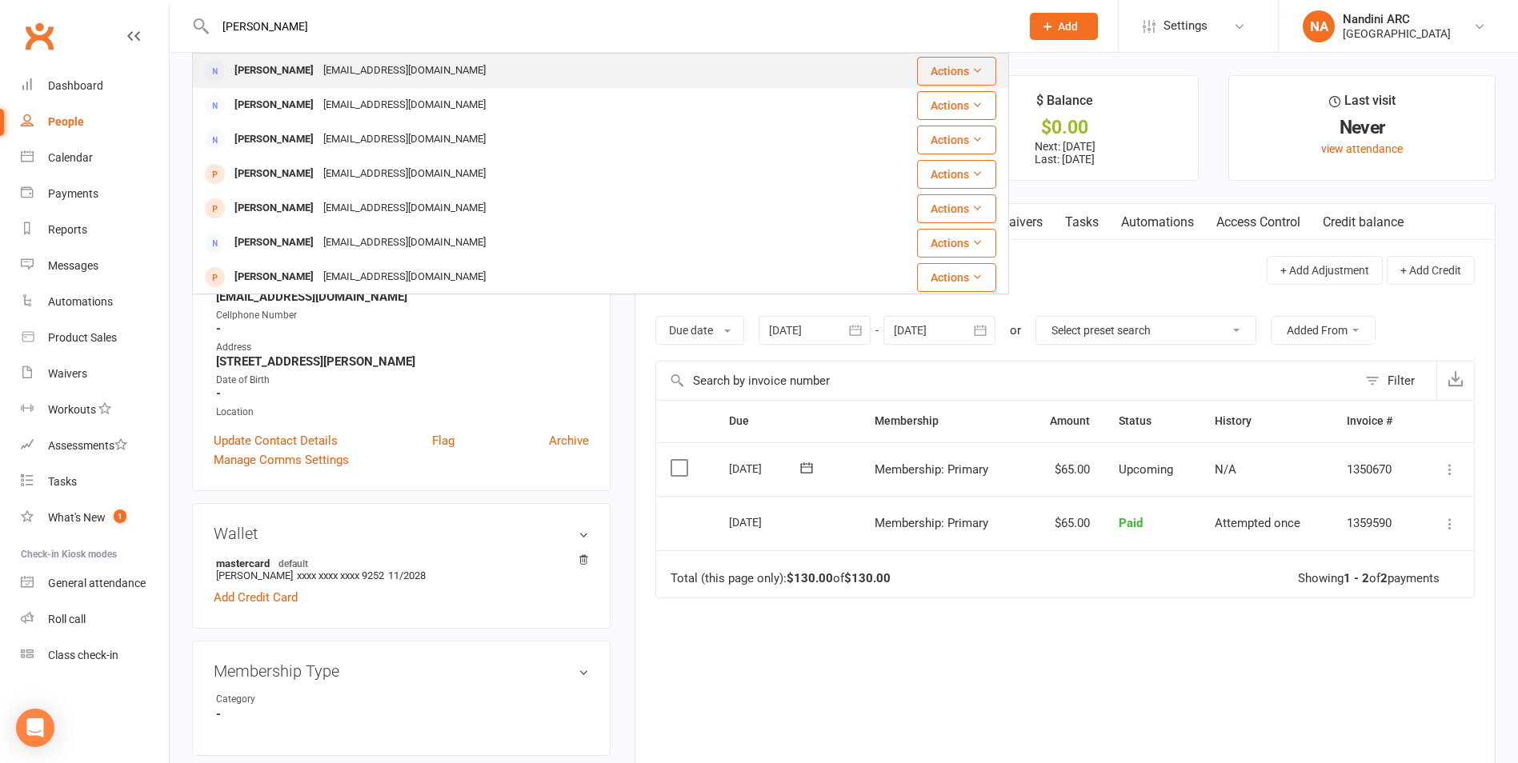
type input "[PERSON_NAME]"
click at [407, 74] on div "[EMAIL_ADDRESS][DOMAIN_NAME]" at bounding box center [404, 70] width 172 height 23
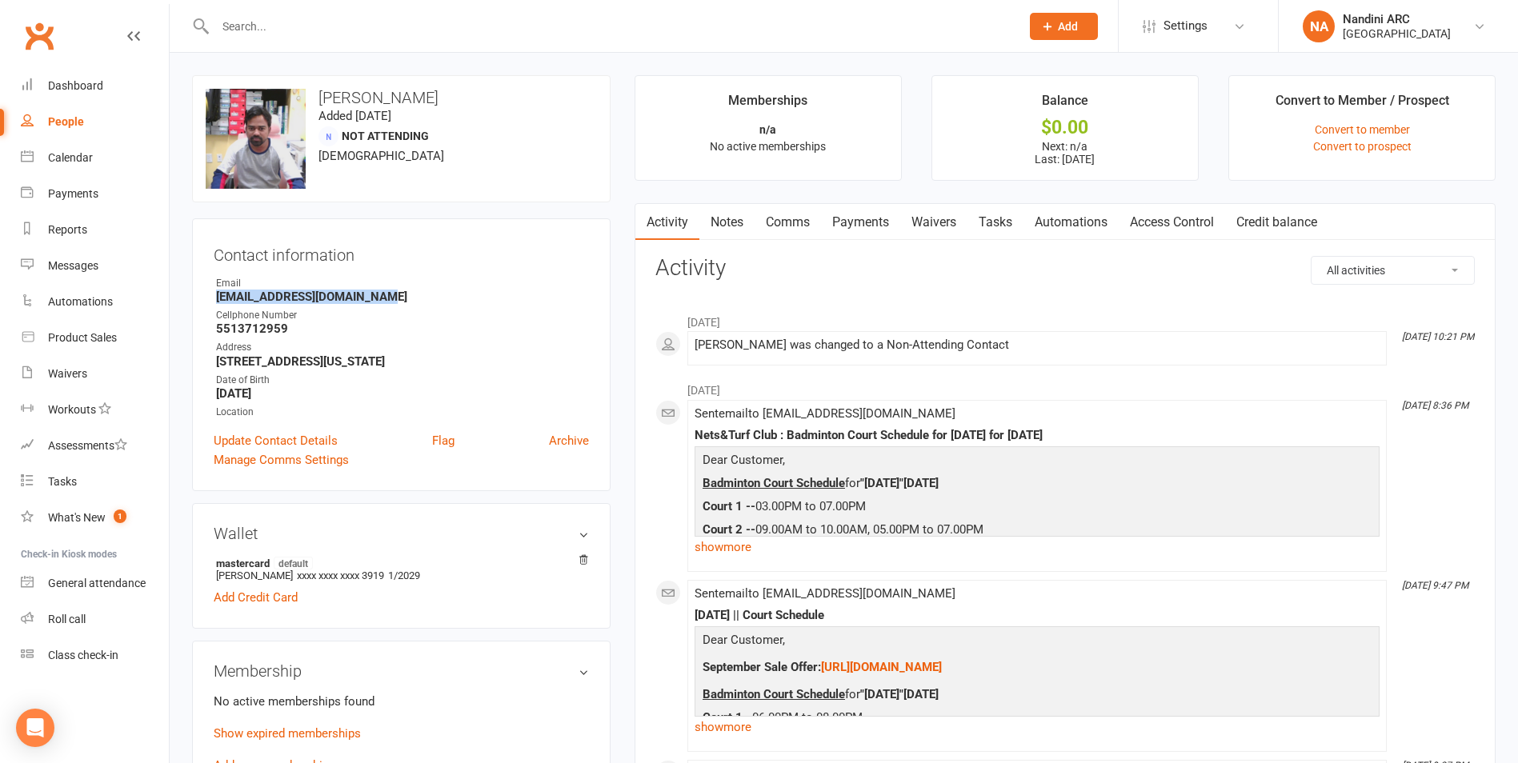
drag, startPoint x: 214, startPoint y: 298, endPoint x: 381, endPoint y: 303, distance: 167.3
click at [381, 303] on li "Email [EMAIL_ADDRESS][DOMAIN_NAME]" at bounding box center [401, 290] width 375 height 28
copy strong "[EMAIL_ADDRESS][DOMAIN_NAME]"
click at [424, 256] on h3 "Contact information" at bounding box center [401, 252] width 375 height 24
click at [359, 38] on div at bounding box center [600, 26] width 817 height 52
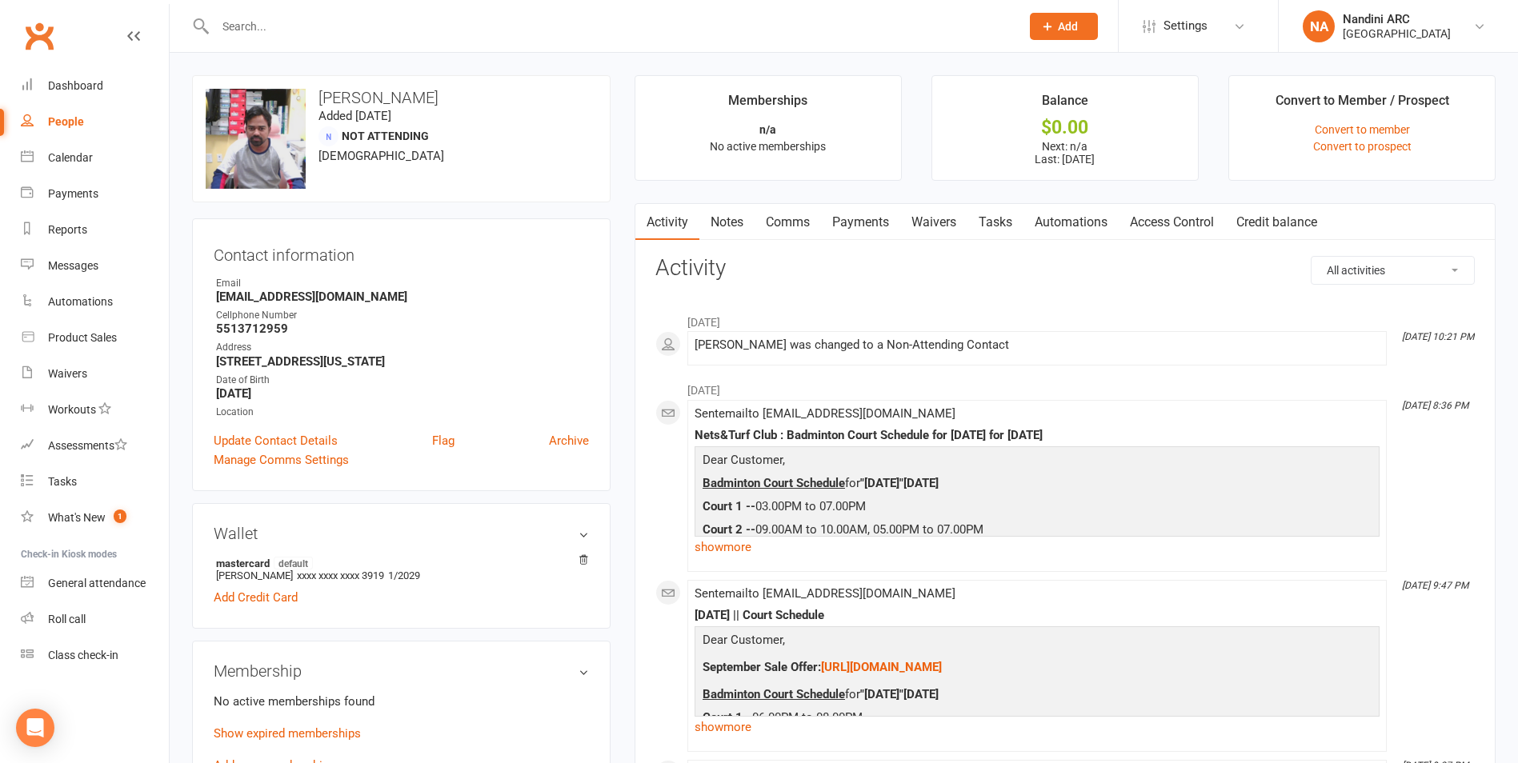
click at [354, 30] on input "text" at bounding box center [609, 26] width 799 height 22
paste input "[PERSON_NAME]"
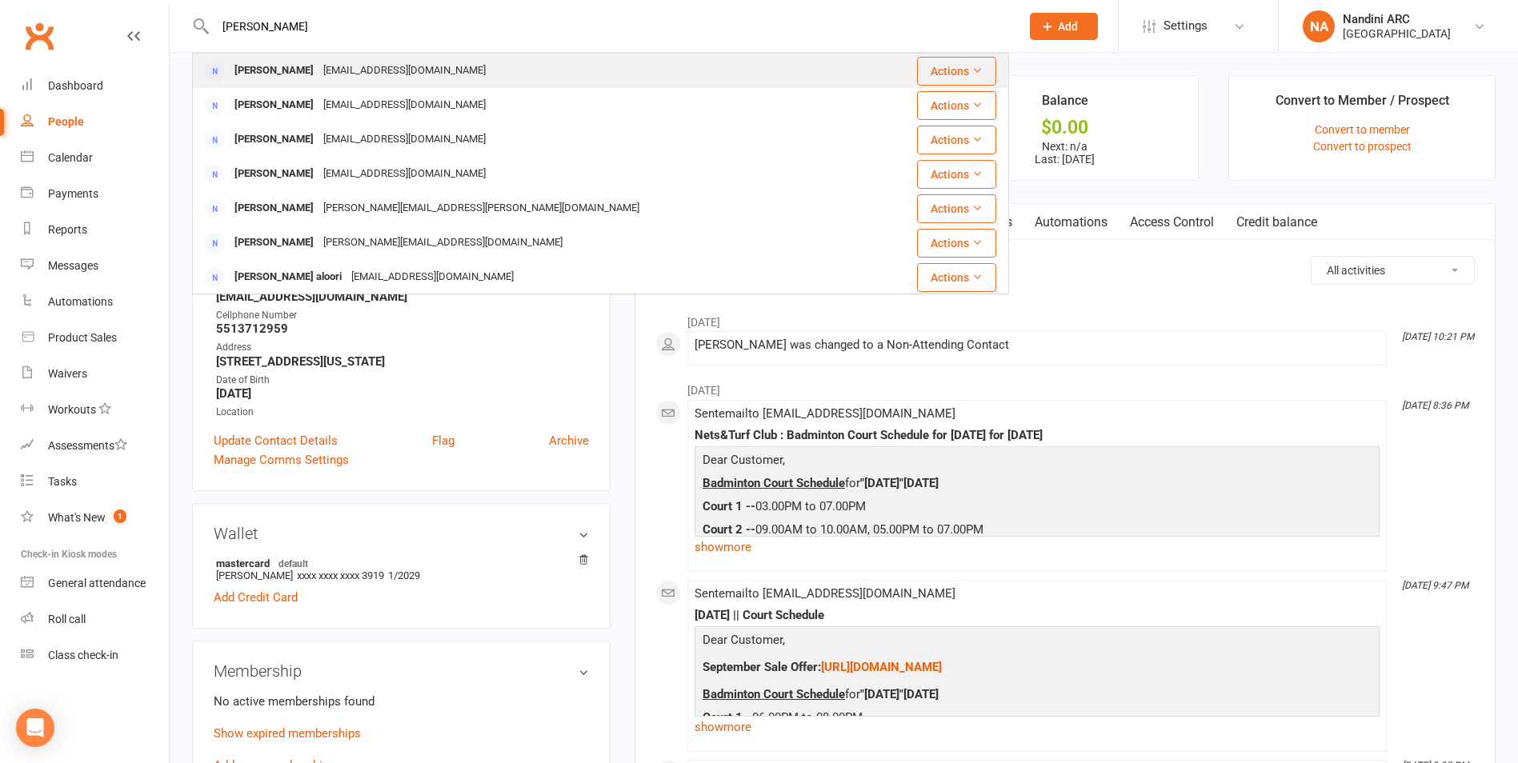
type input "[PERSON_NAME]"
click at [356, 62] on div "[EMAIL_ADDRESS][DOMAIN_NAME]" at bounding box center [404, 70] width 172 height 23
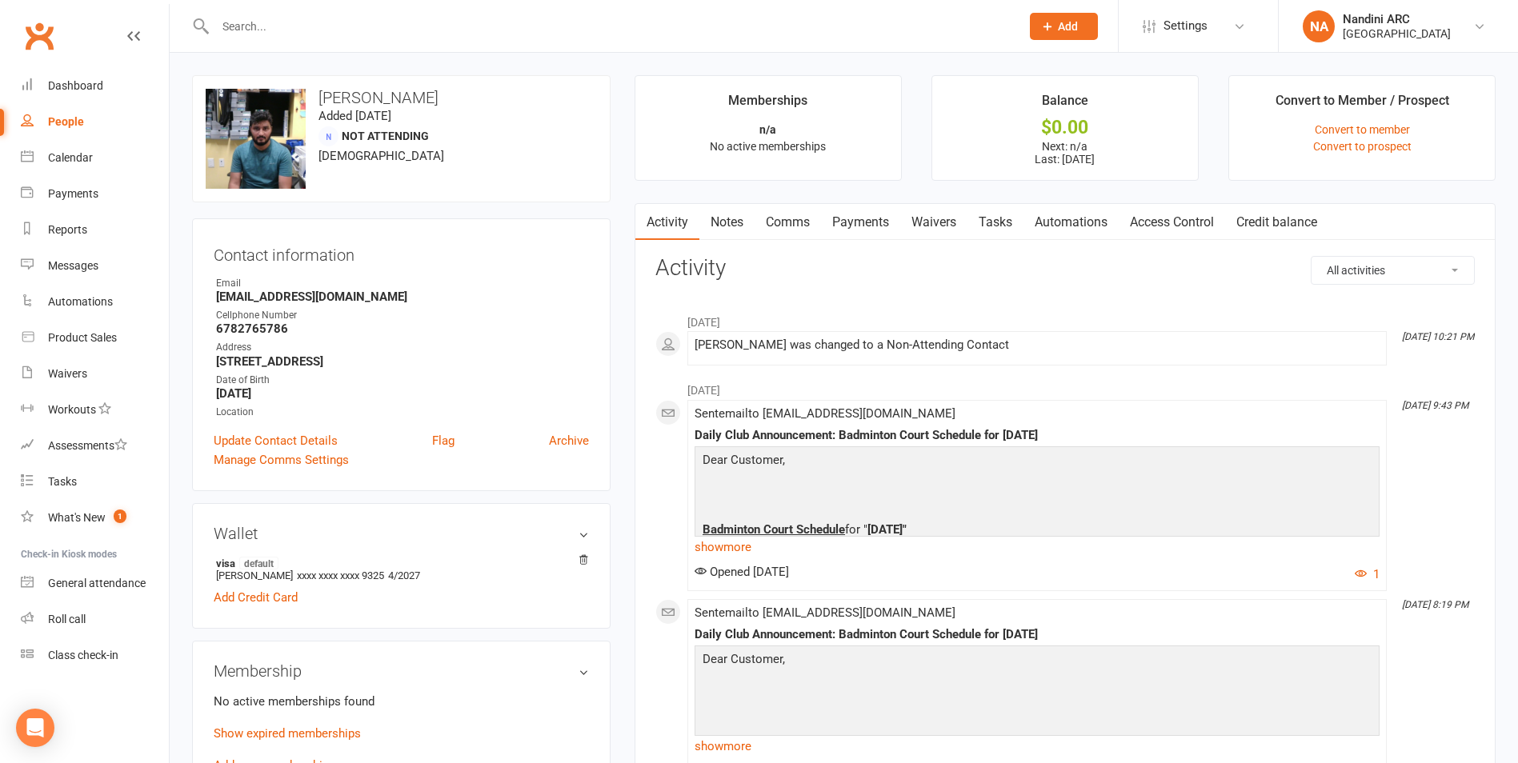
click at [290, 28] on input "text" at bounding box center [609, 26] width 799 height 22
paste input "[PERSON_NAME]"
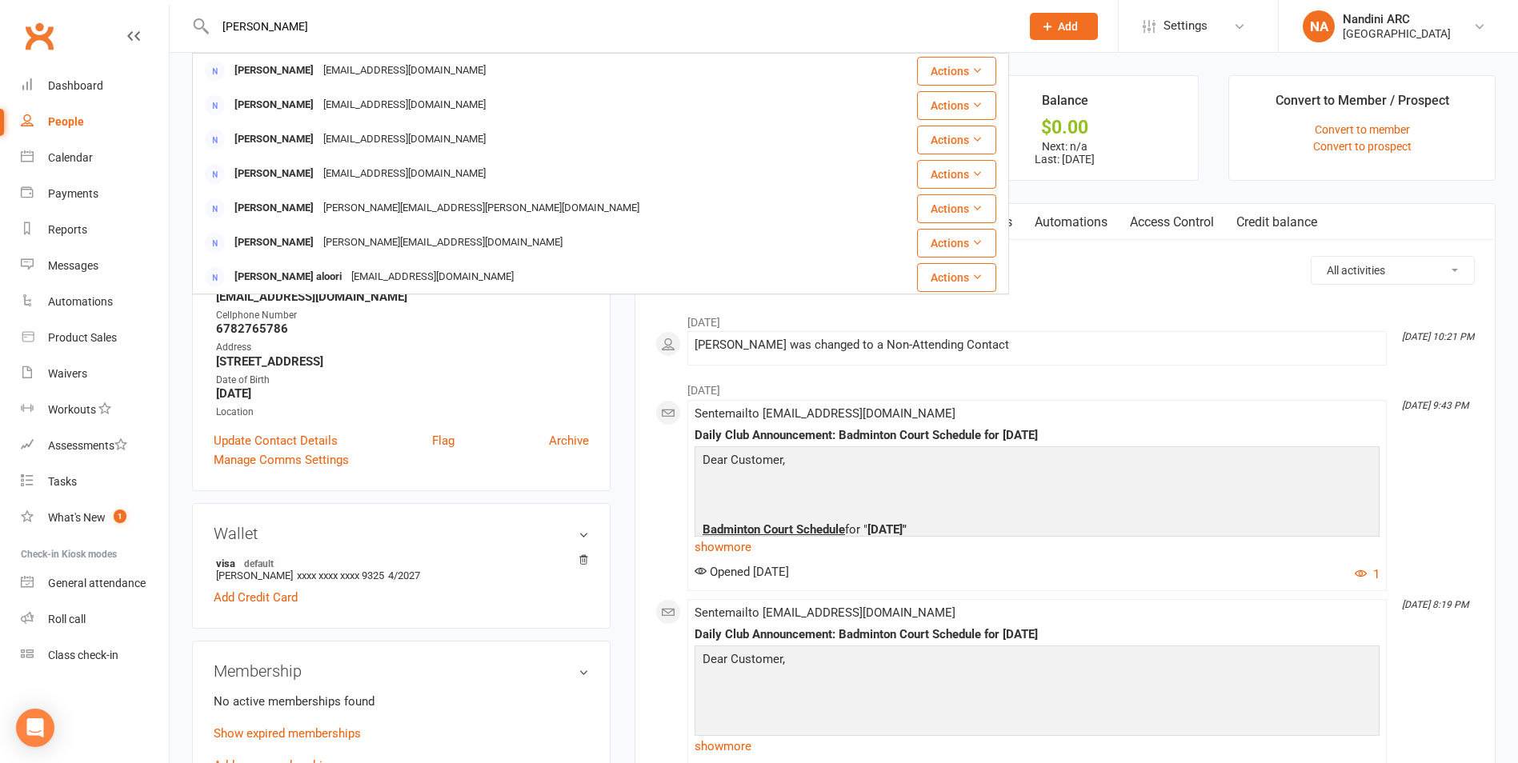
type input "[PERSON_NAME]"
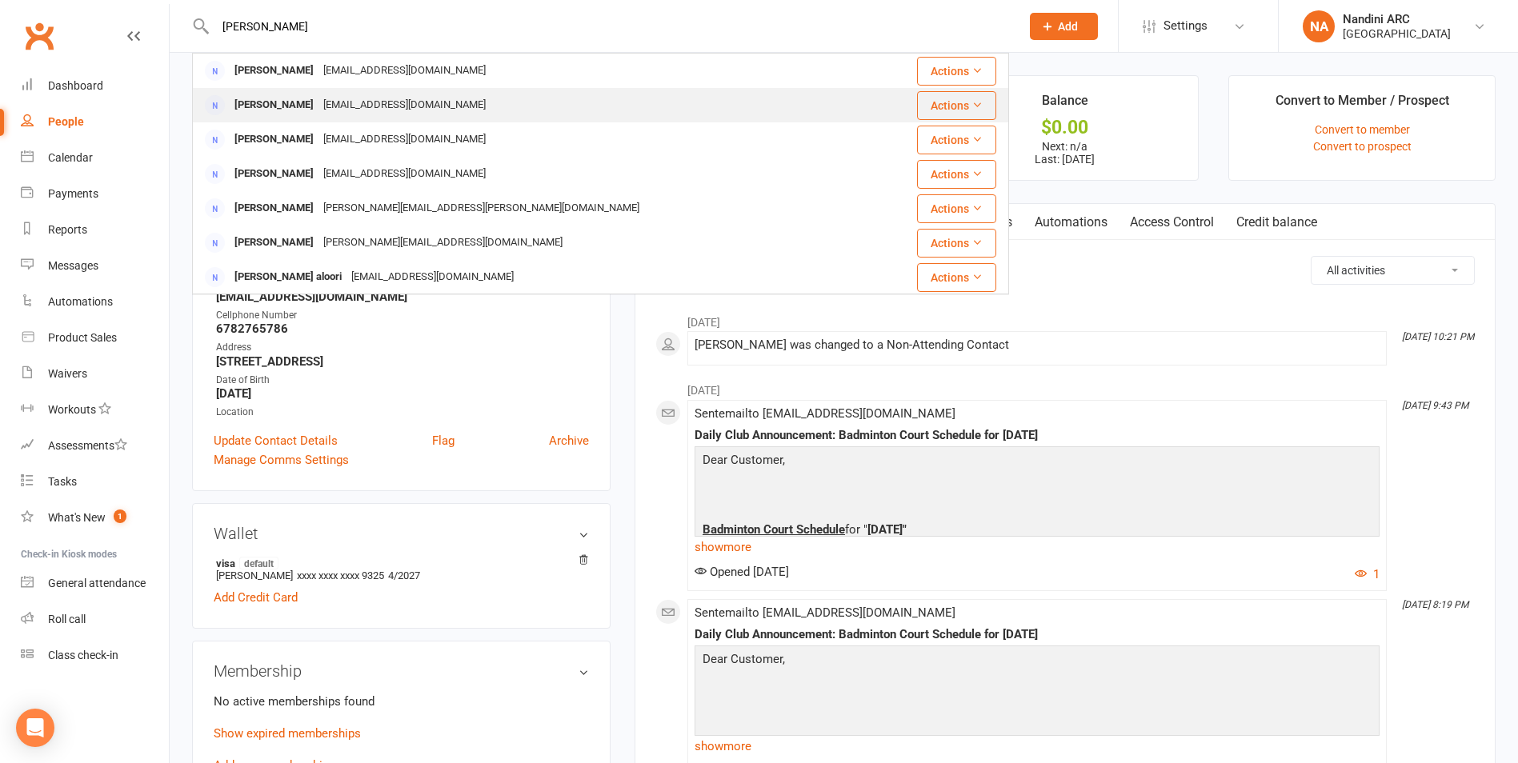
click at [374, 98] on div "[EMAIL_ADDRESS][DOMAIN_NAME]" at bounding box center [404, 105] width 172 height 23
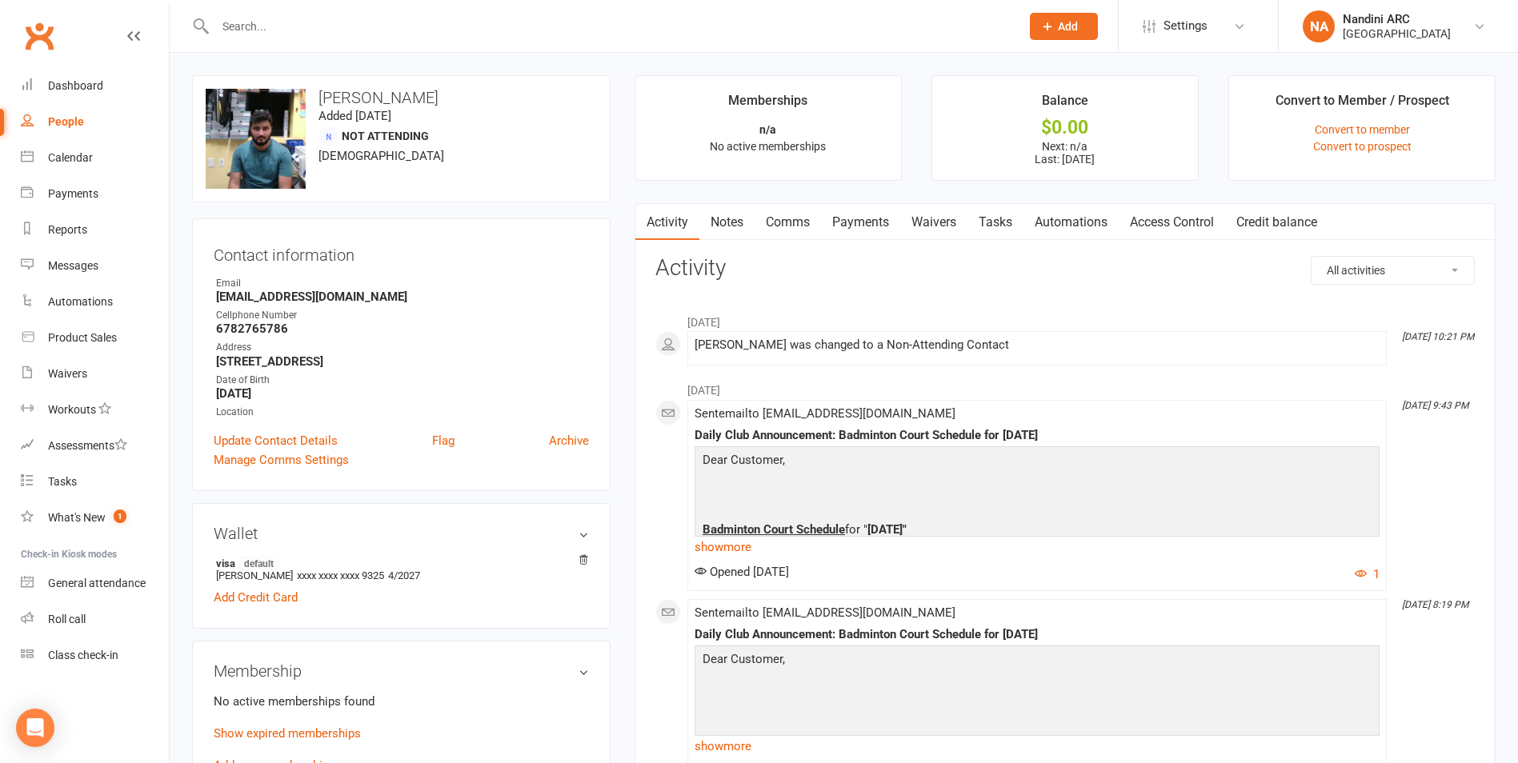
click at [395, 22] on input "text" at bounding box center [609, 26] width 799 height 22
paste input "[PERSON_NAME]"
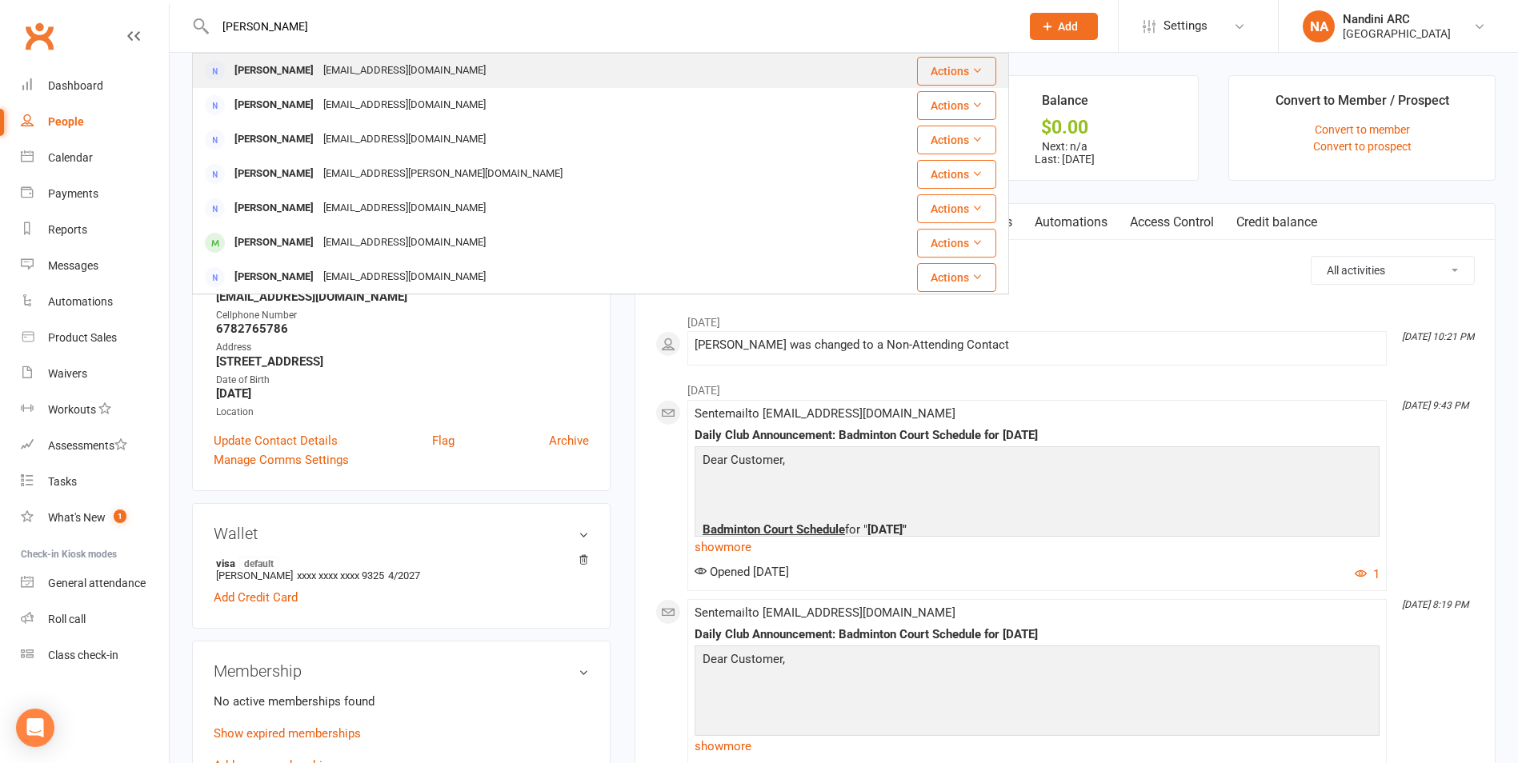
type input "[PERSON_NAME]"
click at [317, 80] on div "[PERSON_NAME]" at bounding box center [274, 70] width 89 height 23
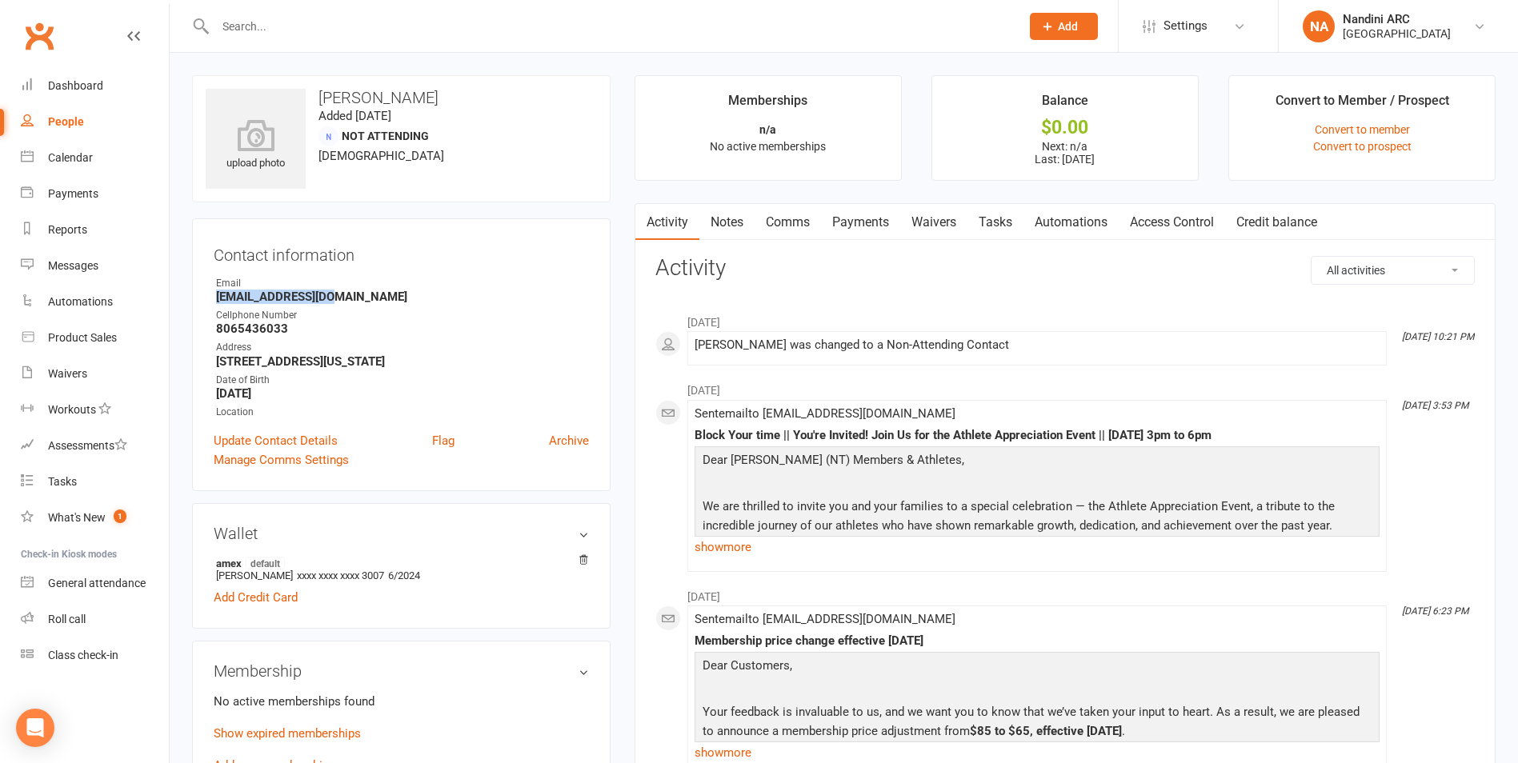
drag, startPoint x: 207, startPoint y: 294, endPoint x: 346, endPoint y: 300, distance: 139.3
click at [346, 300] on div "Contact information Owner Email [EMAIL_ADDRESS][DOMAIN_NAME] Cellphone Number […" at bounding box center [401, 354] width 418 height 273
copy strong "[EMAIL_ADDRESS][DOMAIN_NAME]"
click at [377, 262] on h3 "Contact information" at bounding box center [401, 252] width 375 height 24
click at [272, 18] on input "text" at bounding box center [609, 26] width 799 height 22
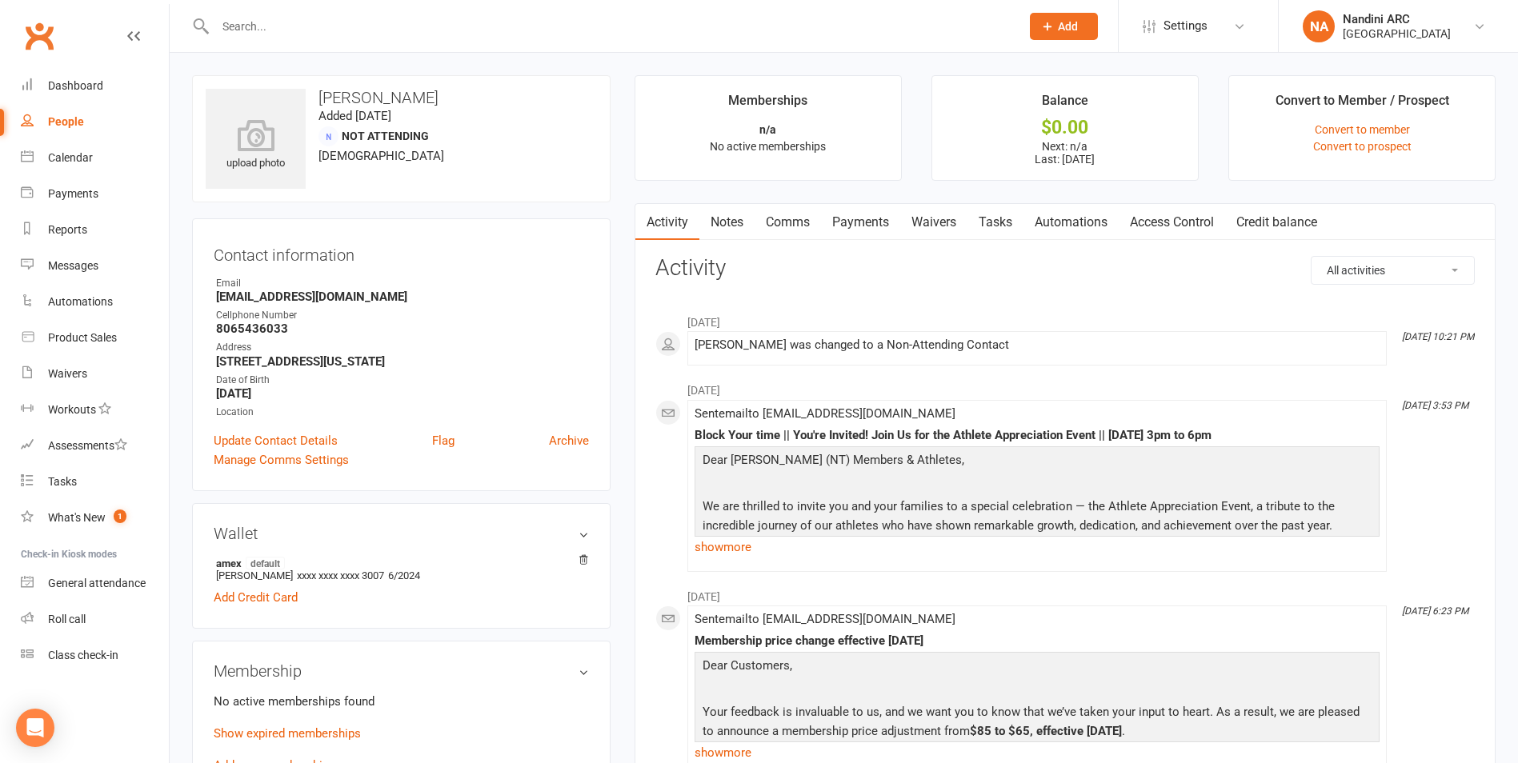
paste input "[PERSON_NAME]"
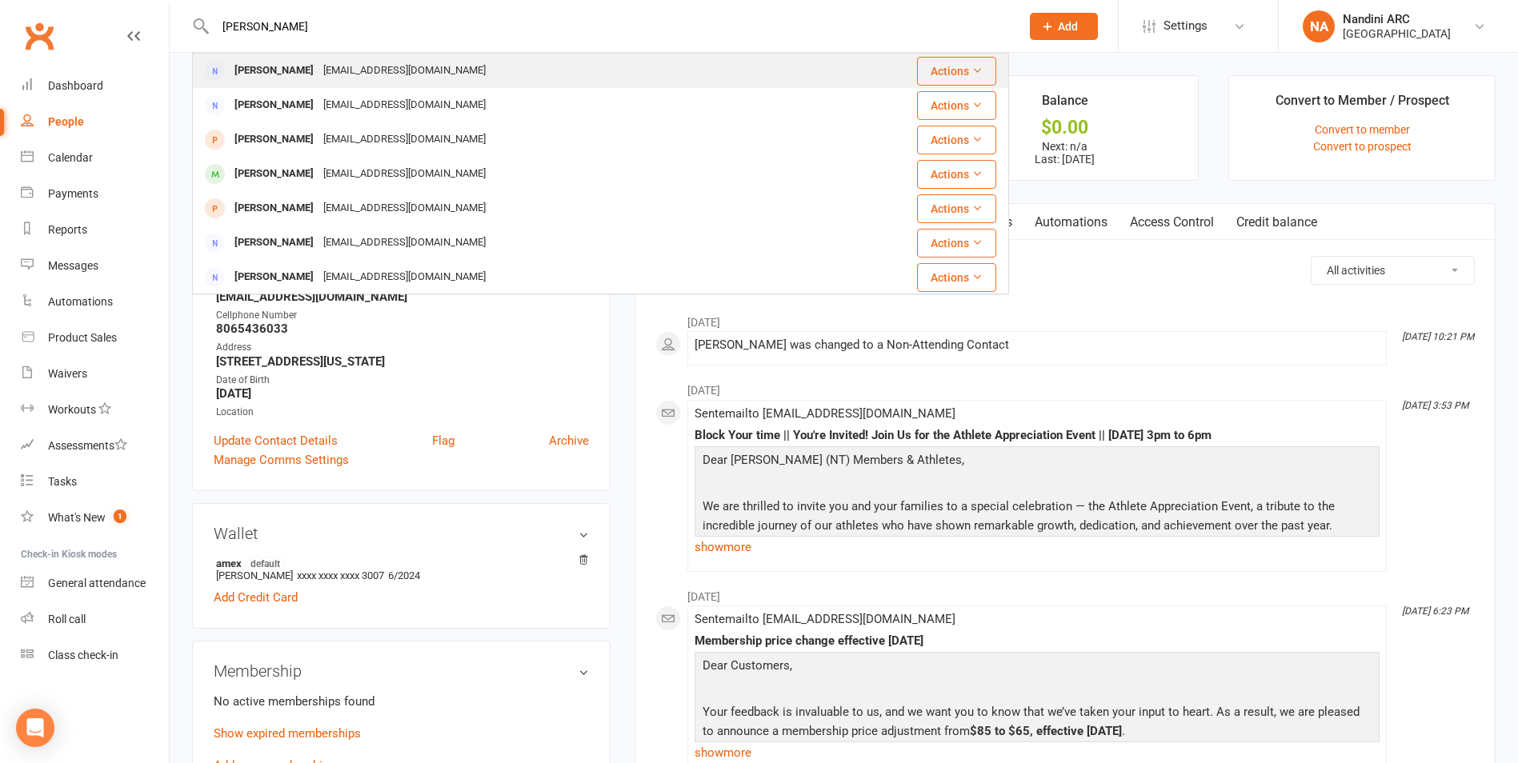
type input "[PERSON_NAME]"
click at [328, 66] on div "[EMAIL_ADDRESS][DOMAIN_NAME]" at bounding box center [404, 70] width 172 height 23
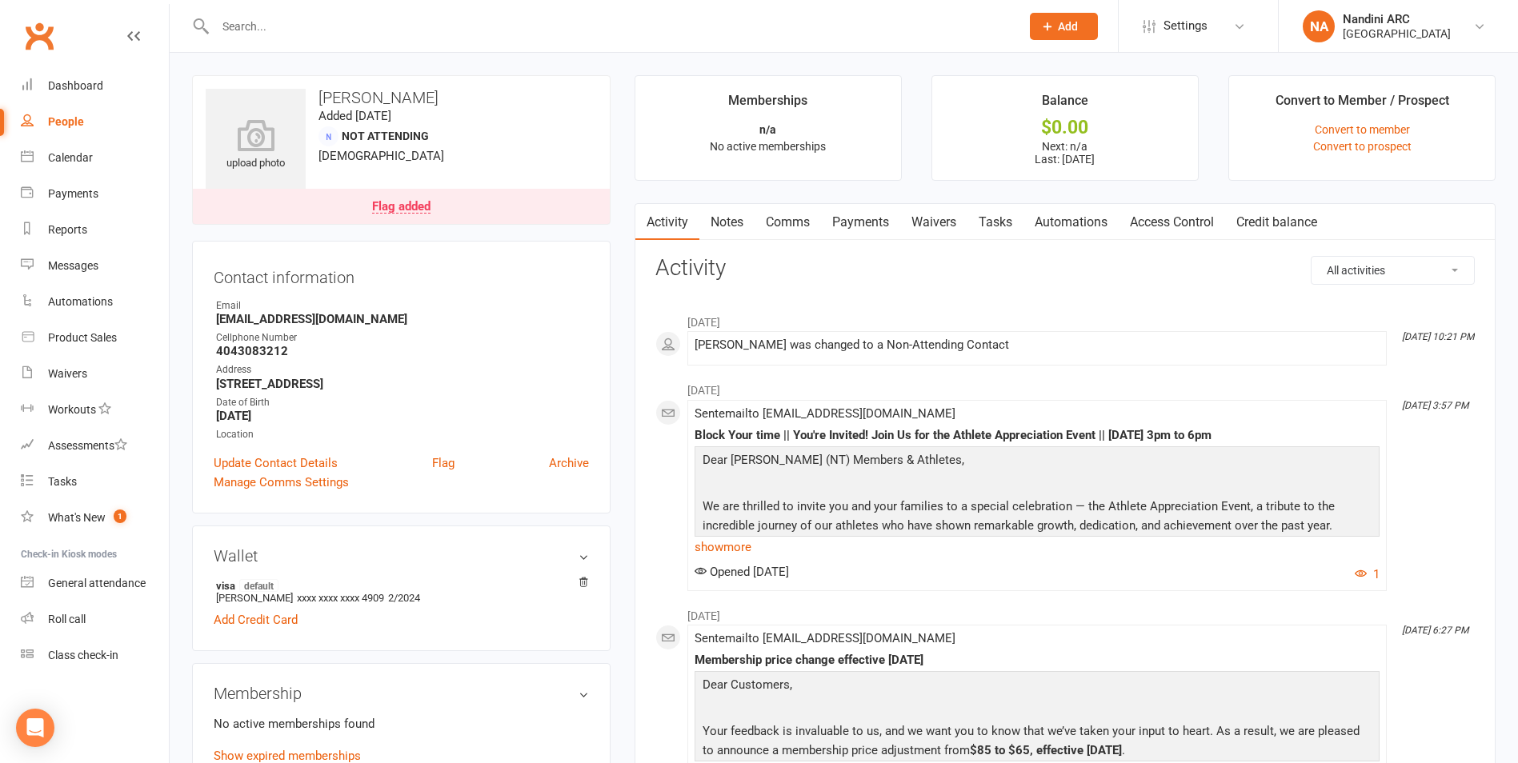
click at [313, 20] on input "text" at bounding box center [609, 26] width 799 height 22
paste input "[PERSON_NAME]"
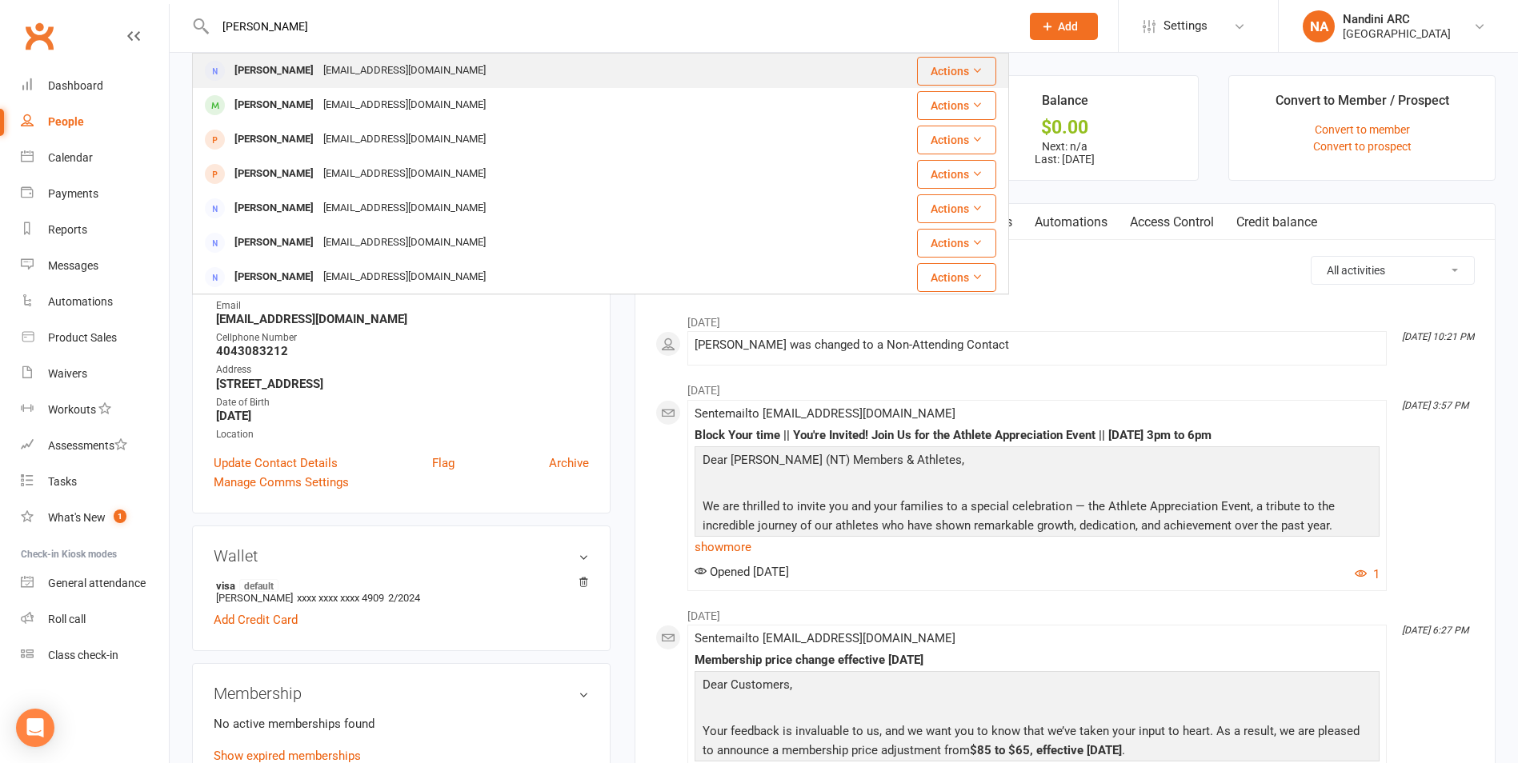
type input "[PERSON_NAME]"
click at [346, 69] on div "[EMAIL_ADDRESS][DOMAIN_NAME]" at bounding box center [404, 70] width 172 height 23
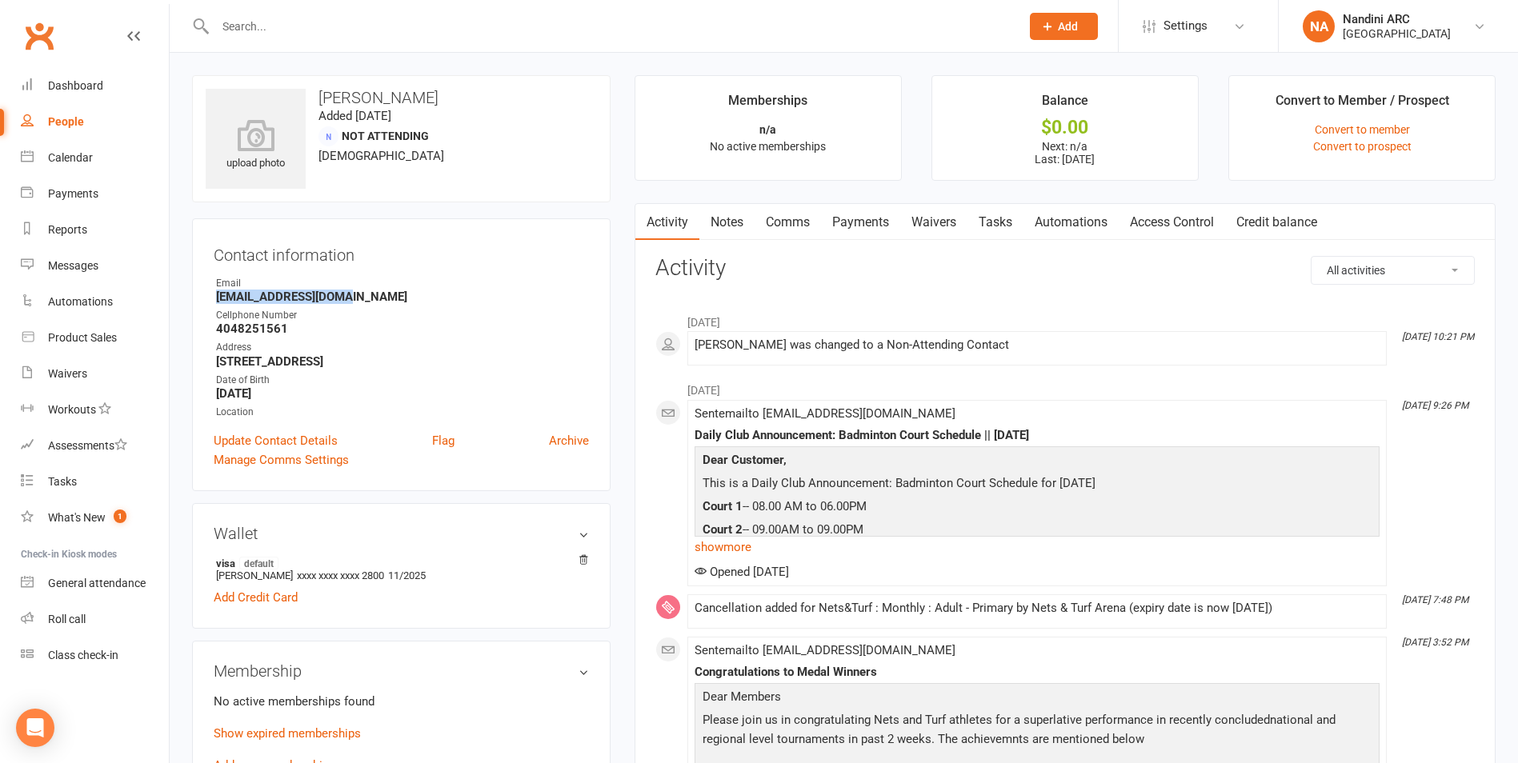
drag, startPoint x: 213, startPoint y: 301, endPoint x: 358, endPoint y: 303, distance: 145.6
click at [358, 303] on div "Contact information Owner Email [EMAIL_ADDRESS][DOMAIN_NAME] Cellphone Number […" at bounding box center [401, 354] width 418 height 273
click at [409, 262] on h3 "Contact information" at bounding box center [401, 252] width 375 height 24
click at [282, 26] on input "text" at bounding box center [609, 26] width 799 height 22
paste input "[PERSON_NAME]"
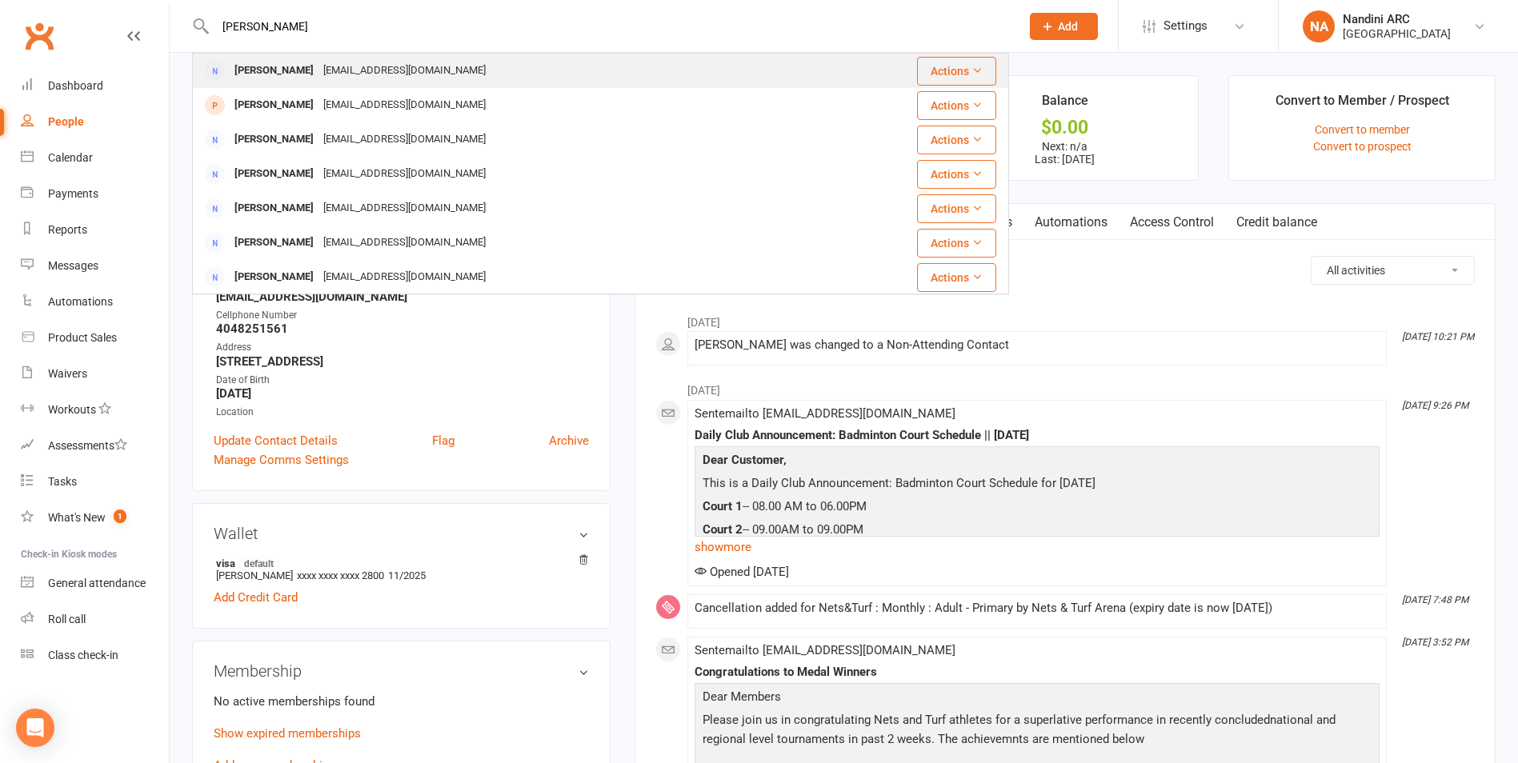
type input "[PERSON_NAME]"
click at [311, 60] on div "[PERSON_NAME]" at bounding box center [274, 70] width 89 height 23
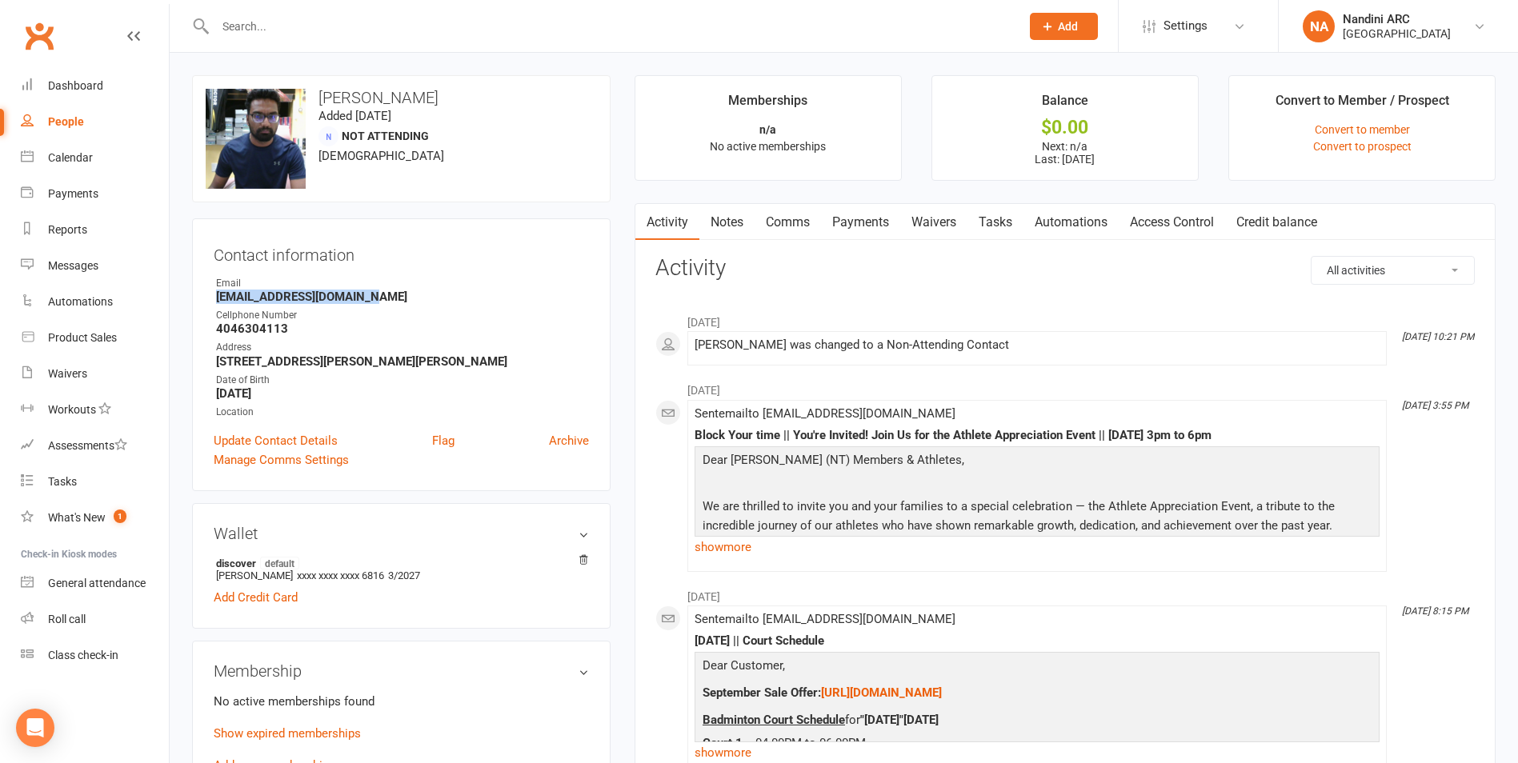
drag, startPoint x: 217, startPoint y: 298, endPoint x: 374, endPoint y: 298, distance: 156.8
click at [374, 298] on strong "[EMAIL_ADDRESS][DOMAIN_NAME]" at bounding box center [402, 297] width 373 height 14
click at [406, 276] on div "Email" at bounding box center [402, 283] width 373 height 15
click at [297, 38] on div at bounding box center [600, 26] width 817 height 52
click at [296, 26] on input "text" at bounding box center [609, 26] width 799 height 22
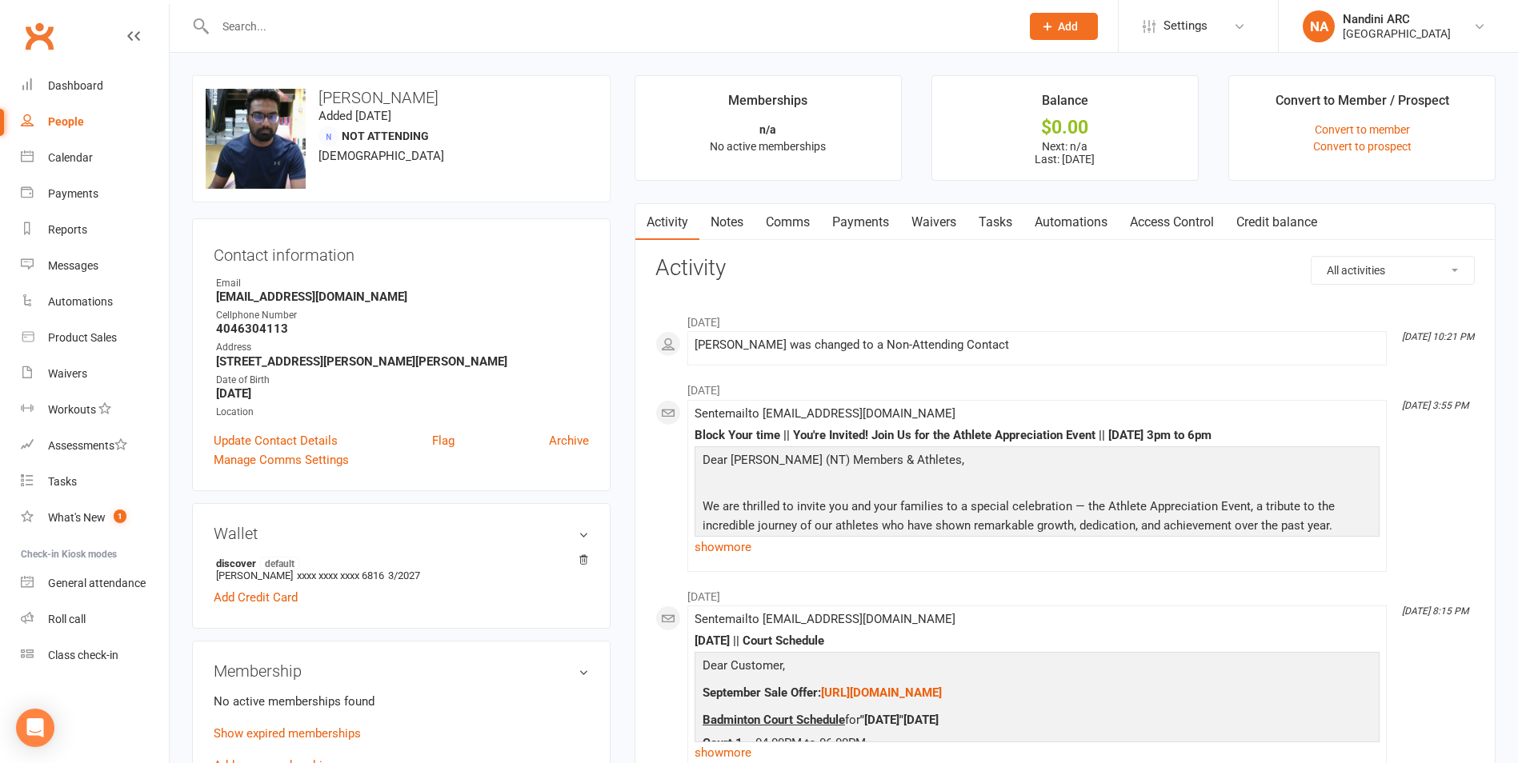
paste input "[PERSON_NAME]"
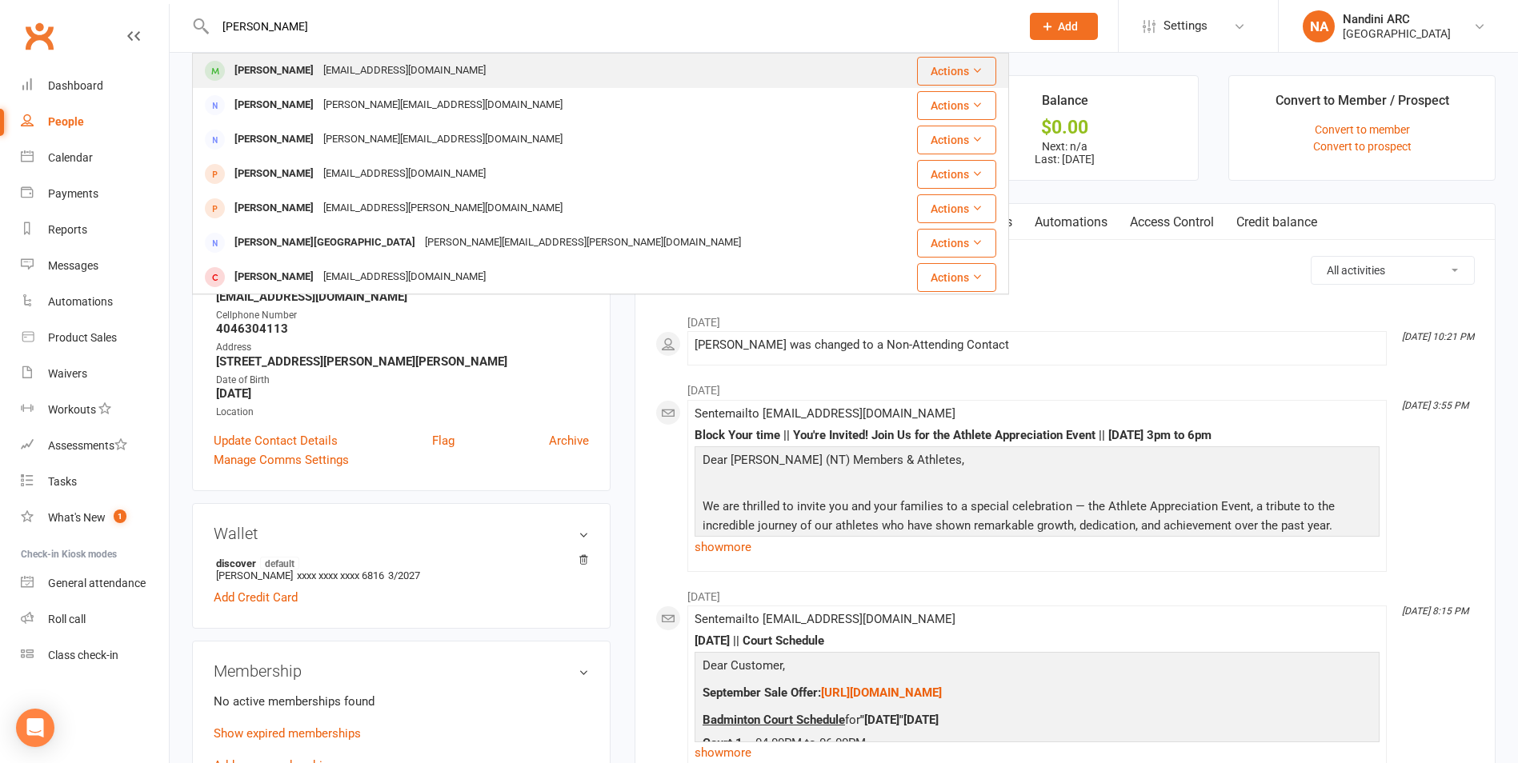
type input "[PERSON_NAME]"
click at [354, 68] on div "[EMAIL_ADDRESS][DOMAIN_NAME]" at bounding box center [404, 70] width 172 height 23
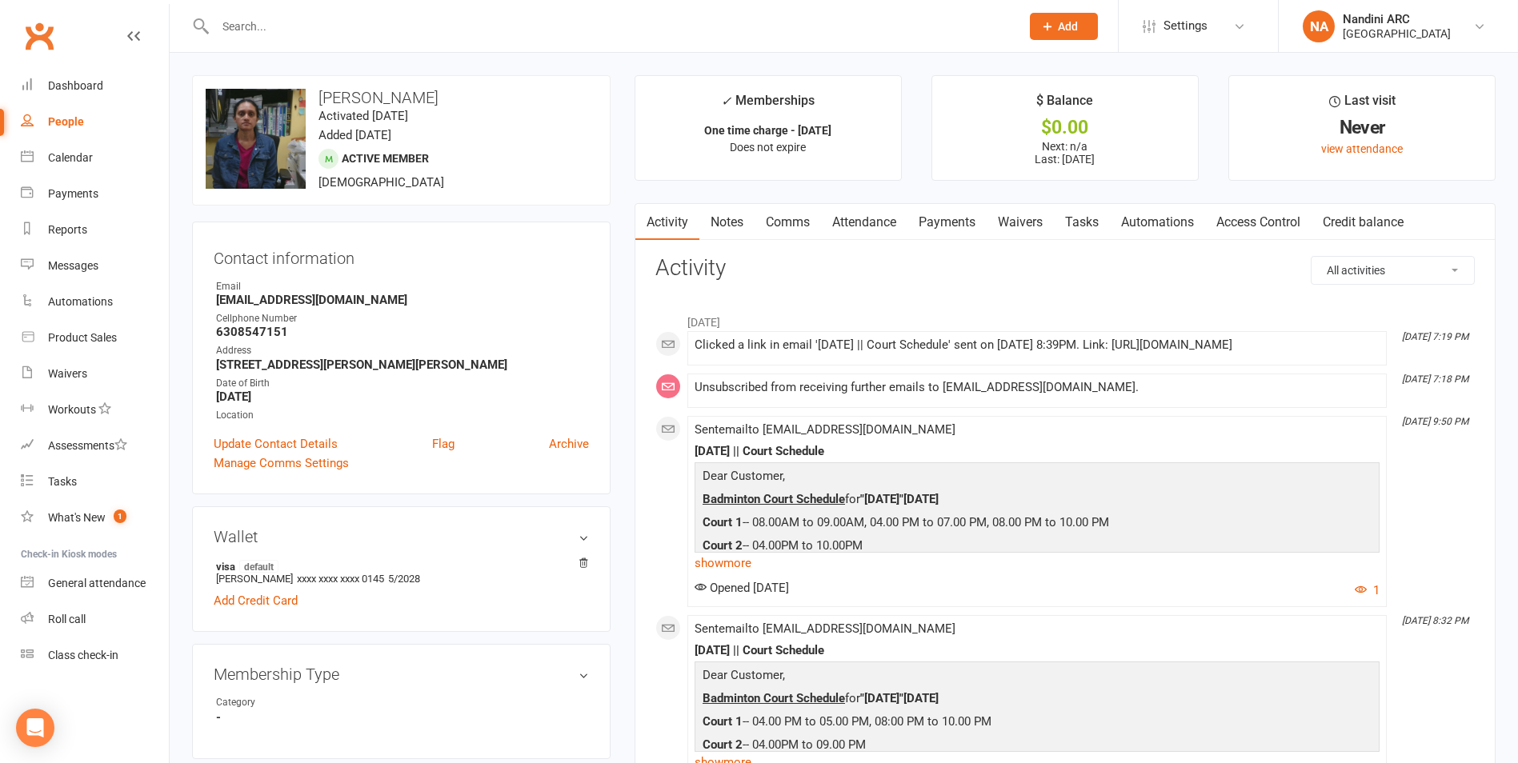
click at [939, 221] on link "Payments" at bounding box center [946, 222] width 79 height 37
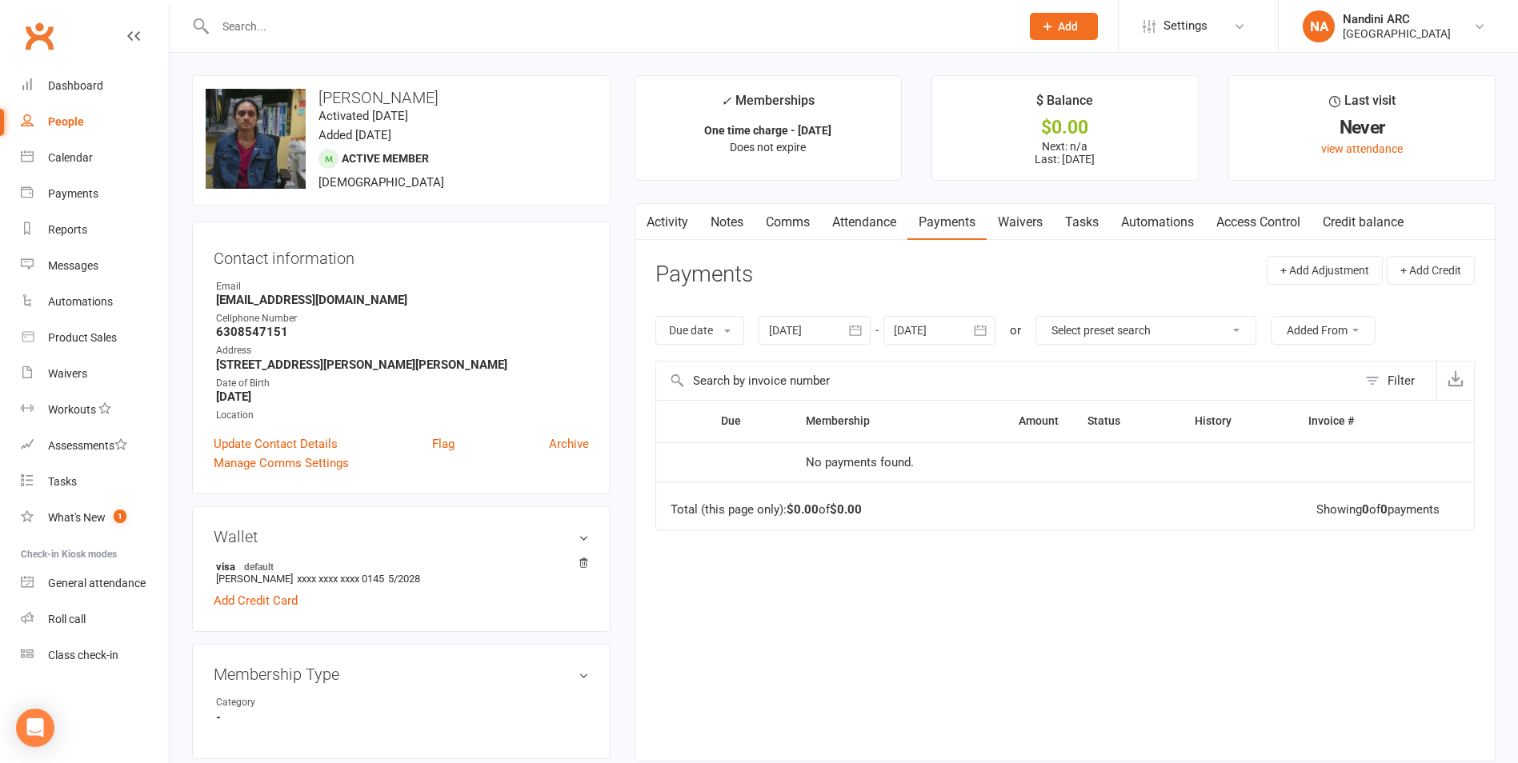
click at [852, 334] on icon "button" at bounding box center [855, 330] width 16 height 16
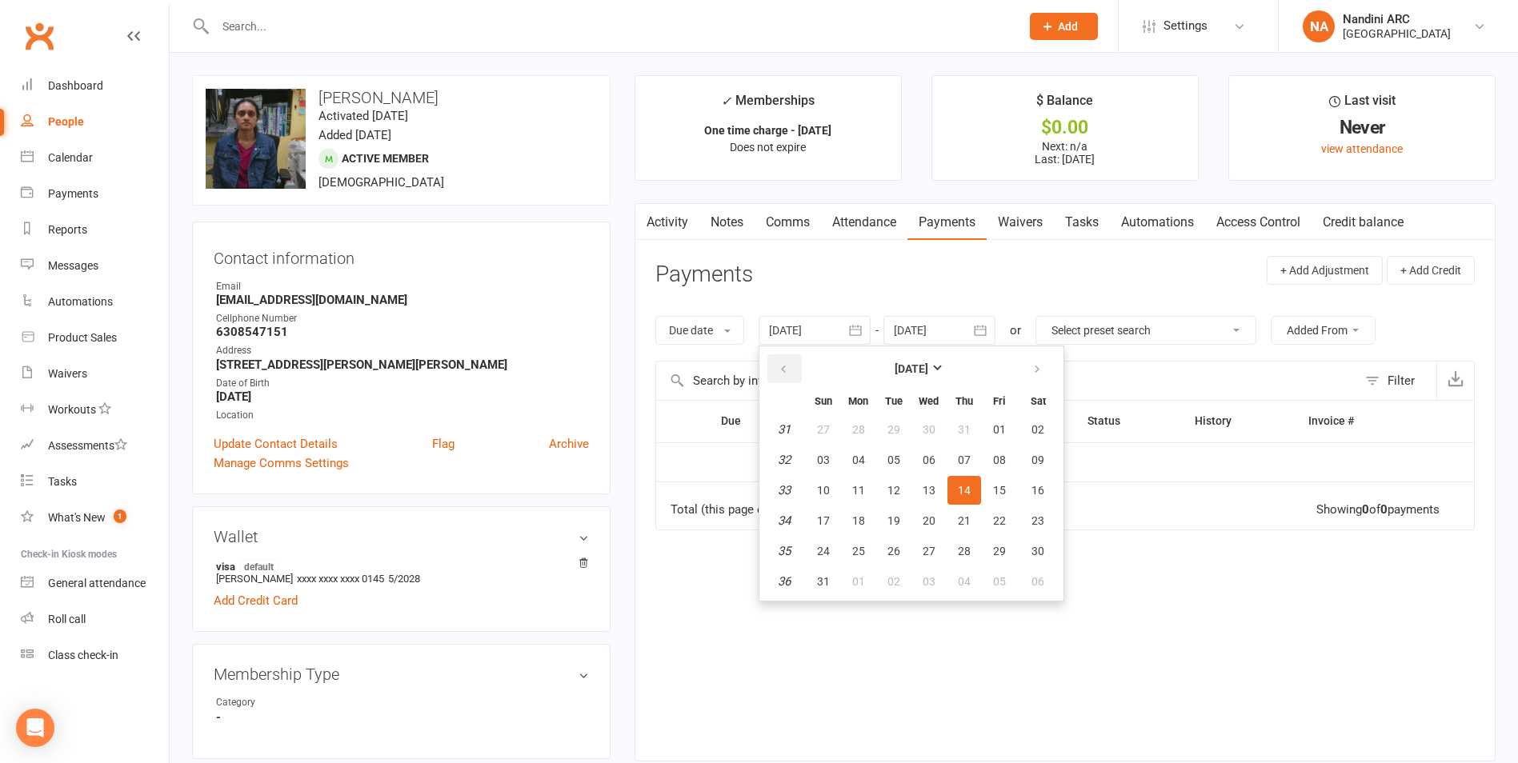
click at [789, 370] on icon "button" at bounding box center [783, 369] width 11 height 13
click at [808, 433] on table "[DATE] Sun Mon Tue Wed Thu Fri Sat 14 30 31 01 02 03 04 05 15 06 07 08 09 10 11…" at bounding box center [912, 474] width 298 height 248
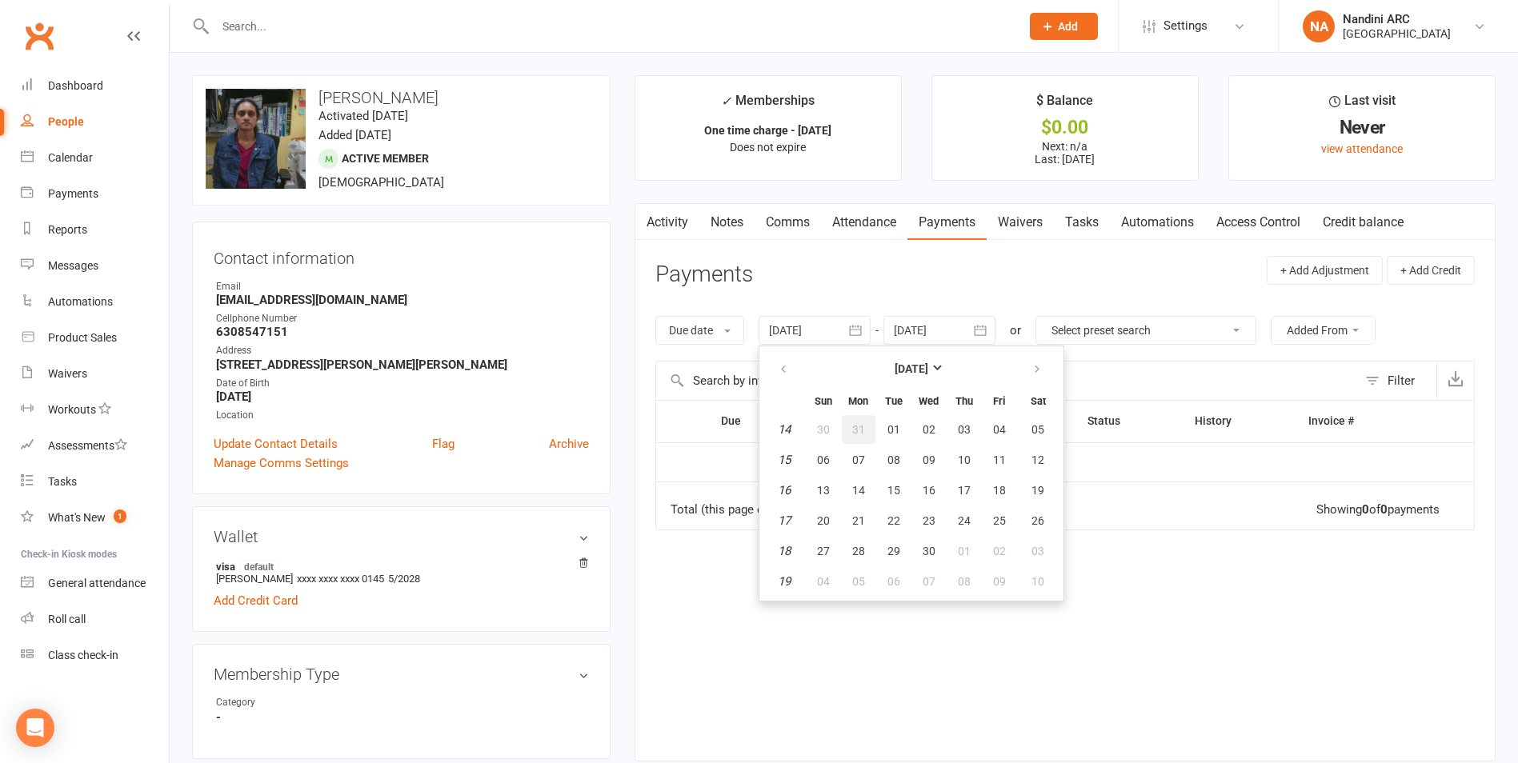
click at [853, 435] on button "31" at bounding box center [859, 429] width 34 height 29
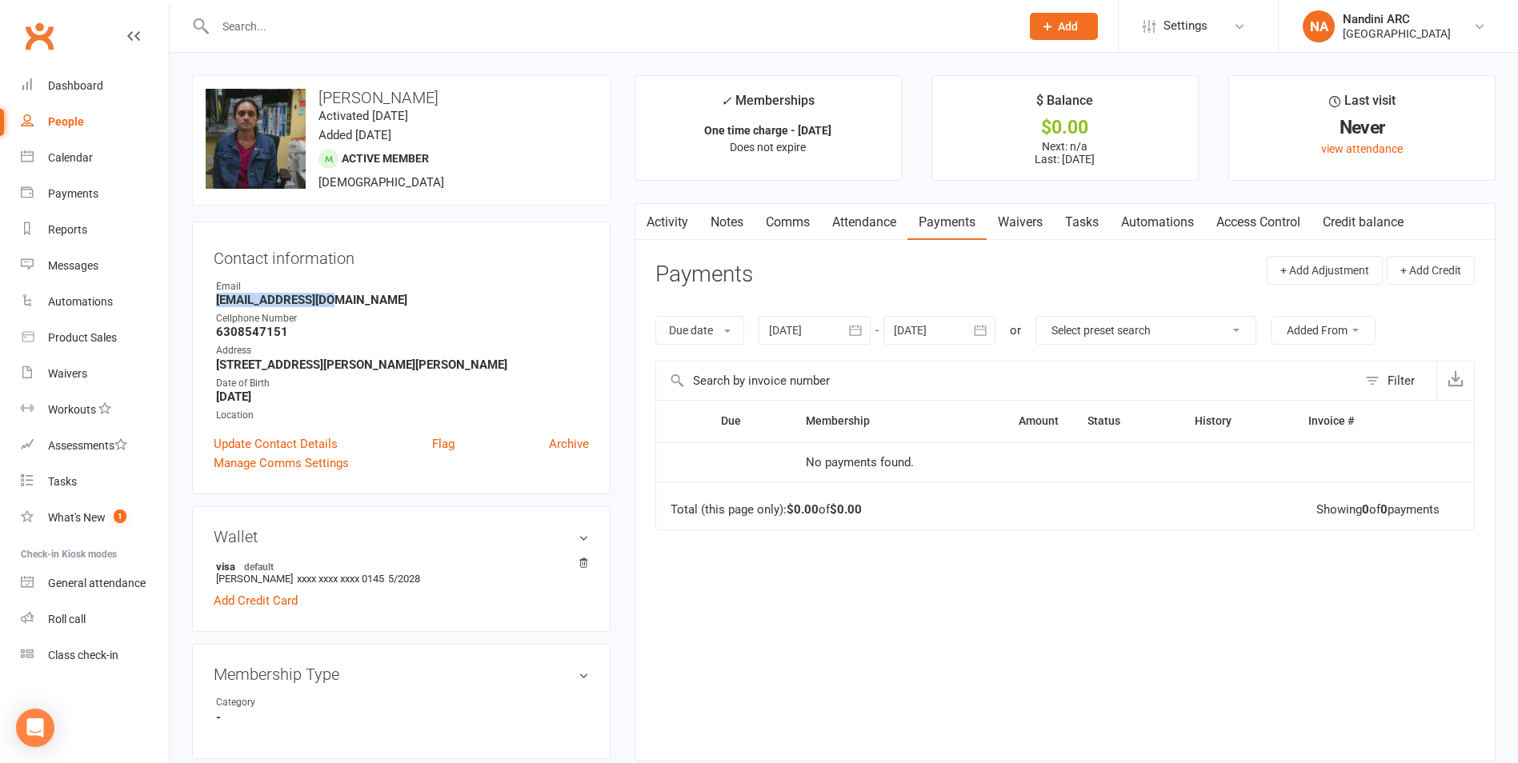
drag, startPoint x: 211, startPoint y: 304, endPoint x: 346, endPoint y: 300, distance: 135.3
click at [346, 300] on div "Contact information Owner Email [EMAIL_ADDRESS][DOMAIN_NAME] Cellphone Number […" at bounding box center [401, 358] width 418 height 273
click at [371, 286] on div "Email" at bounding box center [402, 286] width 373 height 15
click at [860, 335] on icon "button" at bounding box center [856, 331] width 12 height 10
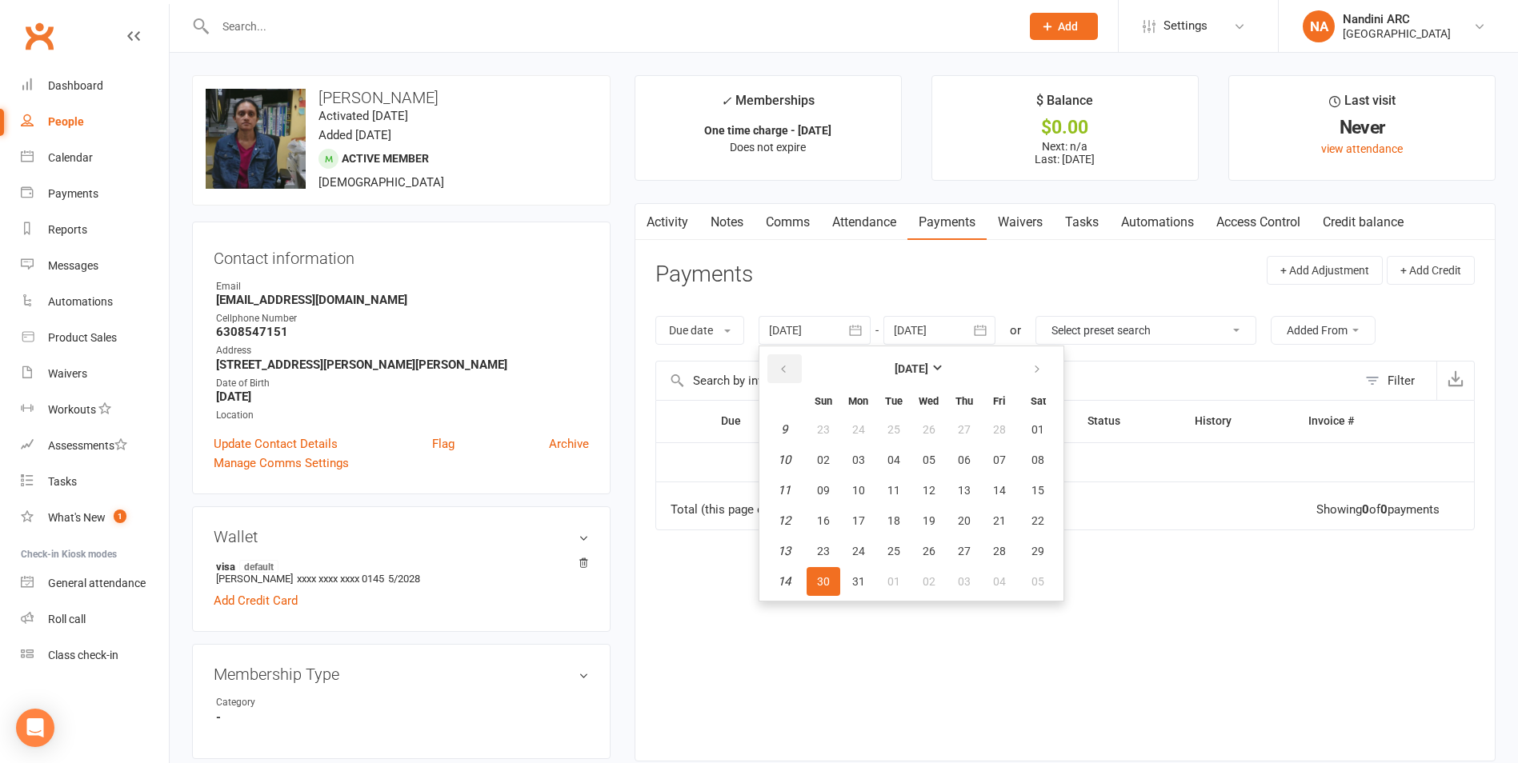
click at [772, 370] on button "button" at bounding box center [784, 368] width 34 height 29
click at [904, 442] on button "29" at bounding box center [894, 429] width 34 height 29
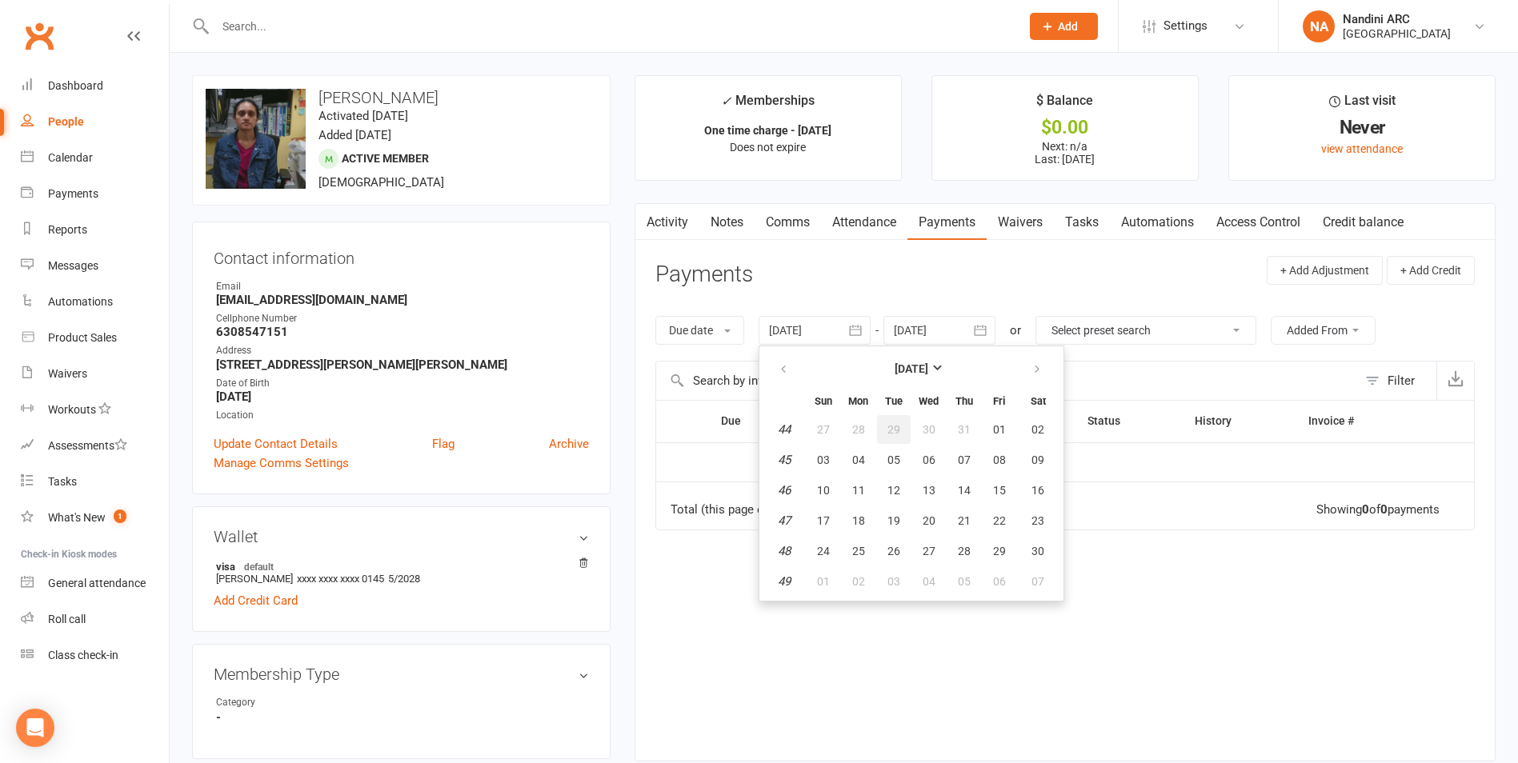
type input "[DATE]"
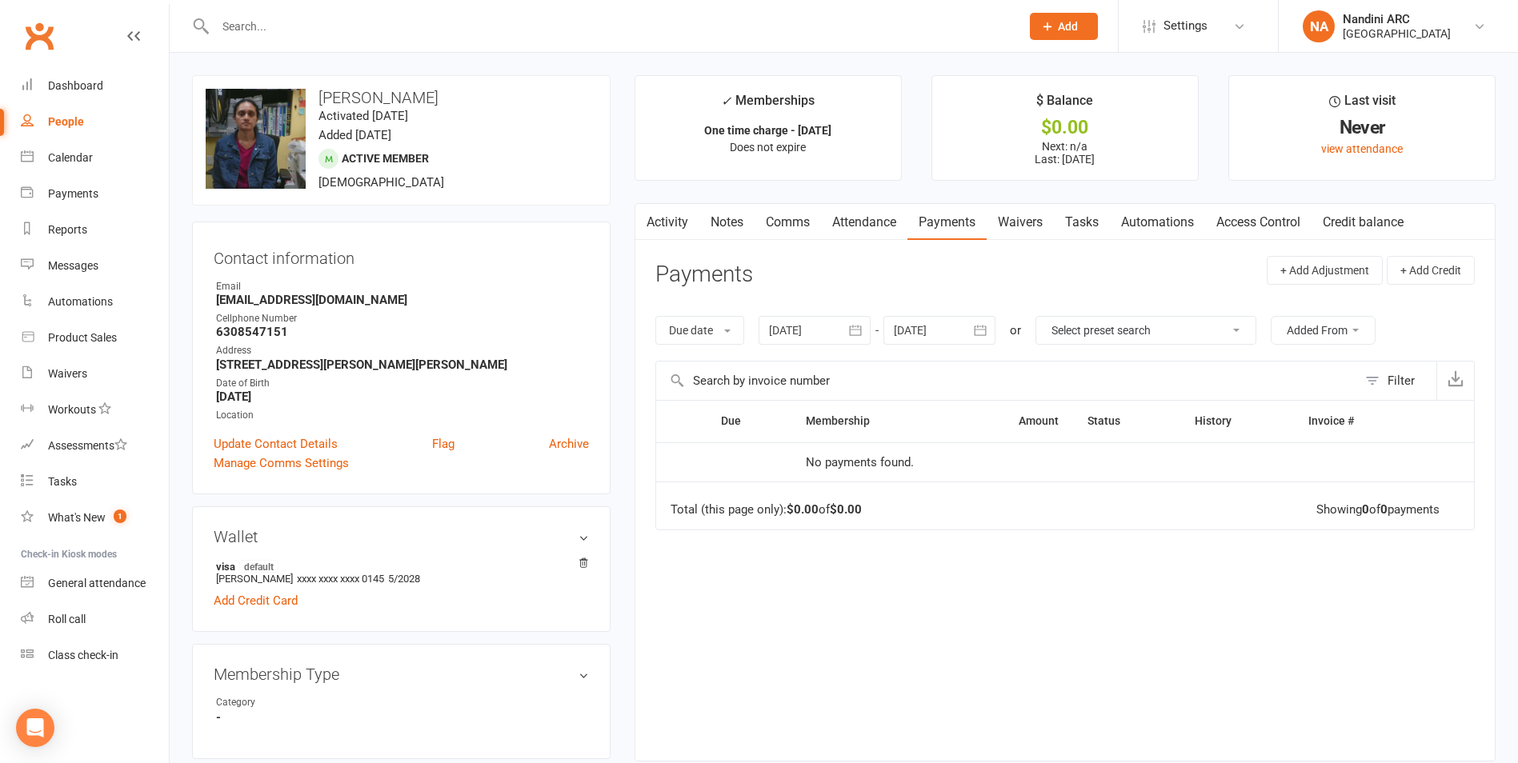
click at [978, 347] on div "Due date Due date Date paid Date failed [DATE] [DATE] Sun Mon Tue Wed Thu Fri S…" at bounding box center [1064, 330] width 819 height 61
click at [987, 335] on icon "button" at bounding box center [981, 331] width 12 height 10
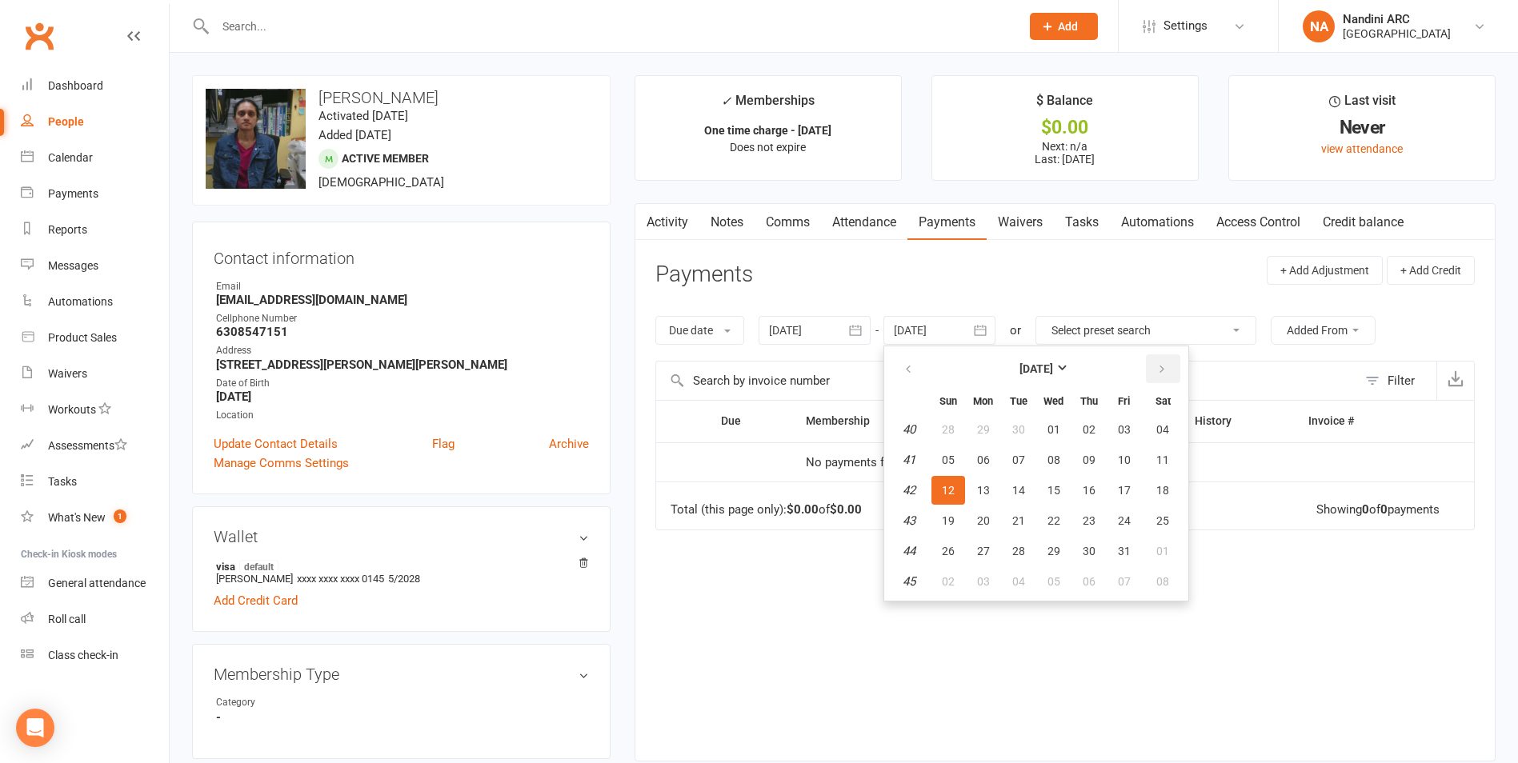
click at [1158, 367] on icon "button" at bounding box center [1161, 369] width 11 height 13
click at [1162, 435] on span "01" at bounding box center [1162, 429] width 13 height 13
type input "[DATE]"
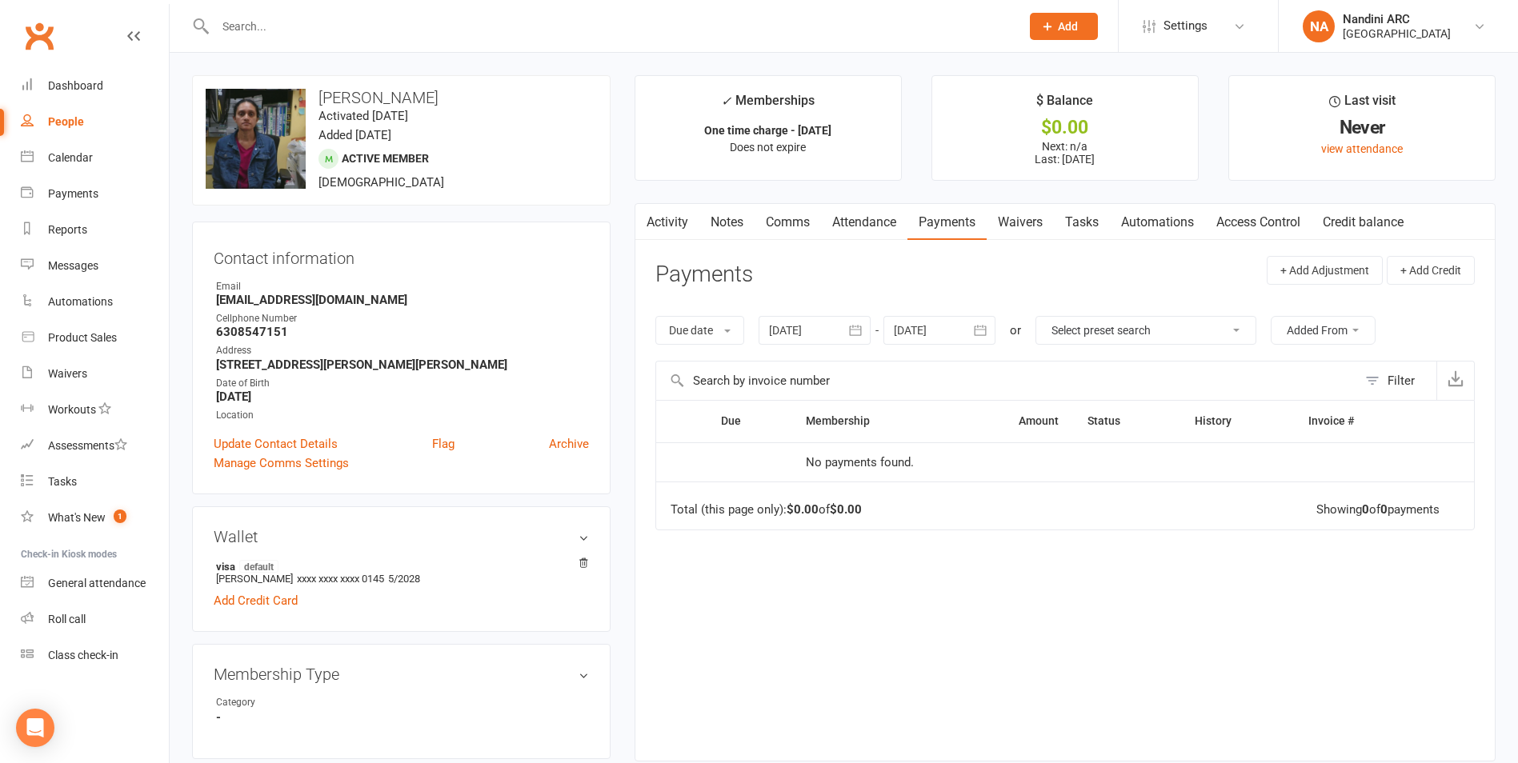
click at [855, 330] on icon "button" at bounding box center [855, 330] width 16 height 16
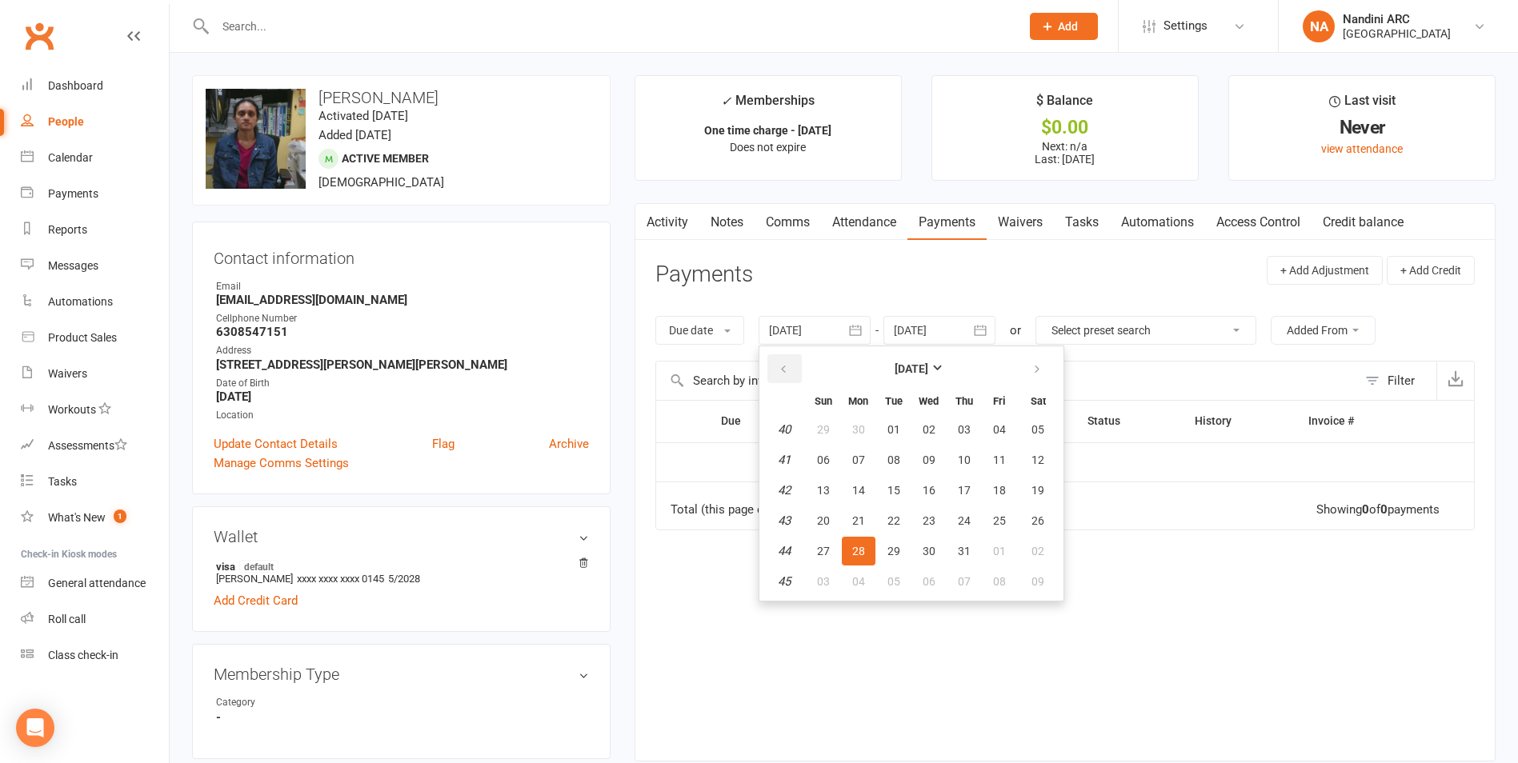
click at [795, 368] on button "button" at bounding box center [784, 368] width 34 height 29
click at [919, 429] on button "04" at bounding box center [929, 429] width 34 height 29
type input "[DATE]"
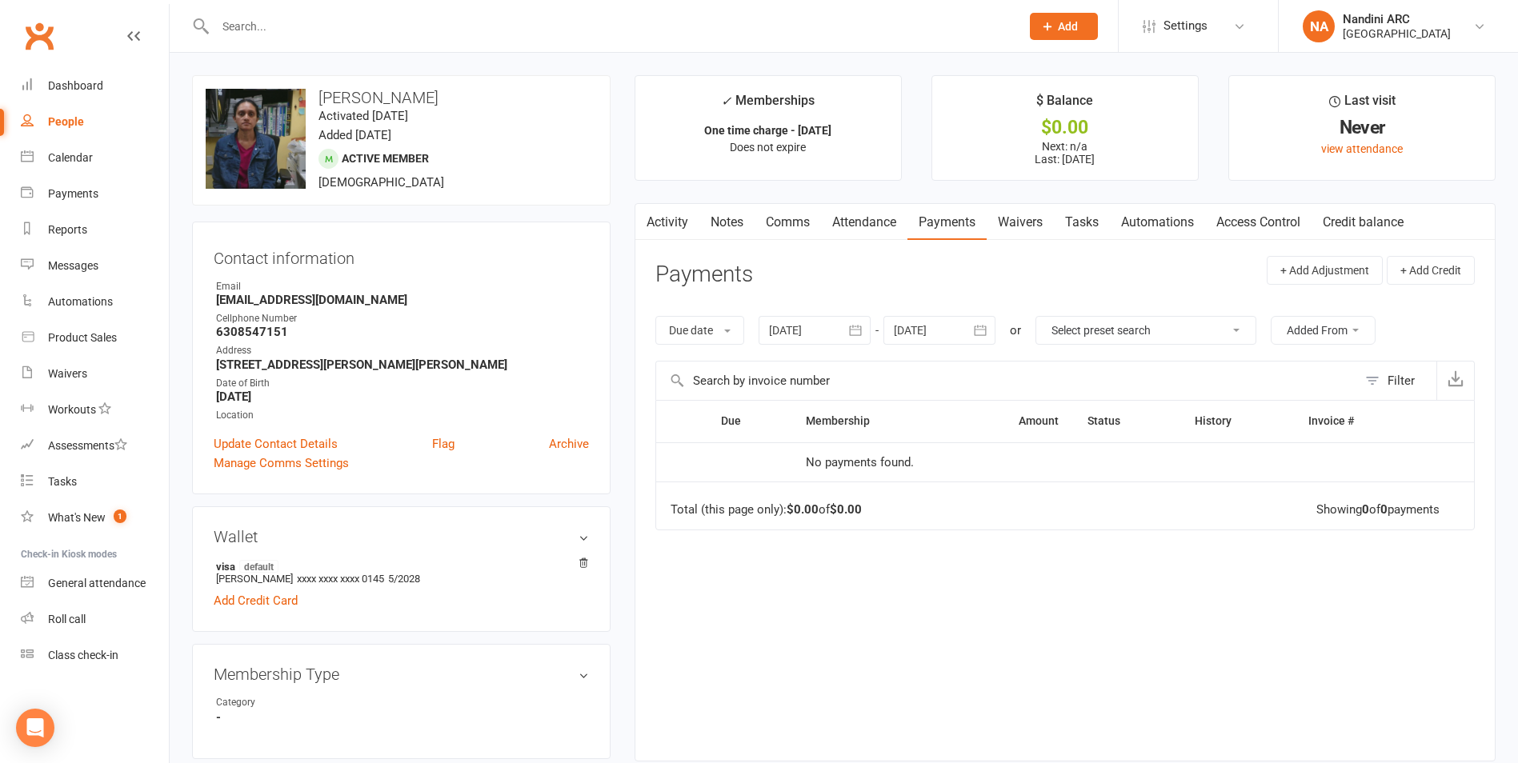
click at [862, 331] on icon "button" at bounding box center [855, 330] width 16 height 16
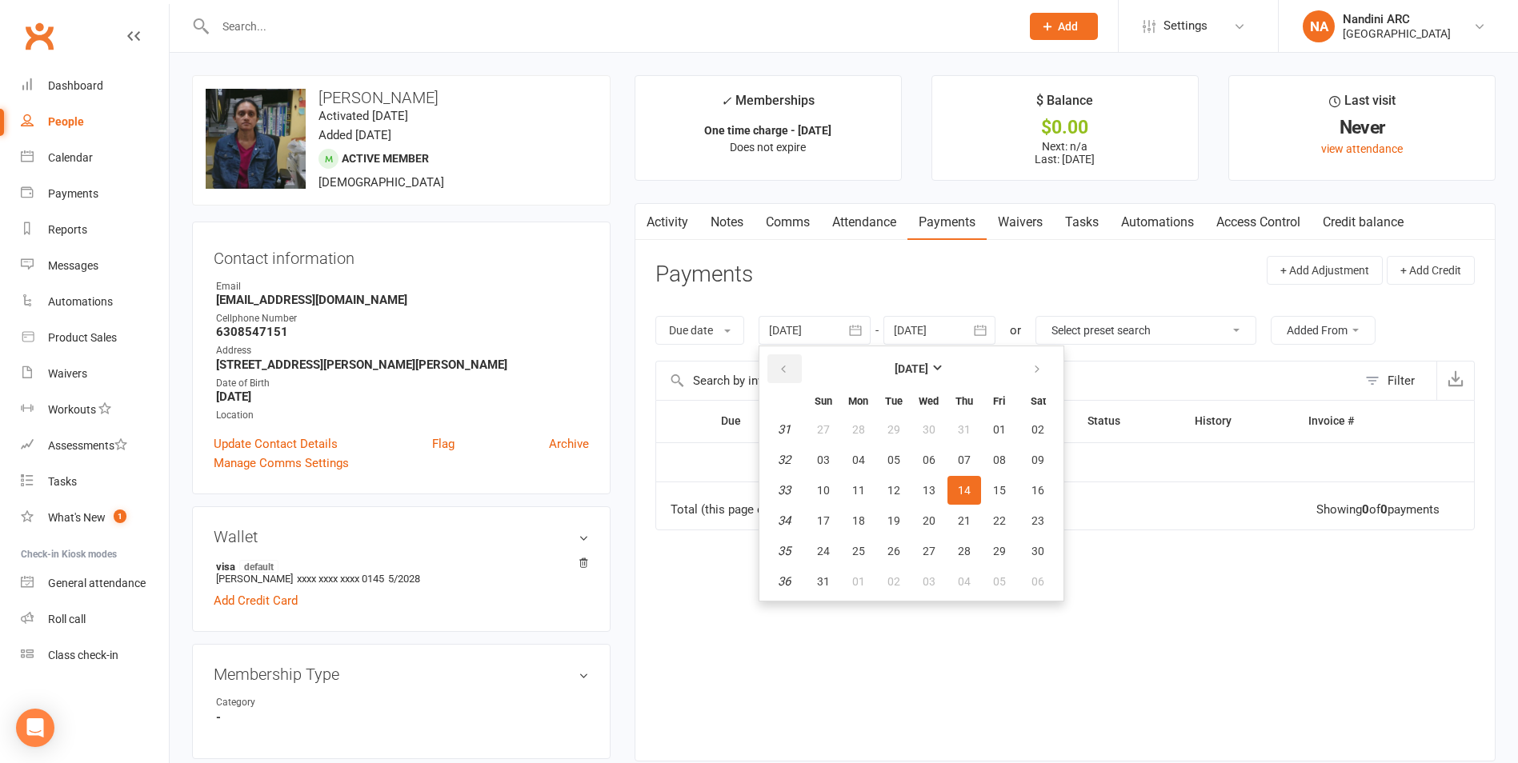
click at [789, 363] on icon "button" at bounding box center [783, 369] width 11 height 13
click at [904, 442] on button "03" at bounding box center [894, 429] width 34 height 29
type input "03 Jun 2025"
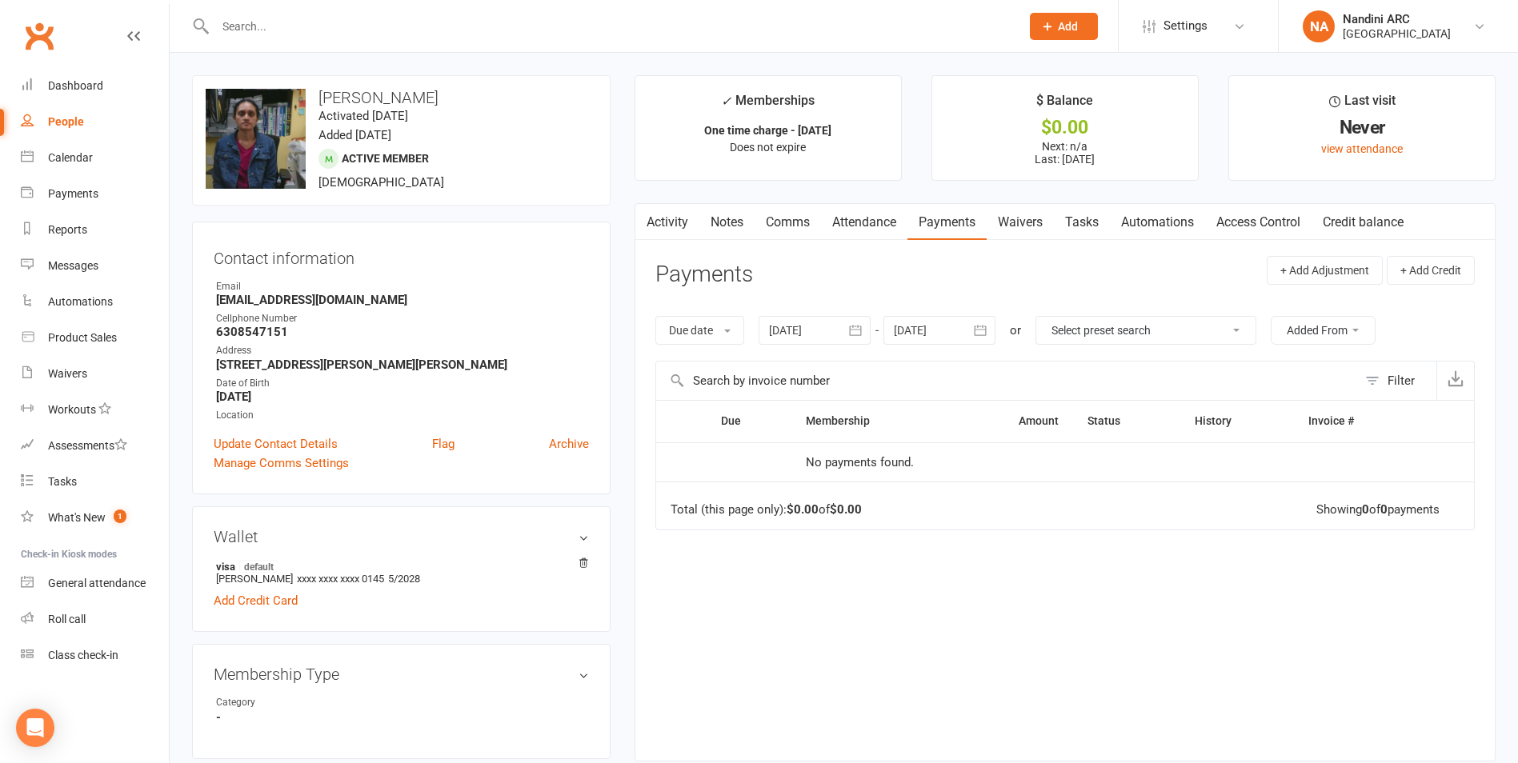
click at [971, 330] on button "button" at bounding box center [981, 330] width 29 height 29
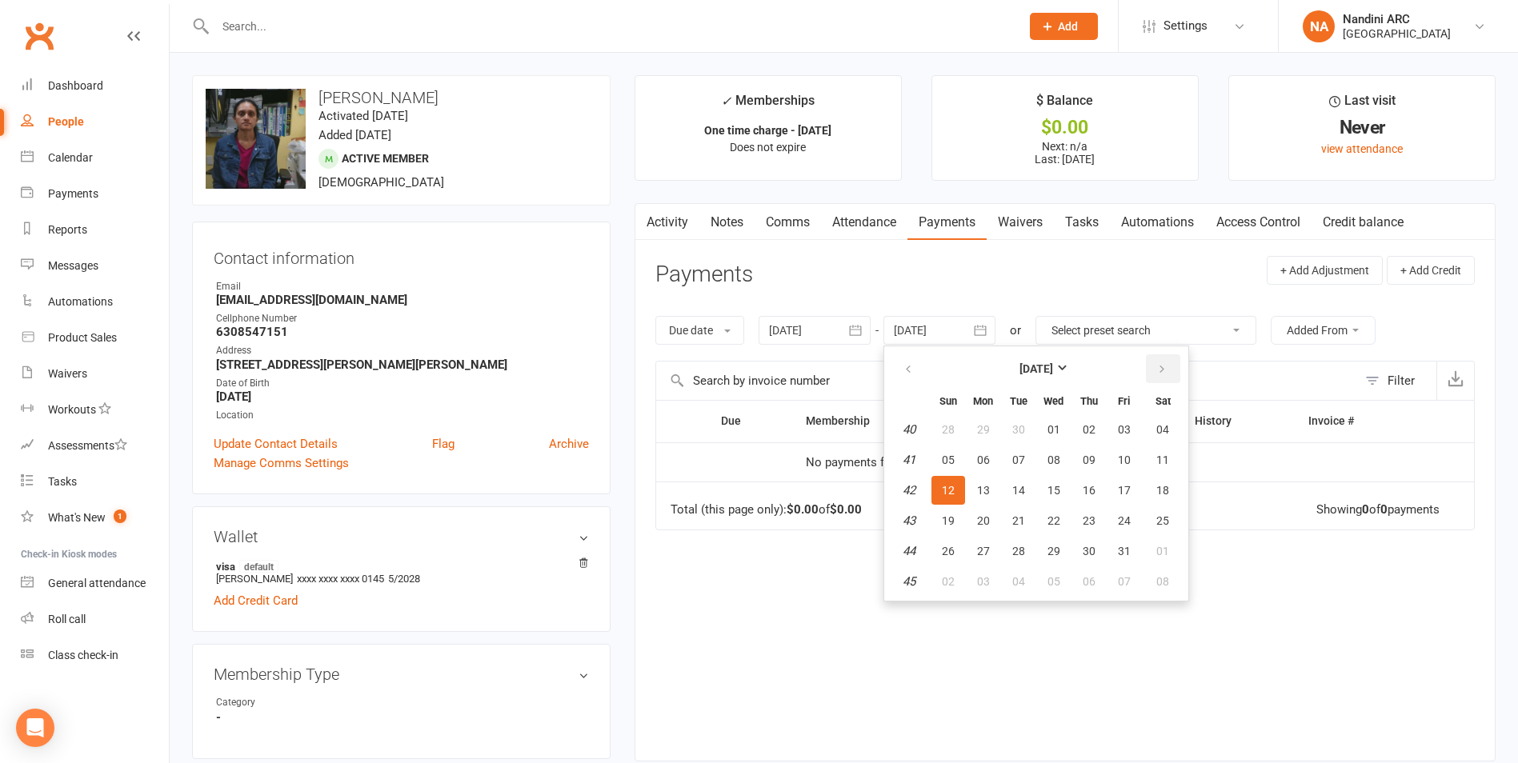
click at [1163, 372] on icon "button" at bounding box center [1161, 369] width 11 height 13
click at [1140, 434] on button "31" at bounding box center [1124, 429] width 34 height 29
type input "31 Oct 2025"
